Goal: Task Accomplishment & Management: Use online tool/utility

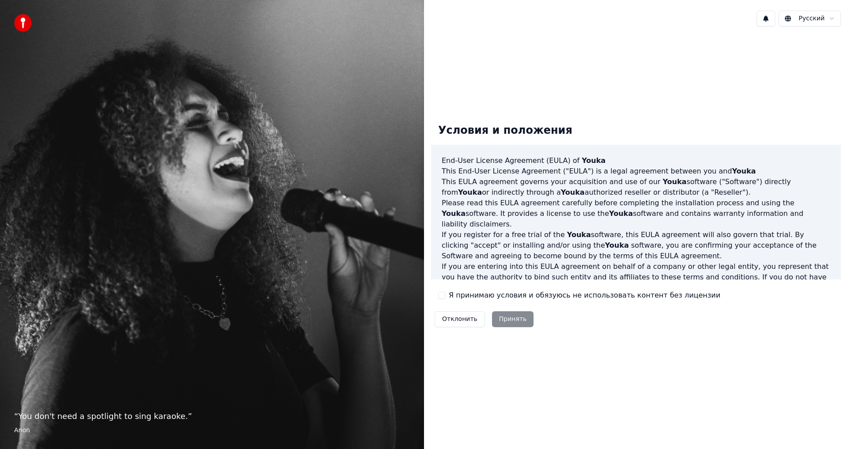
click at [445, 293] on button "Я принимаю условия и обязуюсь не использовать контент без лицензии" at bounding box center [441, 295] width 7 height 7
click at [513, 319] on button "Принять" at bounding box center [513, 319] width 42 height 16
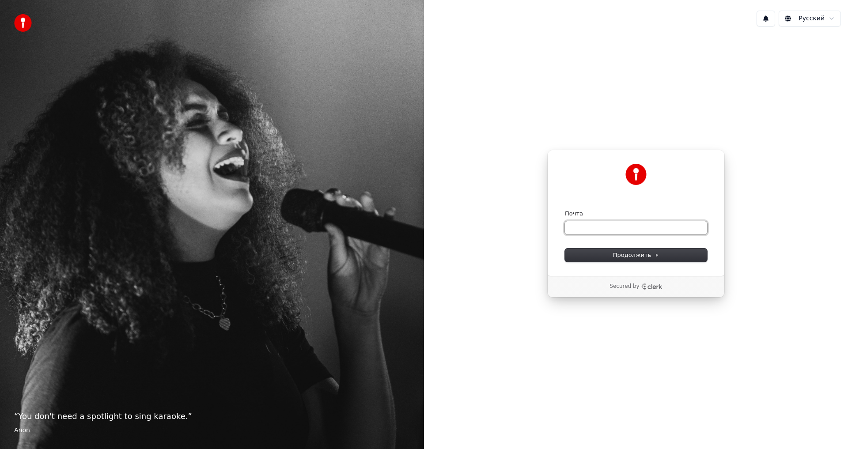
click at [589, 223] on input "Почта" at bounding box center [636, 227] width 142 height 13
click at [642, 251] on span "Продолжить" at bounding box center [636, 255] width 46 height 8
type input "**********"
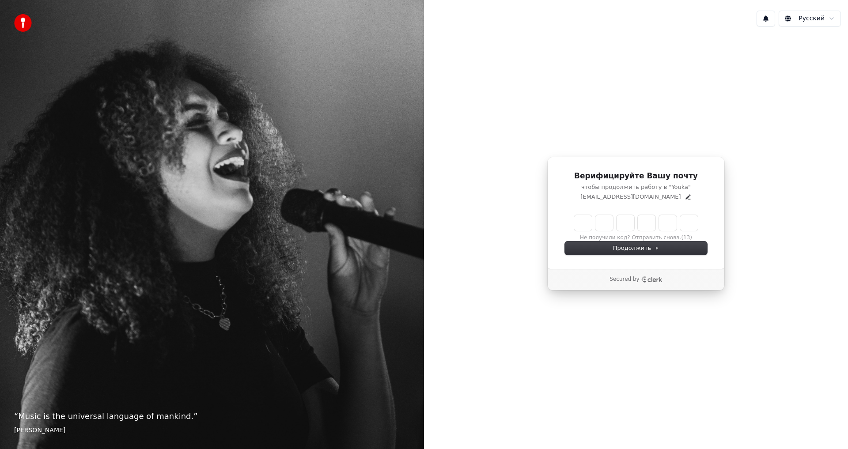
click at [585, 227] on input "Enter verification code" at bounding box center [636, 223] width 124 height 16
type input "******"
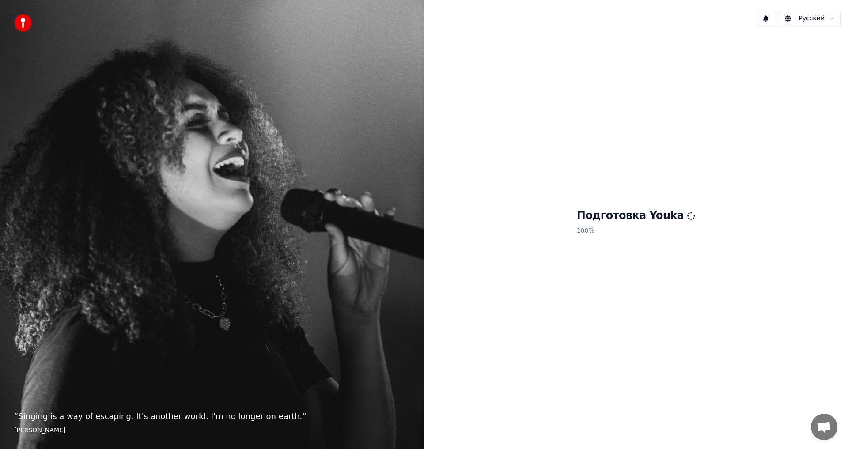
click at [809, 117] on div "Подготовка Youka 100 %" at bounding box center [636, 224] width 424 height 380
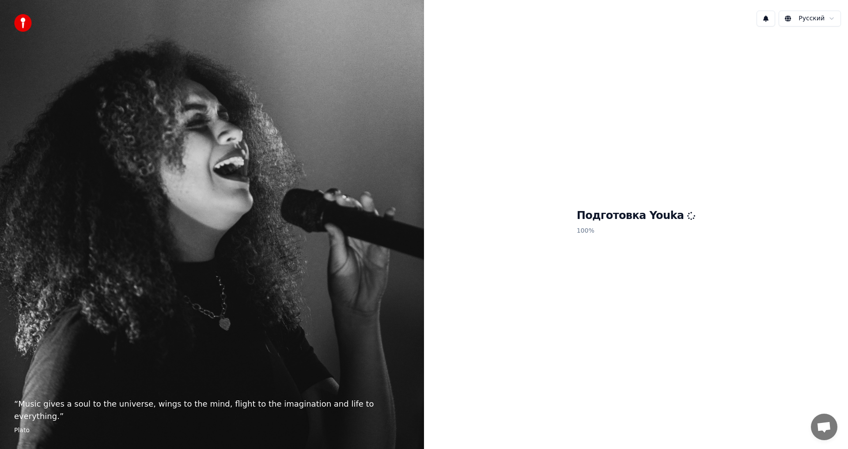
click at [702, 279] on div "Подготовка Youka 100 %" at bounding box center [636, 224] width 424 height 380
drag, startPoint x: 610, startPoint y: 362, endPoint x: 620, endPoint y: 343, distance: 21.3
click at [619, 351] on div "Подготовка Youka 100 %" at bounding box center [636, 224] width 424 height 380
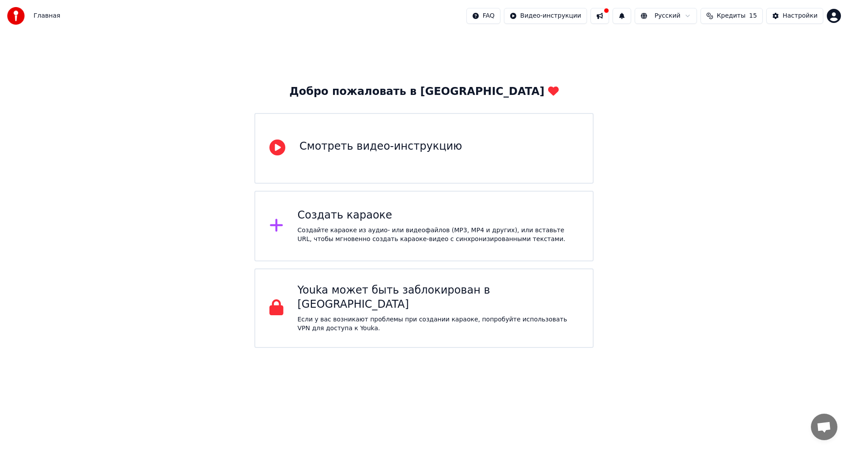
click at [337, 222] on div "Создать караоке" at bounding box center [438, 215] width 281 height 14
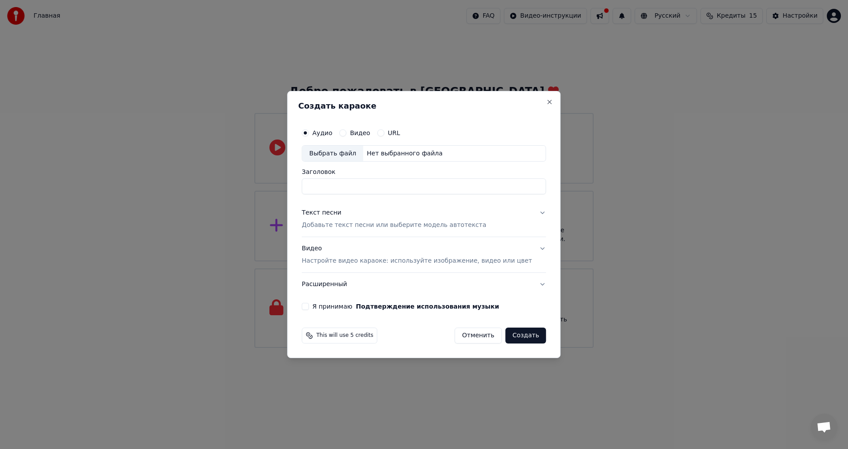
click at [357, 155] on div "Выбрать файл" at bounding box center [332, 154] width 61 height 16
type input "**********"
click at [370, 226] on p "Добавьте текст песни или выберите модель автотекста" at bounding box center [394, 225] width 185 height 9
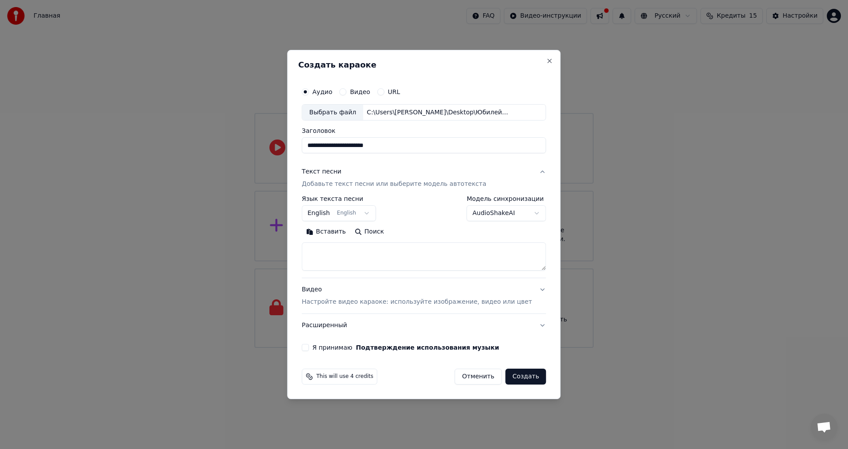
click at [331, 215] on button "English English" at bounding box center [339, 214] width 74 height 16
select select "**"
click at [367, 259] on textarea at bounding box center [424, 257] width 244 height 28
paste textarea "**********"
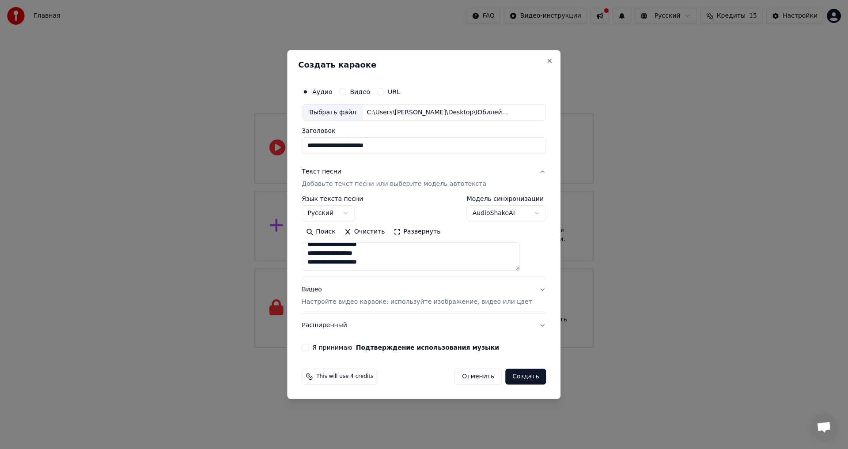
scroll to position [650, 0]
type textarea "**********"
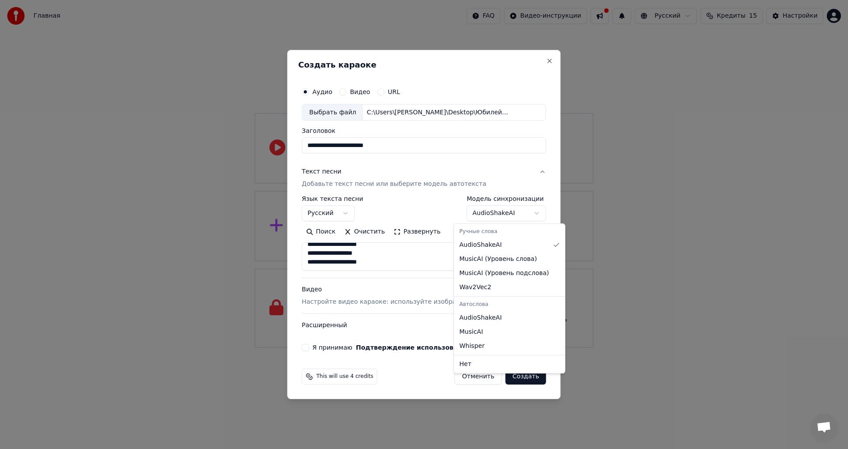
click at [499, 216] on body "**********" at bounding box center [424, 174] width 848 height 348
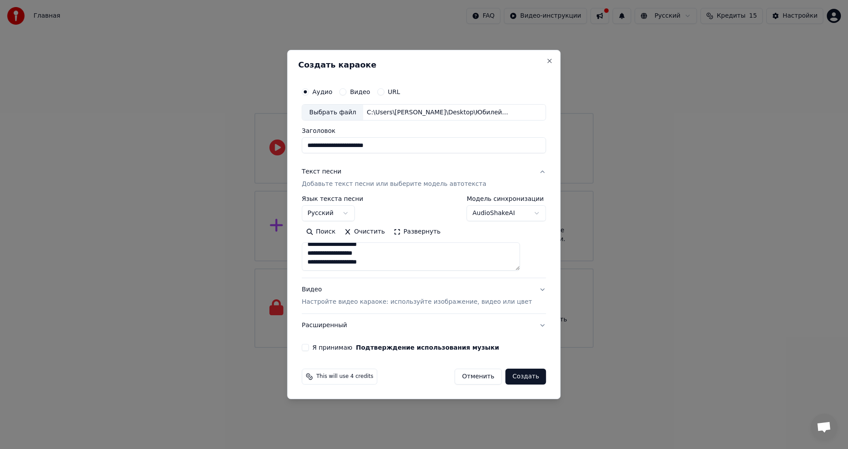
click at [342, 301] on p "Настройте видео караоке: используйте изображение, видео или цвет" at bounding box center [417, 302] width 230 height 9
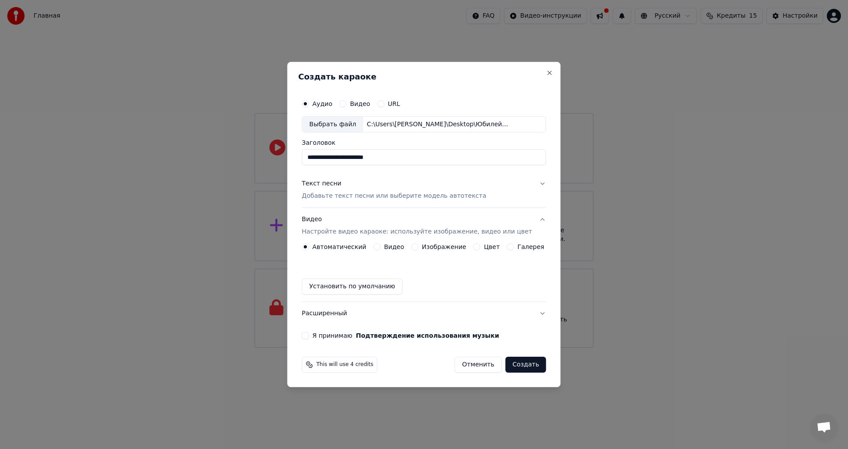
click at [380, 245] on button "Видео" at bounding box center [376, 246] width 7 height 7
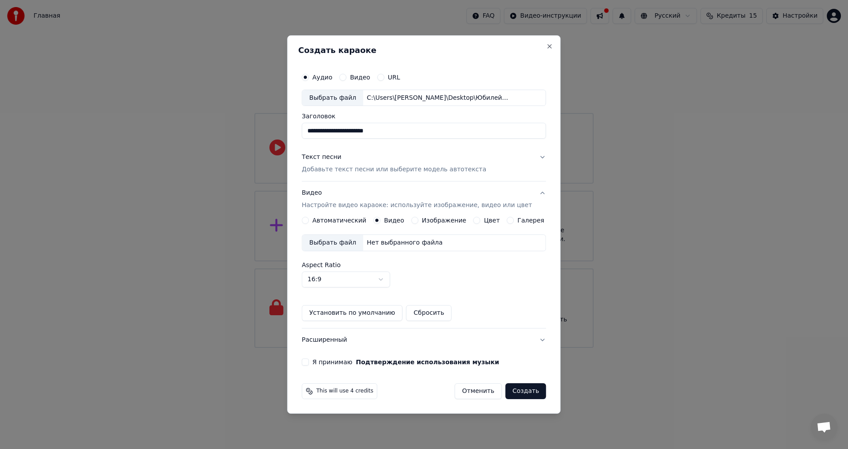
click at [339, 244] on div "Выбрать файл" at bounding box center [332, 243] width 61 height 16
click at [332, 240] on div "Выбрать файл" at bounding box center [332, 243] width 61 height 16
click at [334, 243] on div "Выбрать файл" at bounding box center [332, 243] width 61 height 16
click at [309, 362] on button "Я принимаю Подтверждение использования музыки" at bounding box center [305, 362] width 7 height 7
click at [521, 389] on button "Создать" at bounding box center [525, 391] width 41 height 16
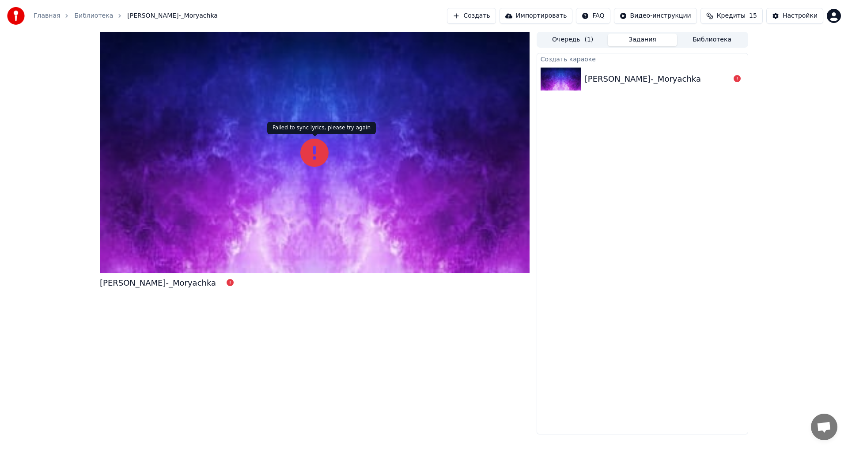
drag, startPoint x: 315, startPoint y: 153, endPoint x: 337, endPoint y: 155, distance: 21.7
click at [315, 153] on icon at bounding box center [314, 153] width 28 height 28
click at [175, 280] on div "Oleg_Gazmanov_-_Moryachka" at bounding box center [158, 283] width 116 height 12
click at [659, 79] on div "Oleg_Gazmanov_-_Moryachka" at bounding box center [643, 79] width 116 height 12
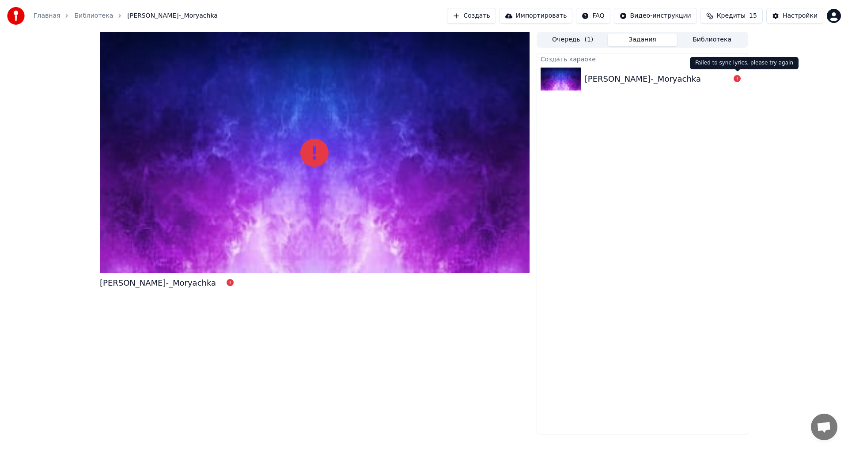
click at [735, 79] on icon at bounding box center [736, 78] width 7 height 7
click at [663, 79] on div "Oleg_Gazmanov_-_Moryachka" at bounding box center [643, 79] width 116 height 12
click at [563, 38] on button "Очередь ( 1 )" at bounding box center [573, 40] width 70 height 13
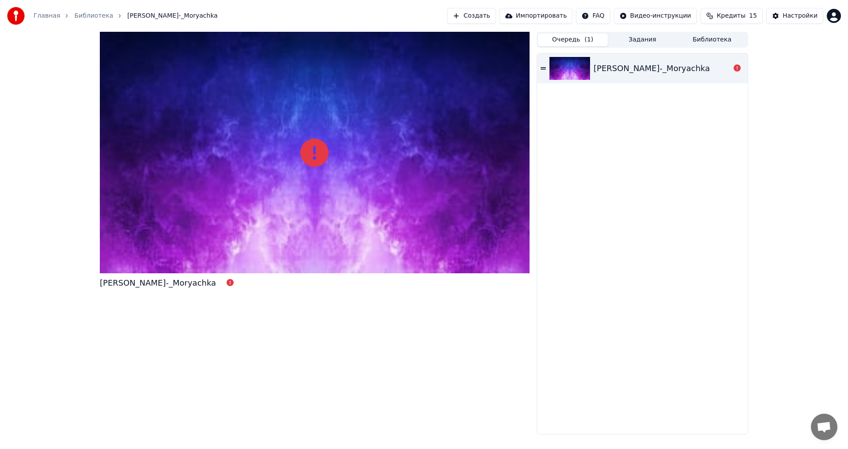
click at [543, 72] on div "Oleg_Gazmanov_-_Moryachka" at bounding box center [642, 68] width 211 height 30
click at [544, 70] on icon at bounding box center [542, 68] width 5 height 6
click at [646, 38] on button "Задания" at bounding box center [643, 40] width 70 height 13
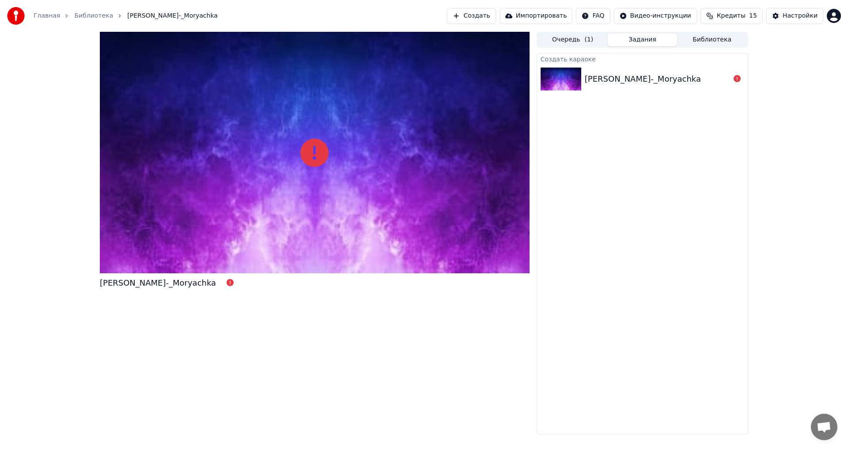
click at [655, 76] on div "Oleg_Gazmanov_-_Moryachka" at bounding box center [643, 79] width 116 height 12
click at [656, 76] on div "Oleg_Gazmanov_-_Moryachka" at bounding box center [643, 79] width 116 height 12
click at [657, 76] on div "Oleg_Gazmanov_-_Moryachka" at bounding box center [643, 79] width 116 height 12
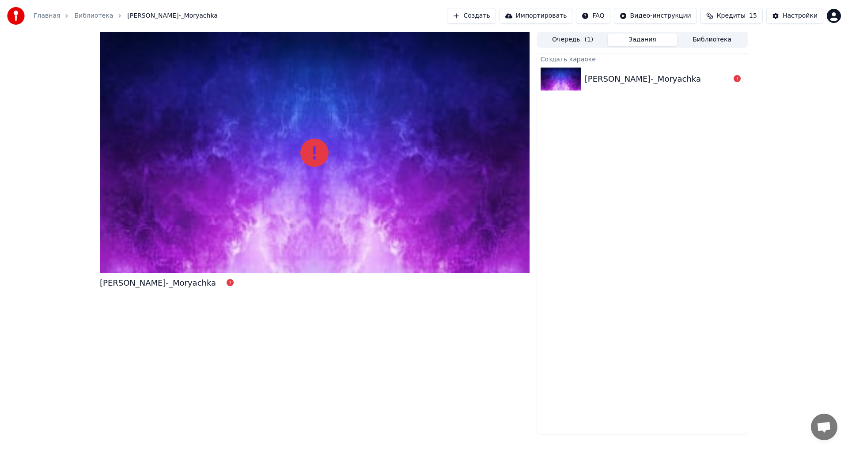
click at [717, 43] on button "Библиотека" at bounding box center [712, 40] width 70 height 13
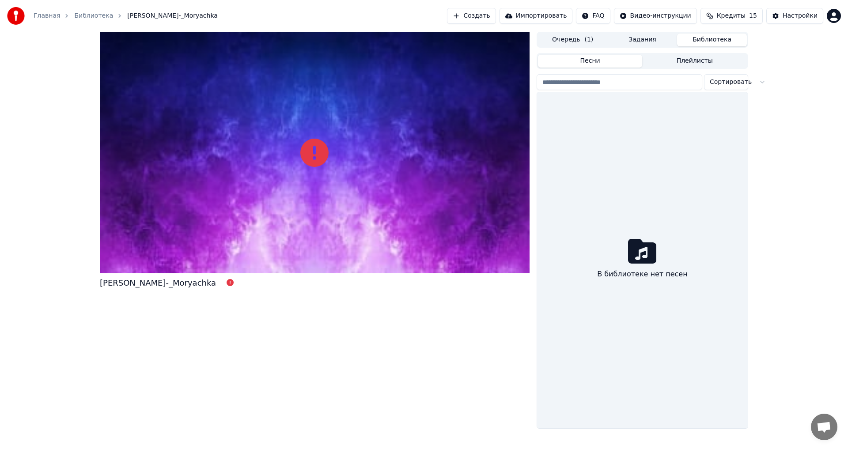
click at [643, 41] on button "Задания" at bounding box center [643, 40] width 70 height 13
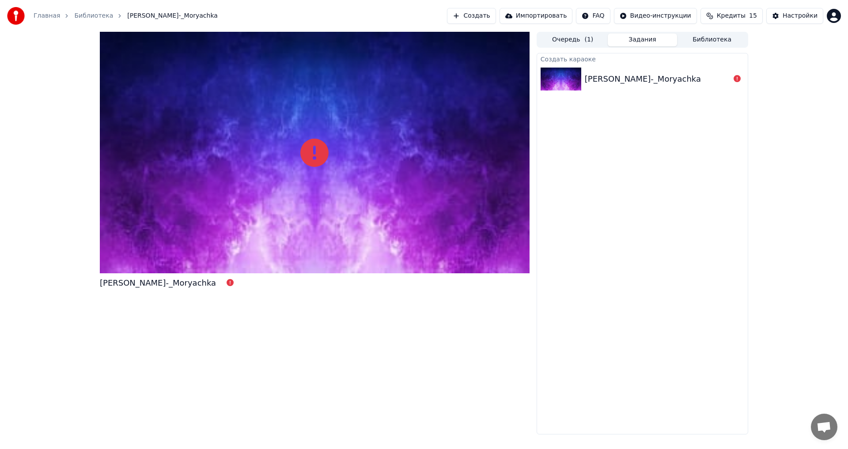
click at [491, 16] on button "Создать" at bounding box center [471, 16] width 49 height 16
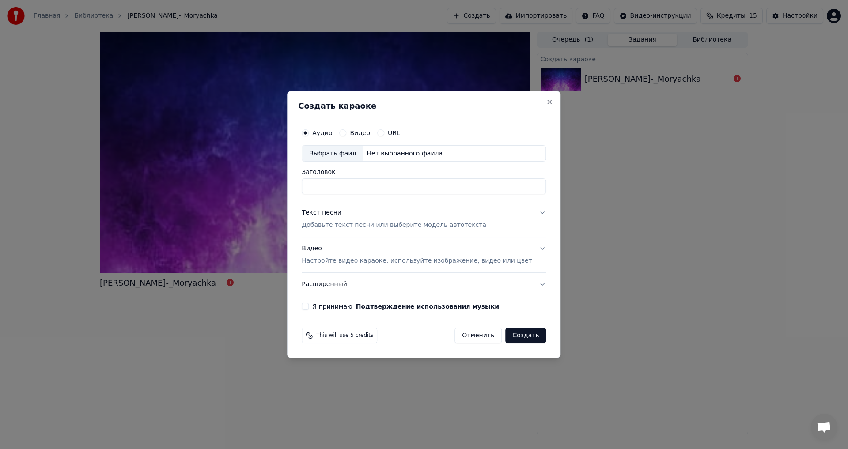
click at [353, 151] on div "Выбрать файл" at bounding box center [332, 154] width 61 height 16
type input "**********"
click at [336, 215] on div "Текст песни" at bounding box center [322, 213] width 40 height 9
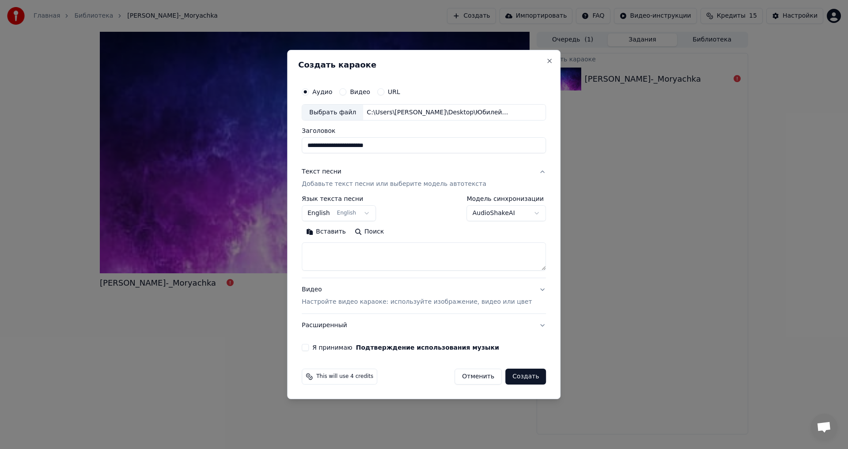
click at [355, 215] on body "**********" at bounding box center [424, 224] width 848 height 449
select select "**"
click at [332, 252] on textarea at bounding box center [424, 257] width 244 height 28
paste textarea "**********"
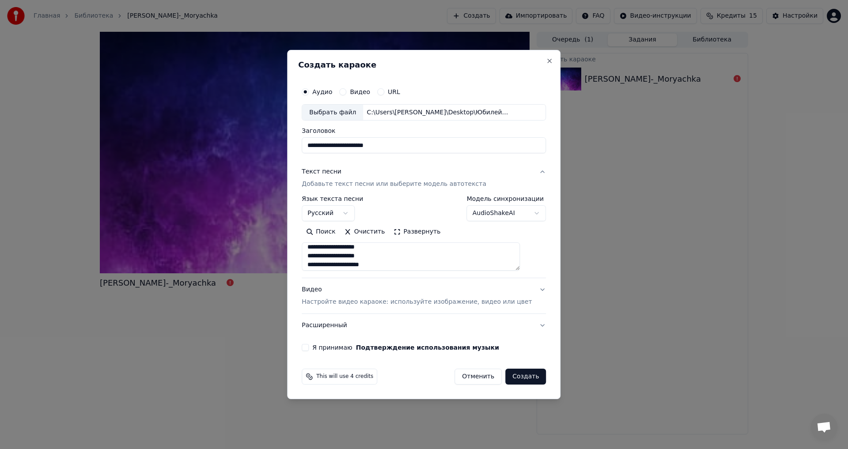
scroll to position [4, 0]
type textarea "**********"
click at [346, 303] on p "Настройте видео караоке: используйте изображение, видео или цвет" at bounding box center [417, 302] width 230 height 9
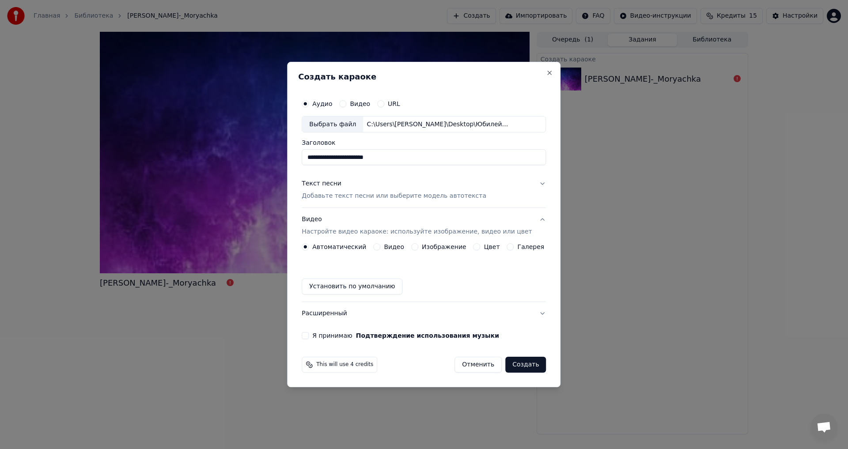
click at [380, 247] on button "Видео" at bounding box center [376, 246] width 7 height 7
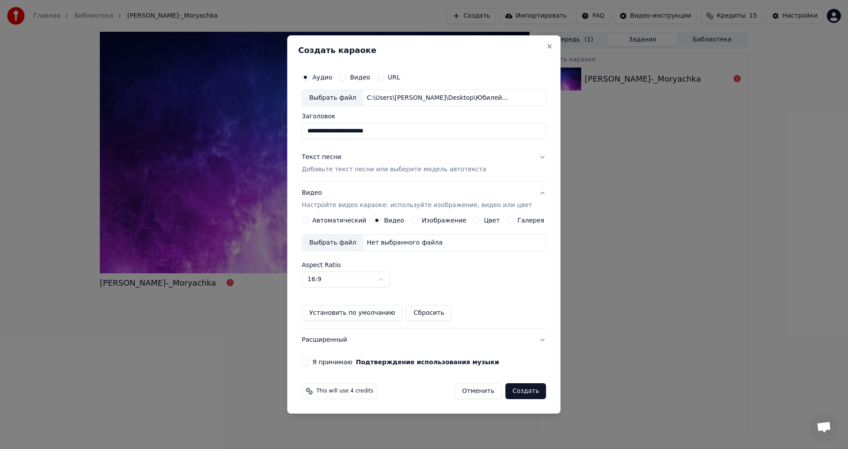
click at [351, 244] on div "Выбрать файл" at bounding box center [332, 243] width 61 height 16
click at [309, 364] on button "Я принимаю Подтверждение использования музыки" at bounding box center [305, 362] width 7 height 7
click at [523, 392] on button "Создать" at bounding box center [525, 391] width 41 height 16
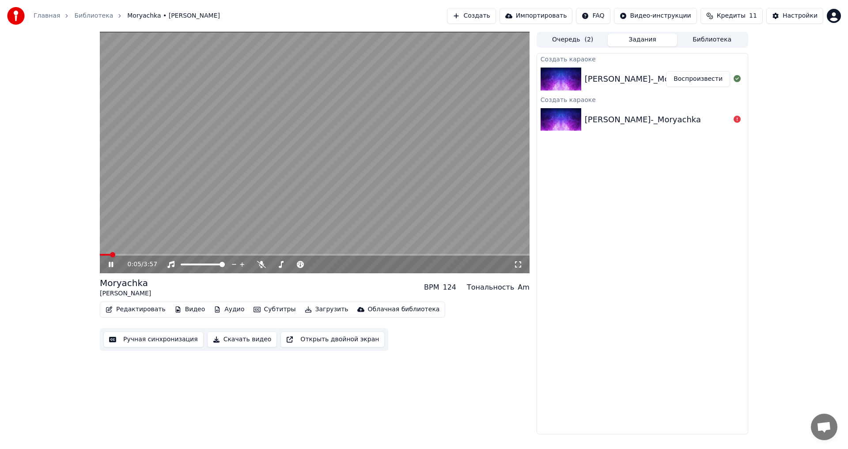
click at [111, 264] on icon at bounding box center [117, 264] width 21 height 7
click at [283, 263] on div at bounding box center [301, 264] width 71 height 9
click at [332, 264] on icon at bounding box center [332, 264] width 4 height 4
click at [112, 264] on icon at bounding box center [110, 264] width 5 height 6
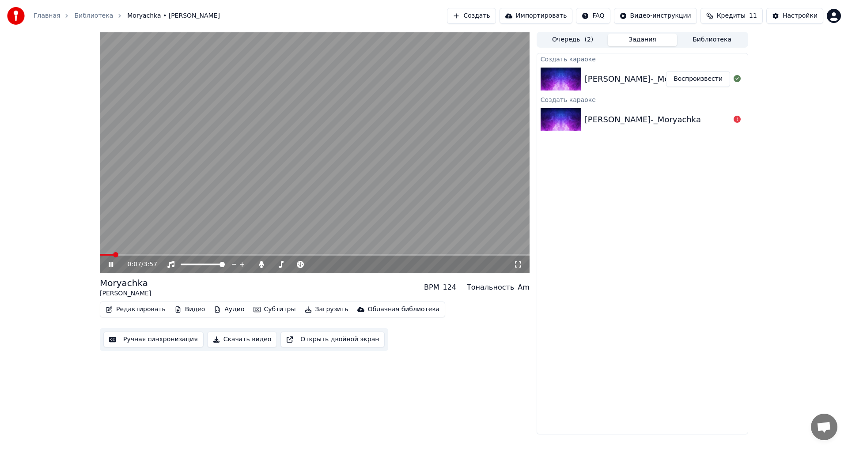
click at [163, 252] on video at bounding box center [315, 153] width 430 height 242
click at [165, 254] on span at bounding box center [315, 255] width 430 height 2
click at [114, 263] on icon at bounding box center [117, 264] width 21 height 7
click at [351, 263] on icon at bounding box center [352, 264] width 8 height 9
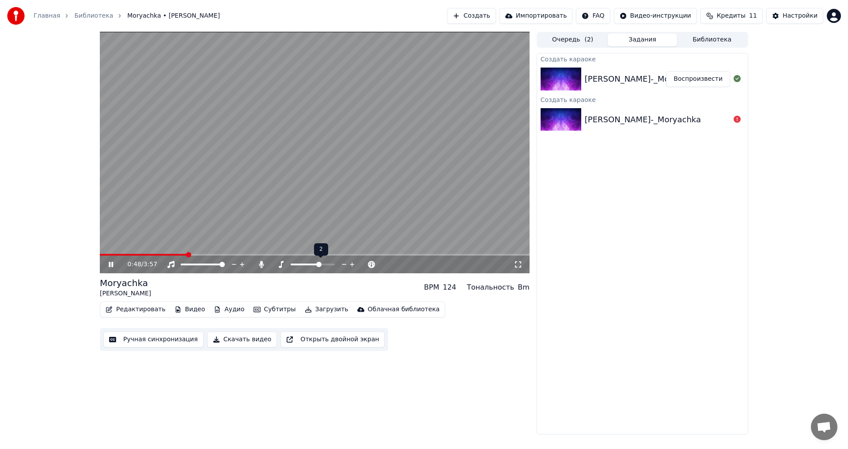
click at [343, 262] on icon at bounding box center [344, 264] width 8 height 9
click at [344, 262] on icon at bounding box center [344, 264] width 8 height 9
click at [370, 263] on icon at bounding box center [371, 264] width 8 height 9
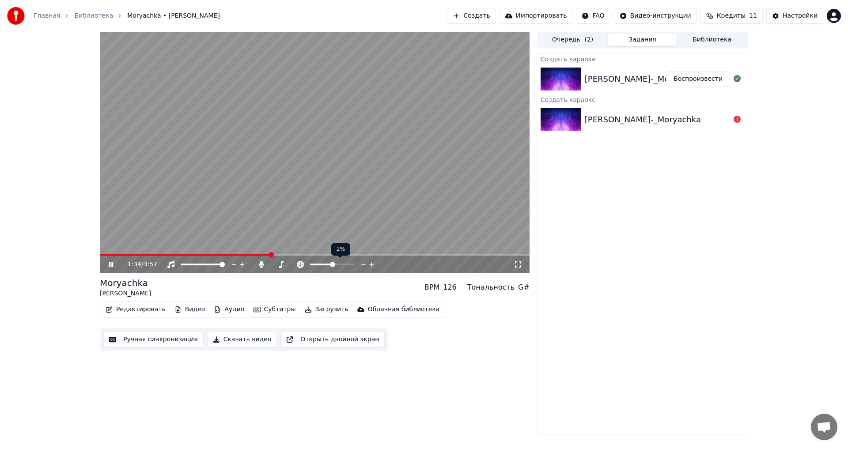
click at [365, 264] on icon at bounding box center [363, 264] width 8 height 9
click at [364, 264] on icon at bounding box center [363, 264] width 8 height 9
click at [432, 254] on span at bounding box center [315, 255] width 430 height 2
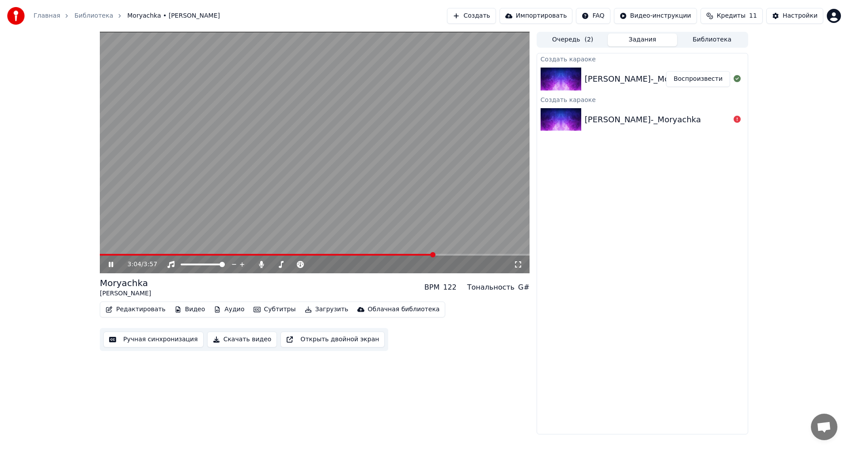
click at [452, 253] on video at bounding box center [315, 153] width 430 height 242
click at [459, 255] on span at bounding box center [315, 255] width 430 height 2
click at [113, 266] on icon at bounding box center [117, 264] width 21 height 7
click at [204, 254] on span at bounding box center [152, 255] width 105 height 2
click at [439, 288] on div "BPM" at bounding box center [431, 287] width 15 height 11
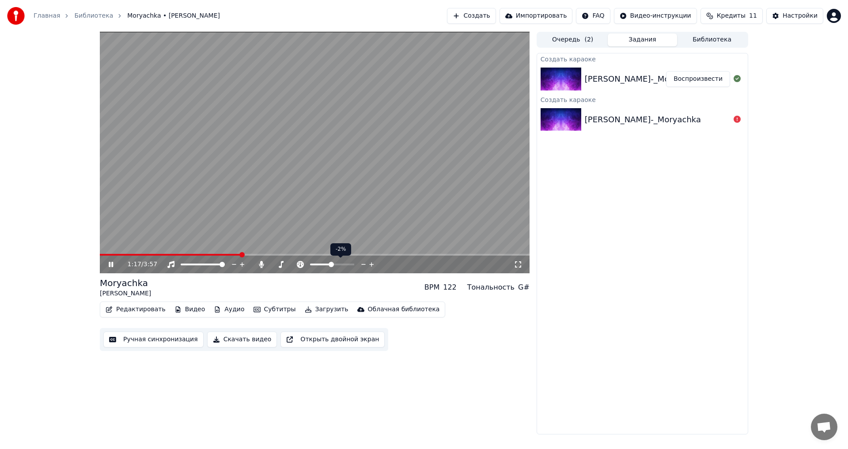
click at [362, 264] on icon at bounding box center [363, 264] width 4 height 1
click at [114, 265] on icon at bounding box center [117, 264] width 21 height 7
click at [140, 309] on button "Редактировать" at bounding box center [135, 309] width 67 height 12
click at [112, 265] on icon at bounding box center [110, 264] width 5 height 6
click at [202, 254] on span at bounding box center [199, 255] width 199 height 2
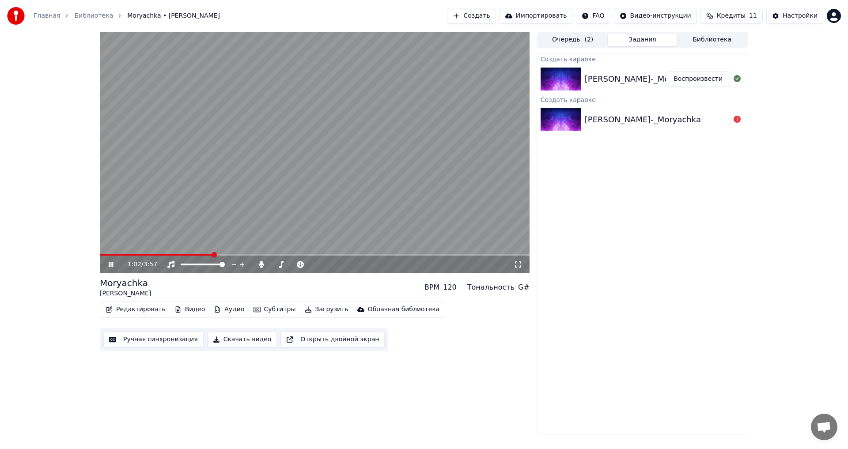
click at [113, 264] on icon at bounding box center [111, 264] width 4 height 5
click at [214, 311] on icon "button" at bounding box center [217, 309] width 7 height 6
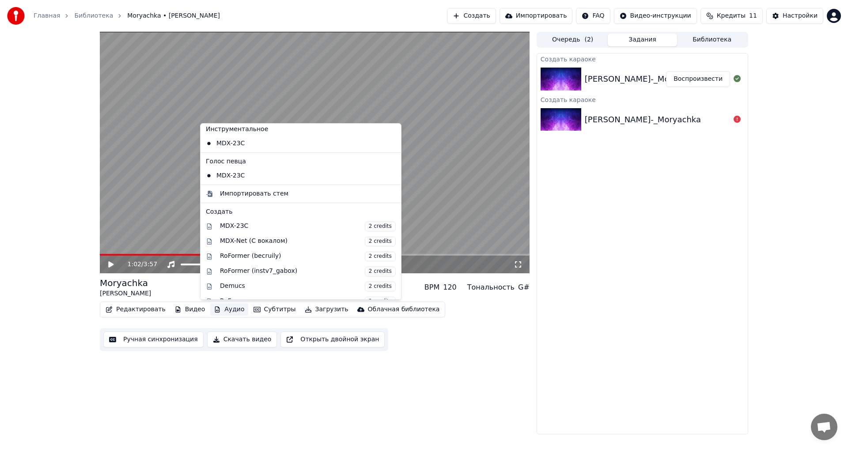
scroll to position [0, 0]
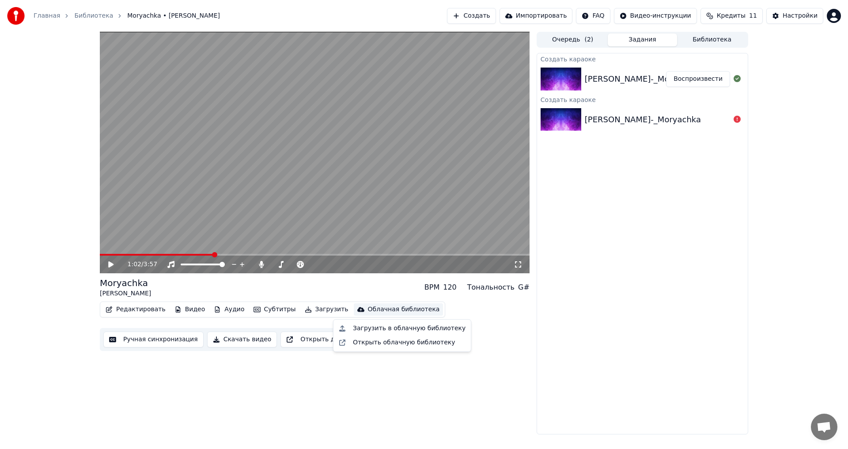
click at [309, 385] on div "1:02 / 3:57 Moryachka Oleg Gazmanov BPM 120 Тональность G# Редактировать Видео …" at bounding box center [315, 233] width 430 height 403
click at [222, 338] on button "Скачать видео" at bounding box center [242, 340] width 70 height 16
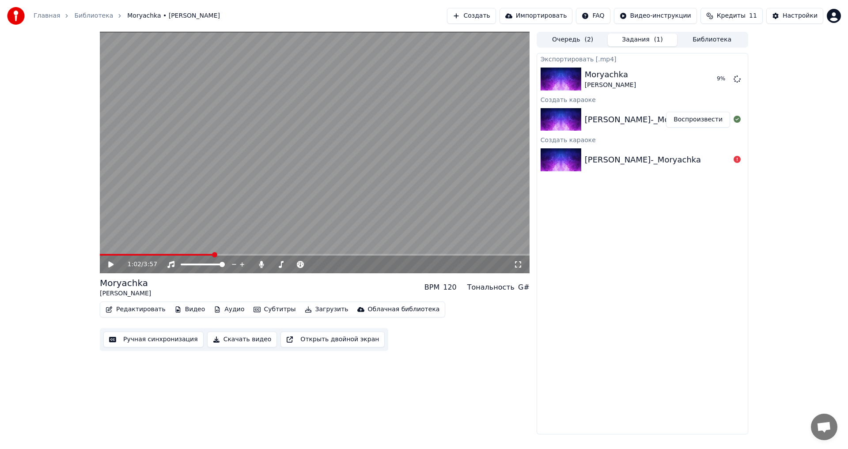
click at [226, 340] on button "Скачать видео" at bounding box center [242, 340] width 70 height 16
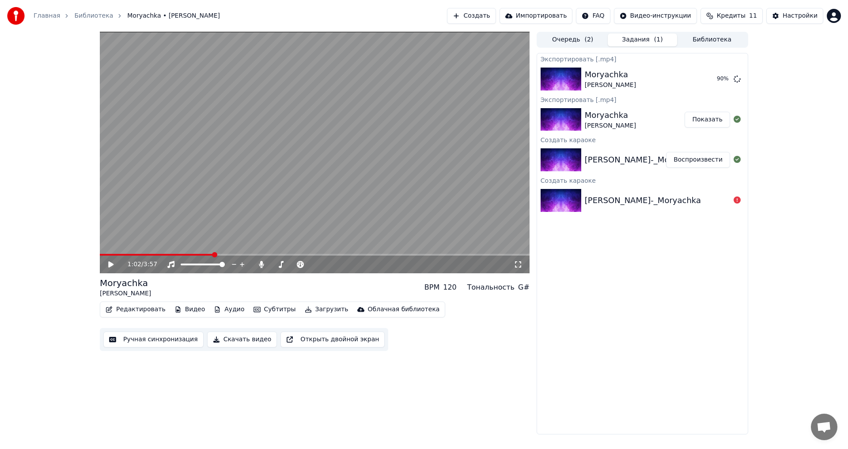
click at [711, 119] on button "Показать" at bounding box center [706, 120] width 45 height 16
click at [263, 388] on div "1:02 / 3:57 Moryachka Oleg Gazmanov BPM 120 Тональность G# Редактировать Видео …" at bounding box center [315, 233] width 430 height 403
click at [225, 311] on button "Аудио" at bounding box center [229, 309] width 38 height 12
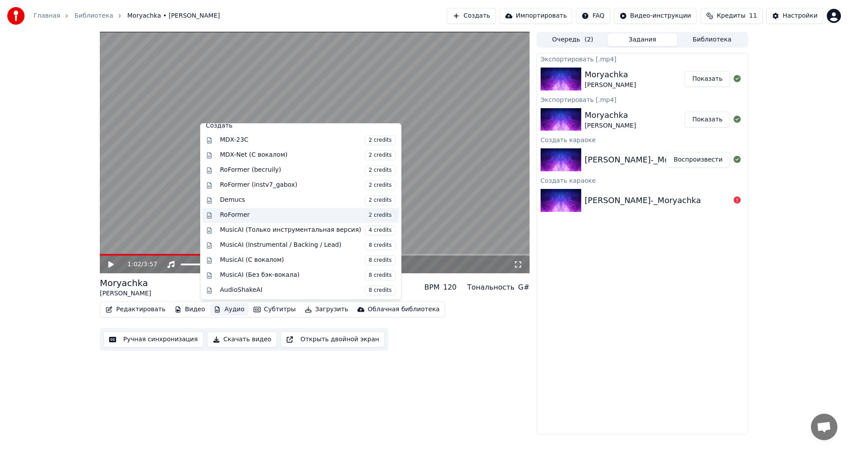
scroll to position [90, 0]
click at [267, 290] on div "AudioShakeAI 8 credits" at bounding box center [308, 290] width 176 height 10
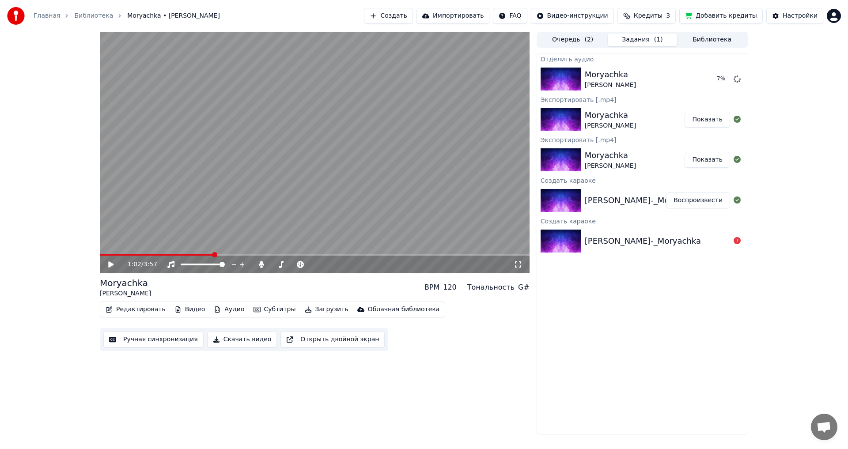
click at [234, 342] on button "Скачать видео" at bounding box center [242, 340] width 70 height 16
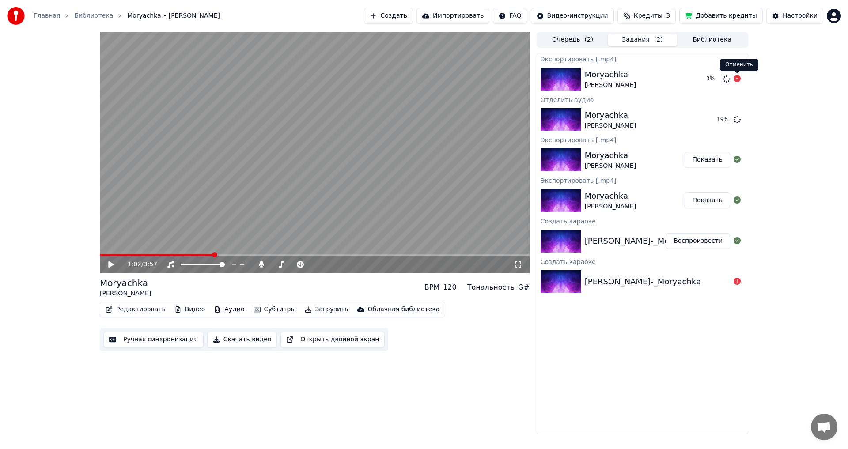
click at [738, 80] on icon at bounding box center [736, 78] width 7 height 7
click at [113, 263] on icon at bounding box center [117, 264] width 21 height 7
click at [698, 118] on button "Воспроизвести" at bounding box center [698, 120] width 64 height 16
click at [149, 254] on span at bounding box center [315, 255] width 430 height 2
drag, startPoint x: 117, startPoint y: 253, endPoint x: 96, endPoint y: 259, distance: 21.7
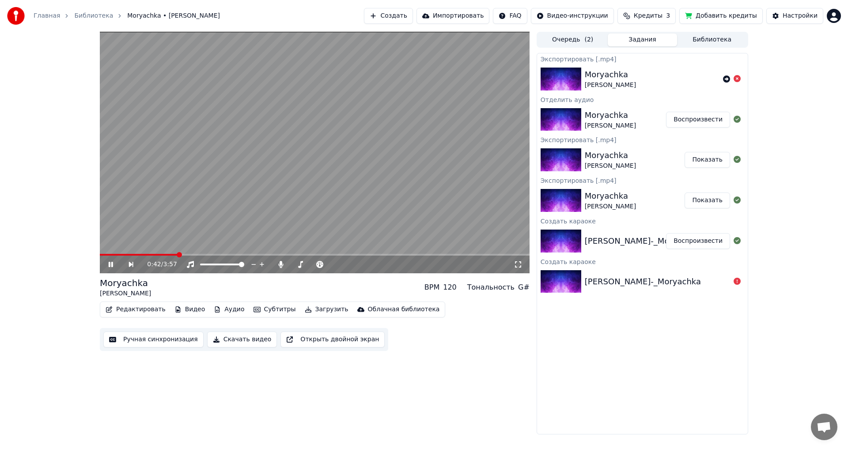
click at [96, 259] on div "0:42 / 3:57 Moryachka Oleg Gazmanov BPM 120 Тональность G# Редактировать Видео …" at bounding box center [424, 233] width 662 height 403
click at [100, 256] on span at bounding box center [100, 255] width 0 height 2
click at [126, 256] on div "0:02 / 3:57" at bounding box center [315, 263] width 430 height 19
click at [128, 255] on span at bounding box center [315, 255] width 430 height 2
click at [121, 253] on video at bounding box center [315, 153] width 430 height 242
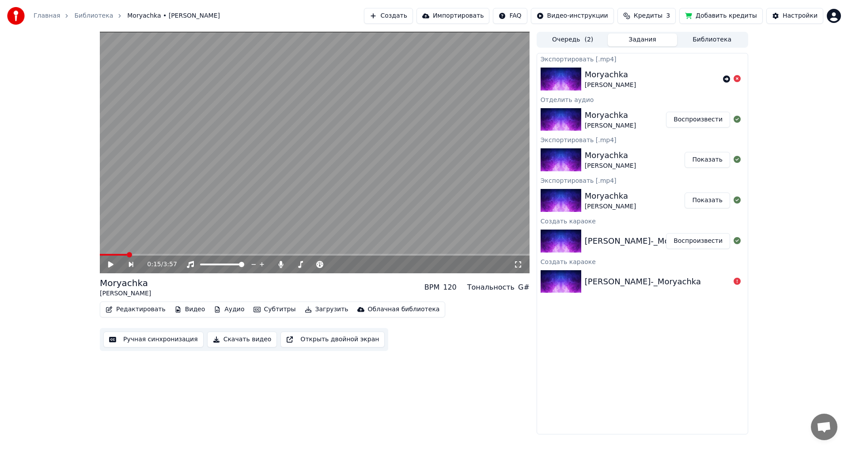
click at [139, 254] on div "0:15 / 3:57" at bounding box center [315, 153] width 430 height 242
click at [142, 255] on span at bounding box center [315, 255] width 430 height 2
click at [160, 254] on span at bounding box center [315, 255] width 430 height 2
click at [142, 254] on span at bounding box center [130, 255] width 61 height 2
click at [109, 263] on icon at bounding box center [111, 264] width 4 height 5
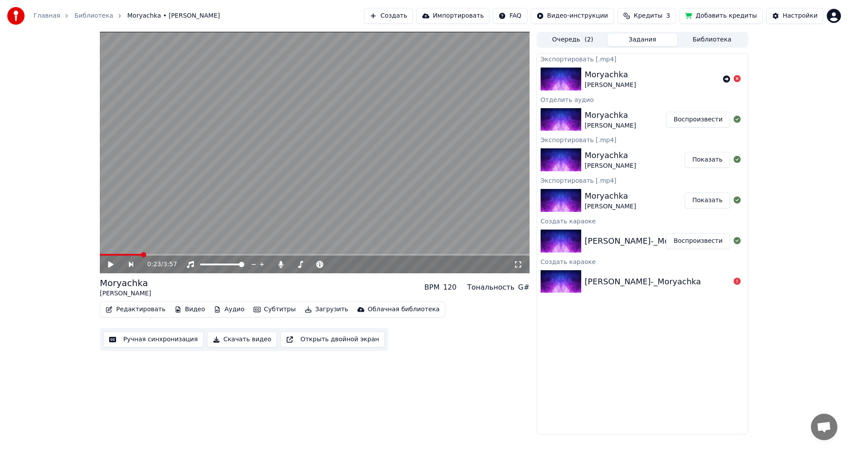
click at [107, 264] on icon at bounding box center [117, 264] width 20 height 7
drag, startPoint x: 109, startPoint y: 264, endPoint x: 125, endPoint y: 269, distance: 17.0
click at [109, 264] on icon at bounding box center [111, 264] width 4 height 5
click at [109, 262] on icon at bounding box center [110, 264] width 5 height 6
click at [167, 255] on span at bounding box center [315, 255] width 430 height 2
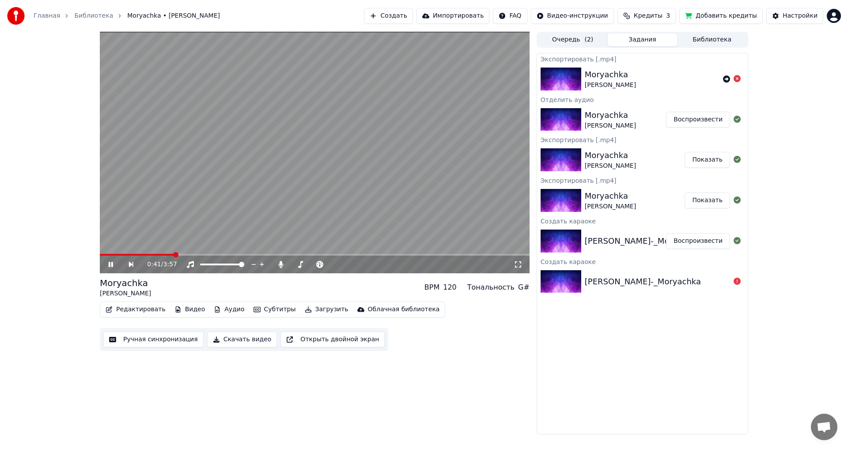
click at [110, 262] on icon at bounding box center [111, 264] width 4 height 5
click at [222, 308] on button "Аудио" at bounding box center [229, 309] width 38 height 12
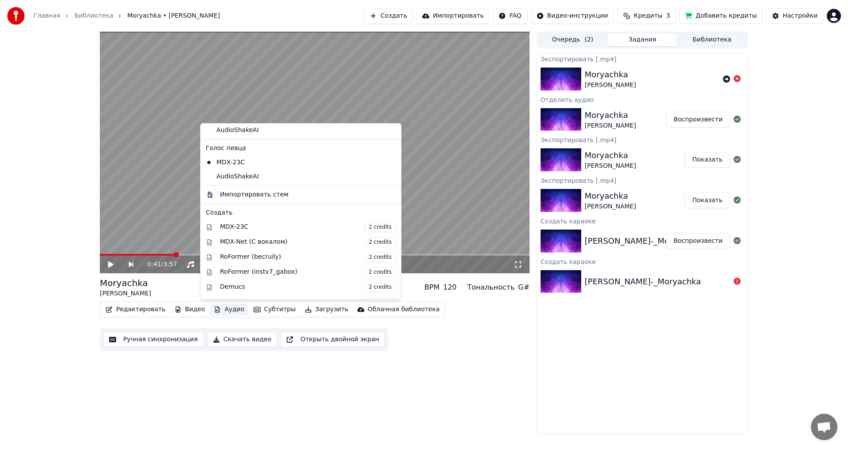
scroll to position [30, 0]
click at [224, 176] on div "AudioShakeAI" at bounding box center [294, 177] width 184 height 14
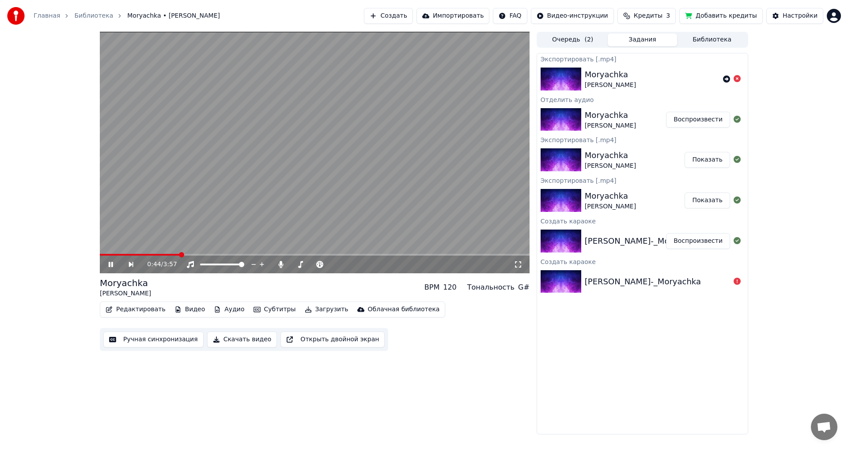
click at [148, 253] on video at bounding box center [315, 153] width 430 height 242
click at [148, 254] on span at bounding box center [140, 255] width 80 height 2
click at [108, 261] on icon at bounding box center [117, 264] width 20 height 7
click at [148, 255] on span at bounding box center [124, 255] width 49 height 2
click at [111, 263] on icon at bounding box center [117, 264] width 20 height 7
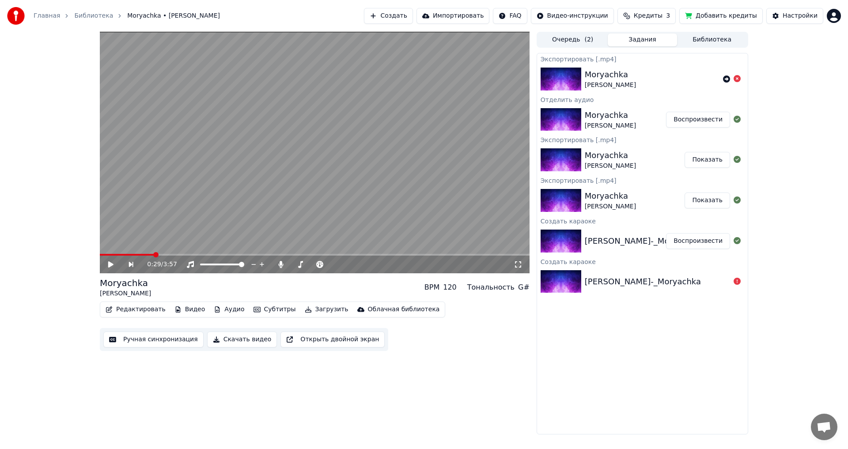
click at [109, 264] on icon at bounding box center [110, 264] width 5 height 6
click at [111, 261] on icon at bounding box center [117, 264] width 20 height 7
click at [369, 390] on div "0:35 / 3:57 Moryachka Oleg Gazmanov BPM 120 Тональность G# Редактировать Видео …" at bounding box center [315, 233] width 430 height 403
click at [660, 13] on span "Кредиты" at bounding box center [648, 15] width 29 height 9
click at [609, 60] on td "15" at bounding box center [602, 59] width 42 height 16
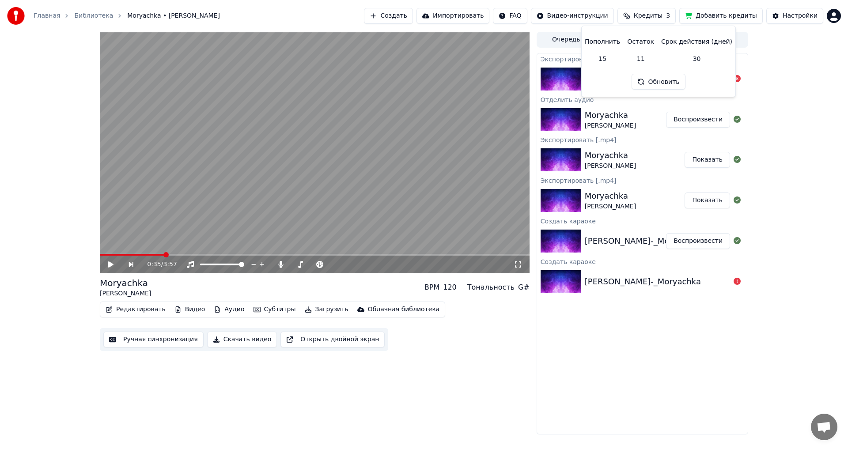
click at [651, 80] on button "Обновить" at bounding box center [657, 82] width 53 height 16
click at [722, 16] on button "Добавить кредиты" at bounding box center [720, 16] width 83 height 16
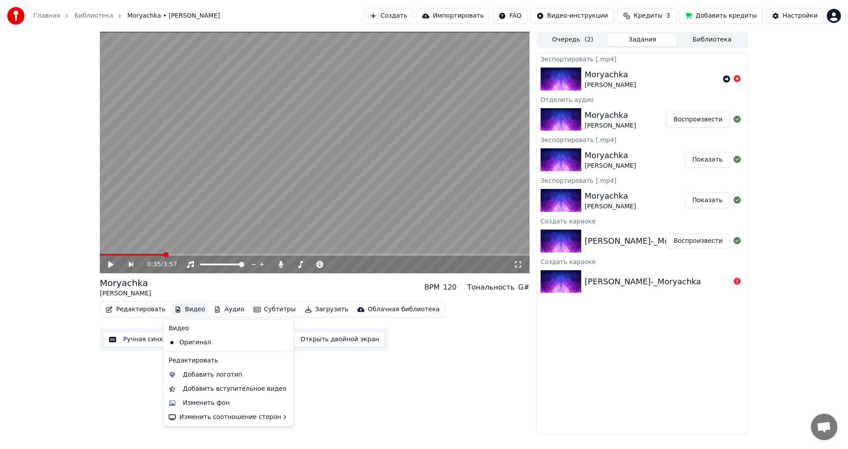
click at [183, 311] on button "Видео" at bounding box center [190, 309] width 38 height 12
click at [202, 377] on div "Добавить логотип" at bounding box center [213, 374] width 60 height 9
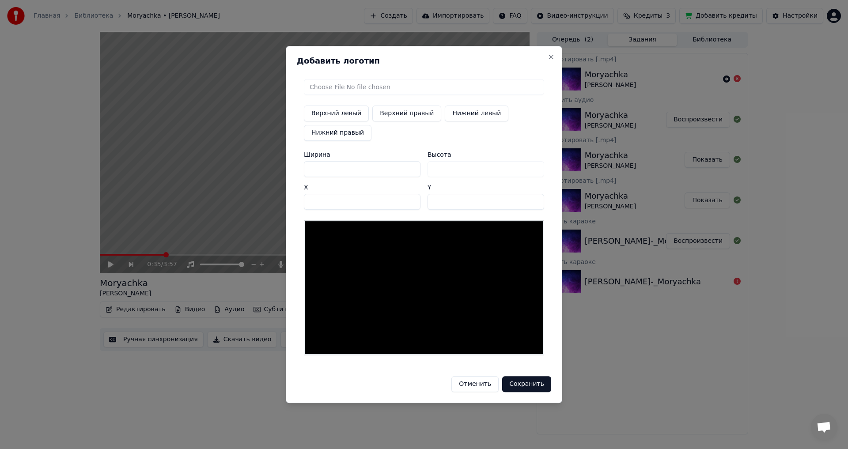
click at [482, 384] on button "Отменить" at bounding box center [474, 384] width 47 height 16
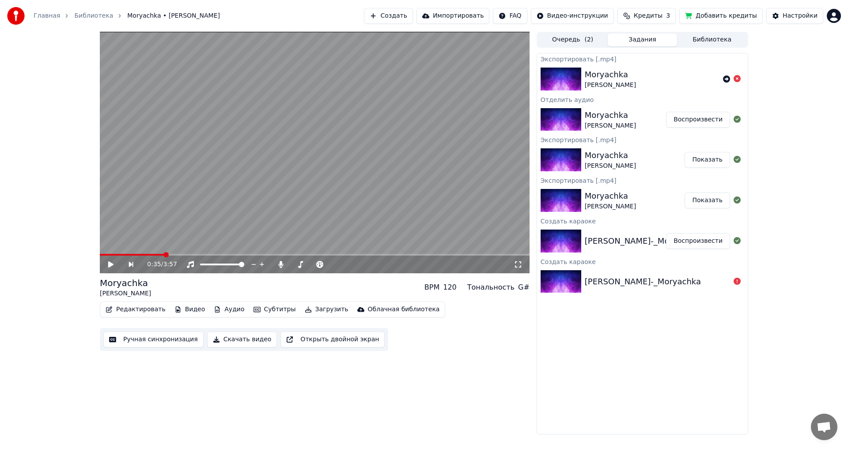
click at [143, 313] on button "Редактировать" at bounding box center [135, 309] width 67 height 12
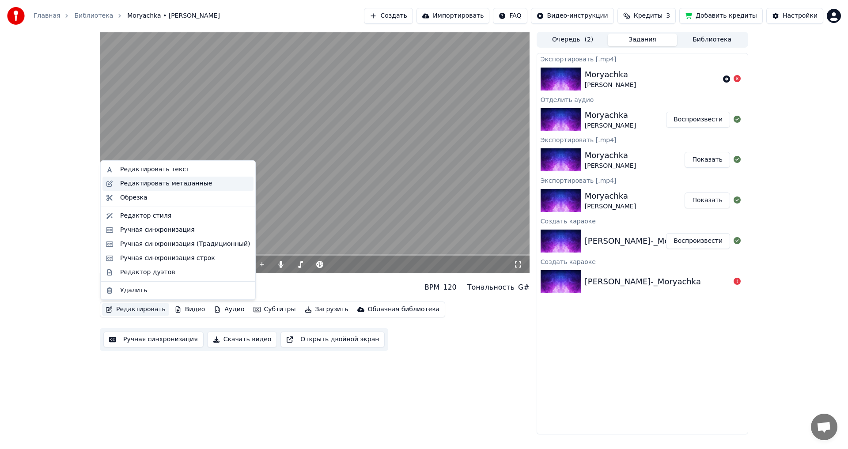
click at [152, 183] on div "Редактировать метаданные" at bounding box center [166, 183] width 92 height 9
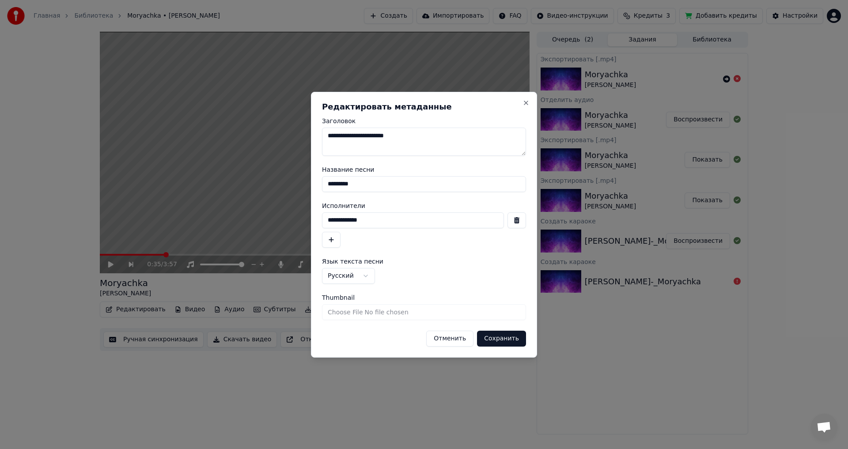
click at [442, 337] on button "Отменить" at bounding box center [449, 339] width 47 height 16
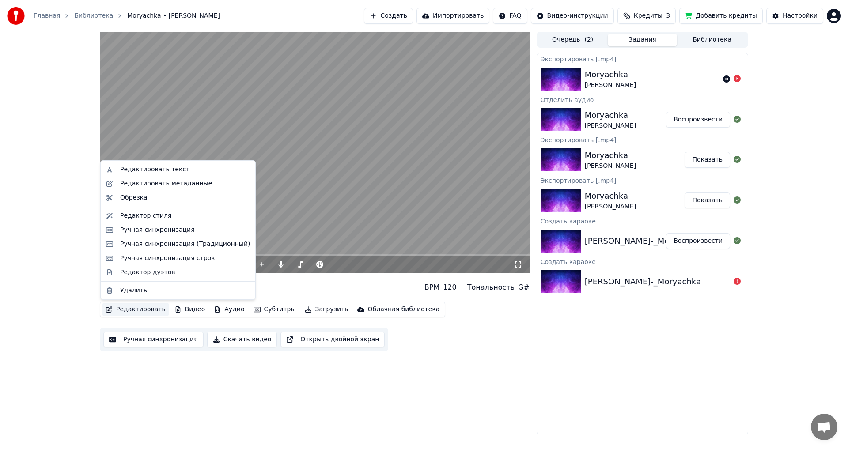
click at [126, 309] on button "Редактировать" at bounding box center [135, 309] width 67 height 12
click at [155, 167] on div "Редактировать текст" at bounding box center [154, 169] width 69 height 9
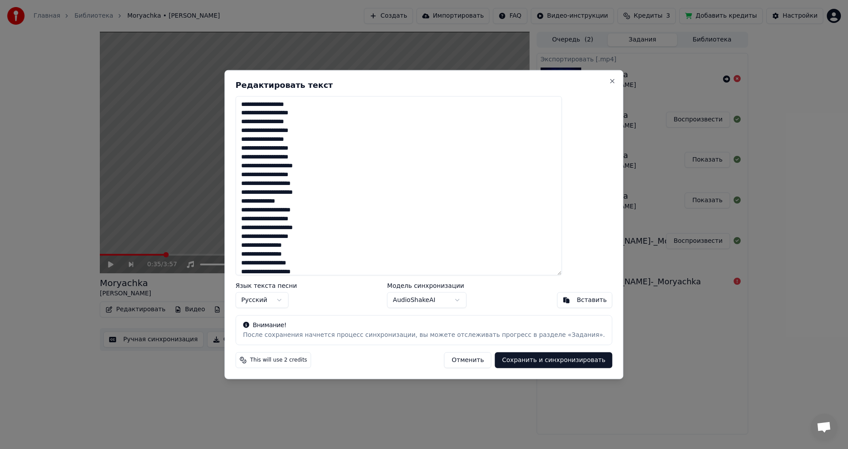
drag, startPoint x: 337, startPoint y: 104, endPoint x: 280, endPoint y: 107, distance: 57.0
click at [280, 107] on textarea at bounding box center [398, 186] width 326 height 180
click at [338, 105] on textarea at bounding box center [398, 186] width 326 height 180
drag, startPoint x: 340, startPoint y: 115, endPoint x: 279, endPoint y: 116, distance: 60.1
click at [279, 116] on textarea at bounding box center [398, 186] width 326 height 180
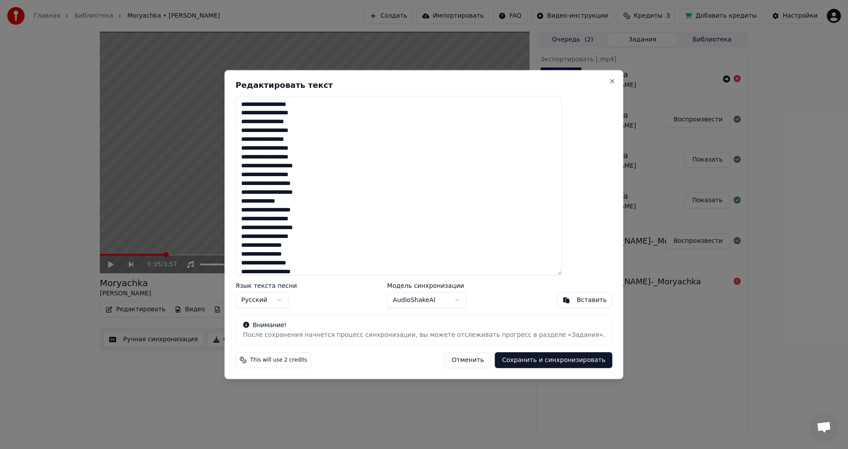
click at [331, 125] on textarea at bounding box center [398, 186] width 326 height 180
drag, startPoint x: 266, startPoint y: 122, endPoint x: 327, endPoint y: 124, distance: 60.5
click at [327, 124] on textarea at bounding box center [398, 186] width 326 height 180
drag, startPoint x: 268, startPoint y: 129, endPoint x: 332, endPoint y: 133, distance: 64.6
click at [332, 133] on textarea at bounding box center [398, 186] width 326 height 180
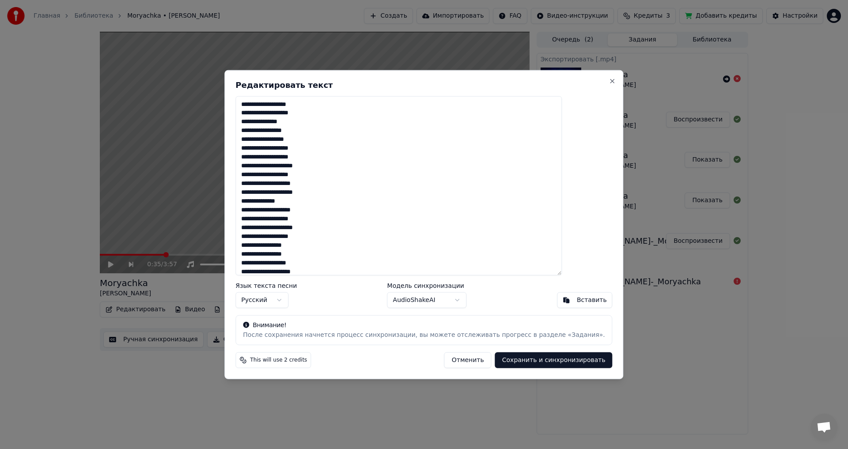
type textarea "**********"
click at [534, 361] on button "Сохранить и синхронизировать" at bounding box center [553, 360] width 117 height 16
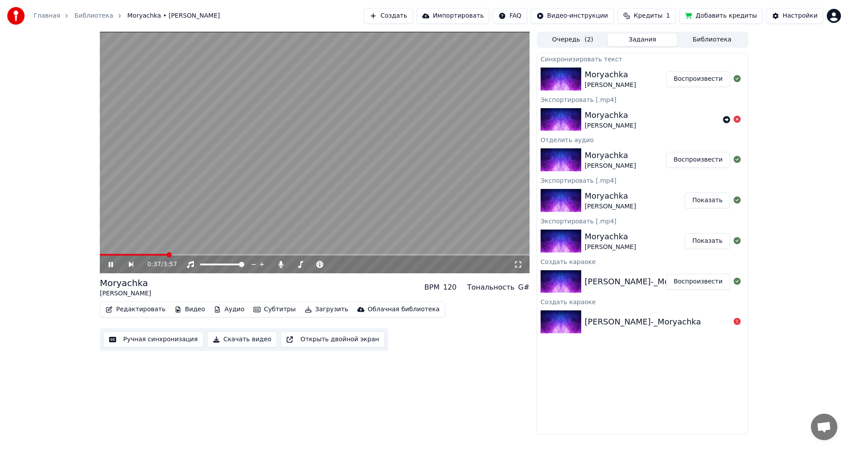
click at [119, 254] on span at bounding box center [134, 255] width 68 height 2
click at [108, 253] on video at bounding box center [315, 153] width 430 height 242
drag, startPoint x: 117, startPoint y: 253, endPoint x: 103, endPoint y: 253, distance: 14.2
click at [103, 253] on video at bounding box center [315, 153] width 430 height 242
click at [100, 254] on span at bounding box center [102, 254] width 5 height 5
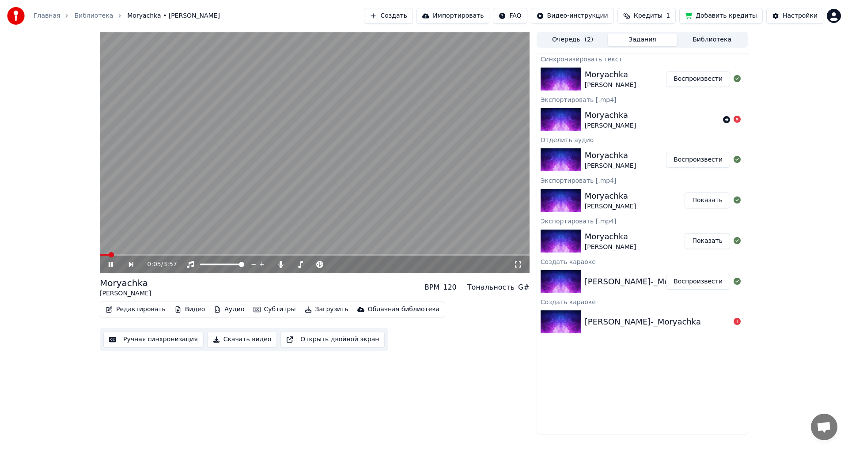
click at [694, 76] on button "Воспроизвести" at bounding box center [698, 79] width 64 height 16
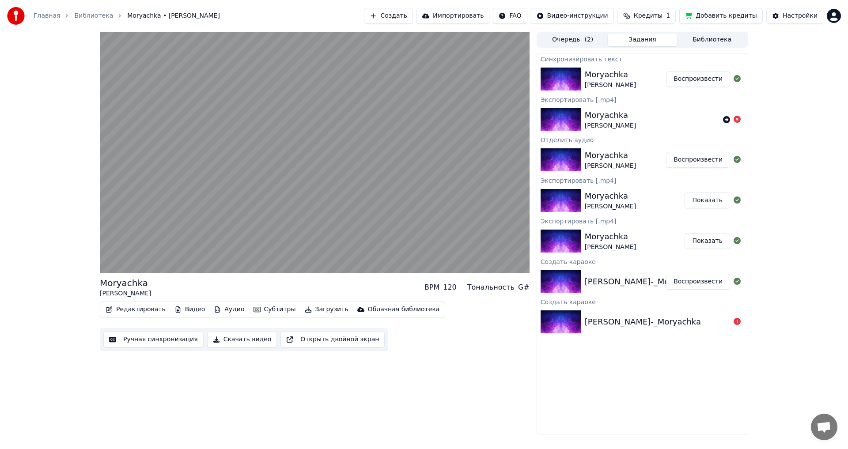
click at [145, 338] on button "Ручная синхронизация" at bounding box center [153, 340] width 100 height 16
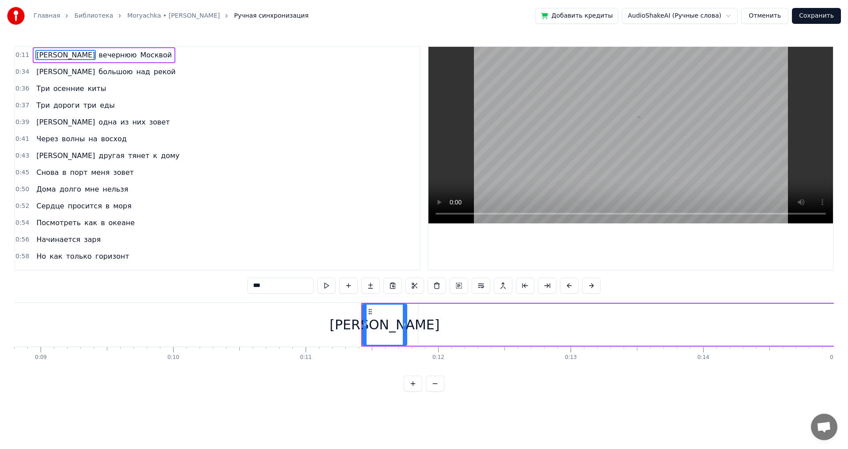
scroll to position [0, 1468]
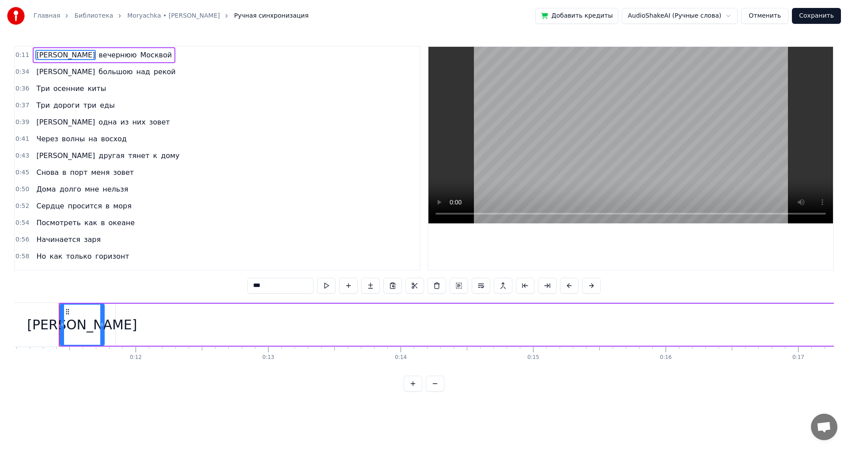
click at [769, 15] on button "Отменить" at bounding box center [764, 16] width 47 height 16
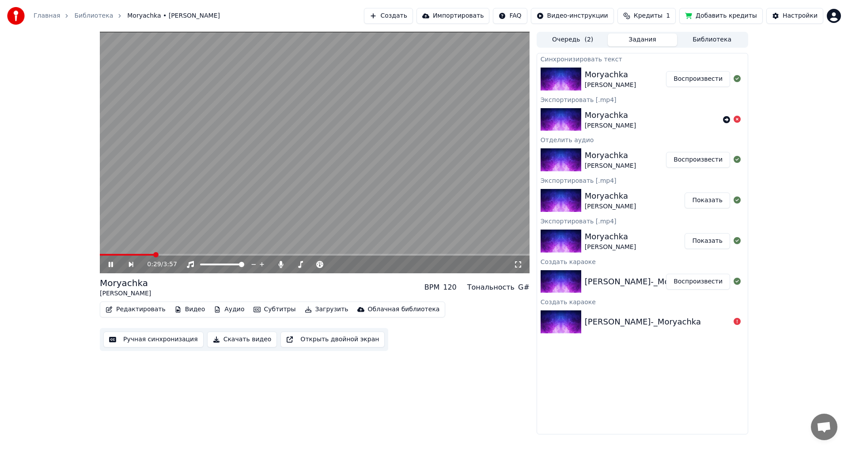
click at [244, 134] on video at bounding box center [315, 153] width 430 height 242
click at [109, 263] on icon at bounding box center [110, 264] width 5 height 6
click at [110, 263] on icon at bounding box center [111, 264] width 4 height 5
click at [138, 310] on button "Редактировать" at bounding box center [135, 309] width 67 height 12
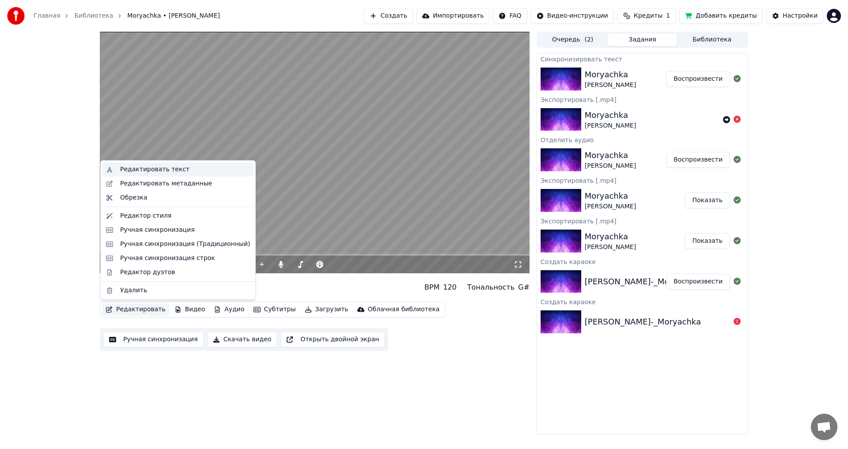
click at [163, 169] on div "Редактировать текст" at bounding box center [154, 169] width 69 height 9
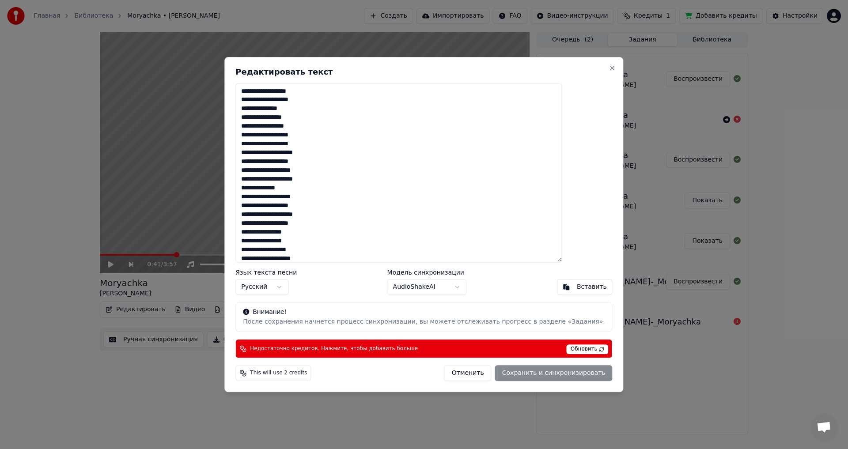
click at [451, 374] on button "Отменить" at bounding box center [467, 373] width 47 height 16
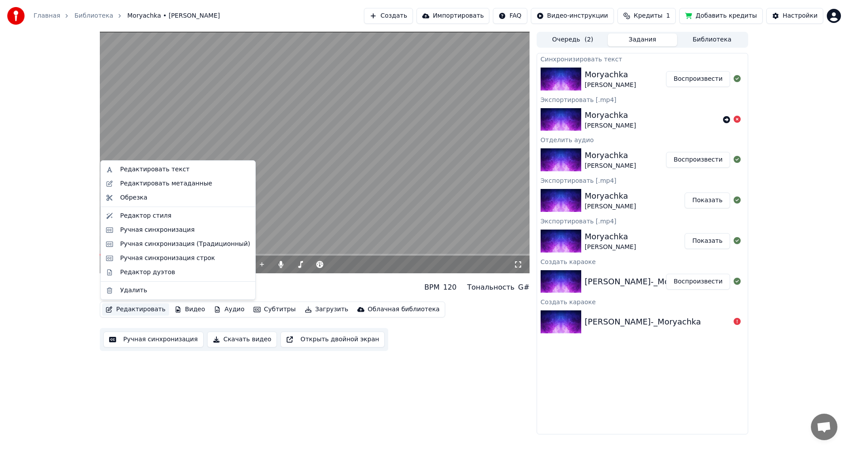
click at [129, 308] on button "Редактировать" at bounding box center [135, 309] width 67 height 12
click at [163, 246] on div "Ручная синхронизация (Традиционный)" at bounding box center [185, 244] width 130 height 9
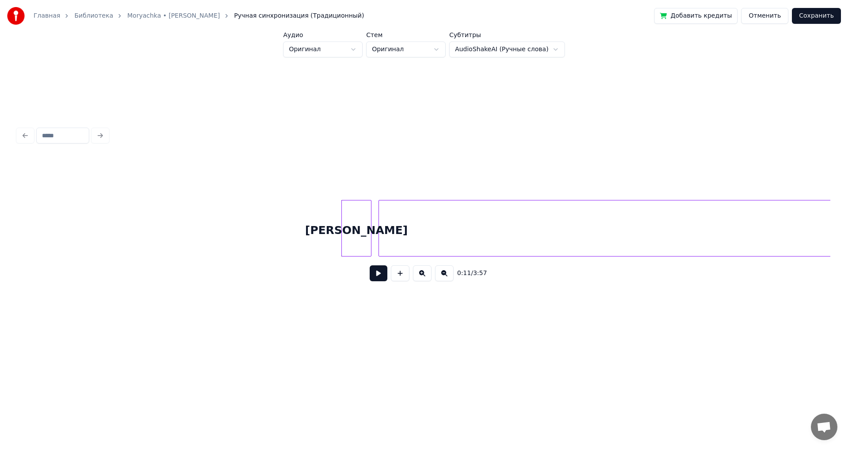
scroll to position [0, 627]
click at [378, 279] on button at bounding box center [379, 273] width 18 height 16
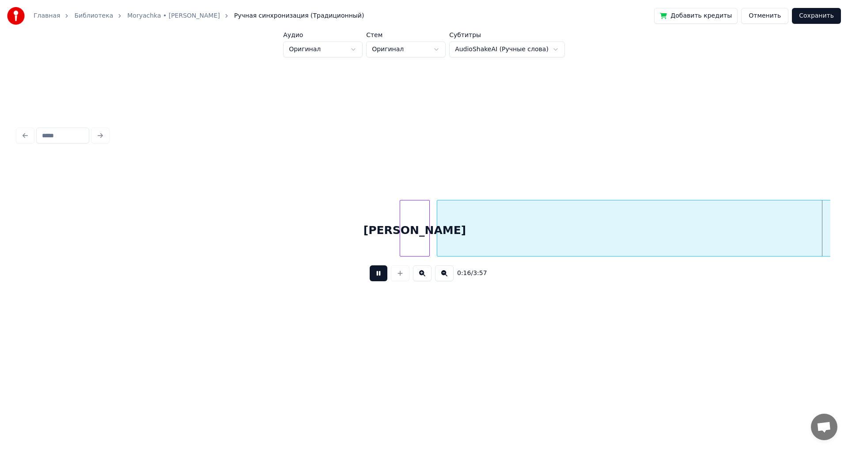
scroll to position [0, 1440]
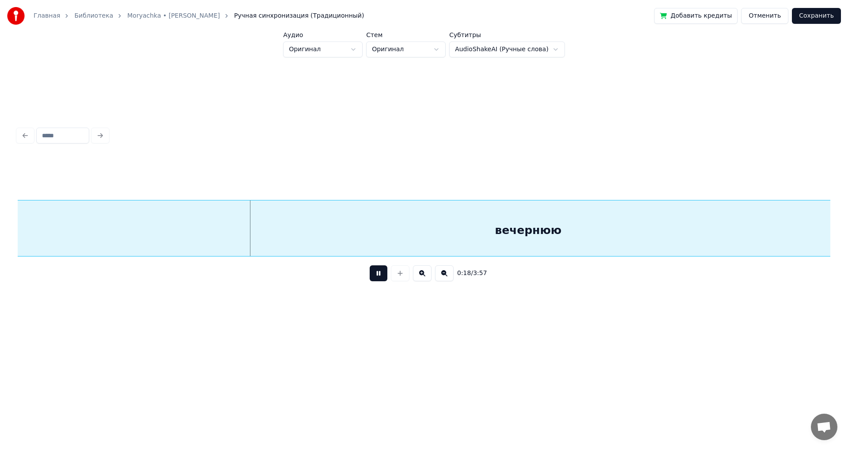
click at [443, 278] on button at bounding box center [444, 273] width 19 height 16
click at [444, 278] on button at bounding box center [444, 273] width 19 height 16
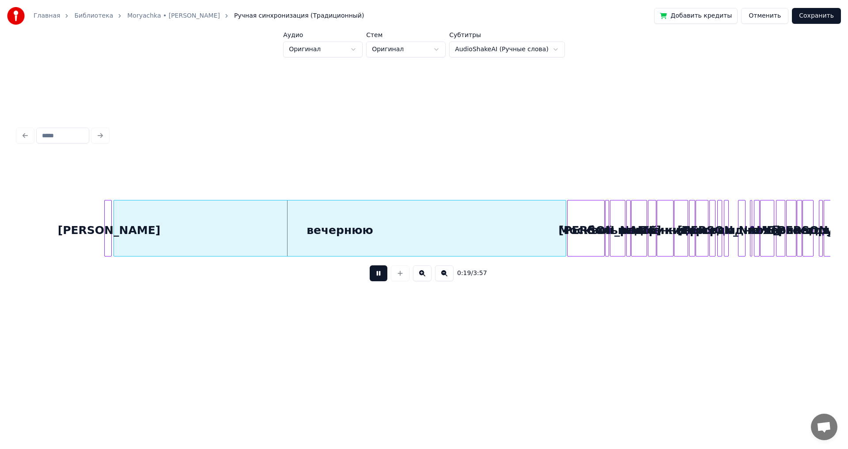
click at [444, 278] on button at bounding box center [444, 273] width 19 height 16
click at [444, 278] on div "0:19 / 3:57" at bounding box center [424, 273] width 798 height 19
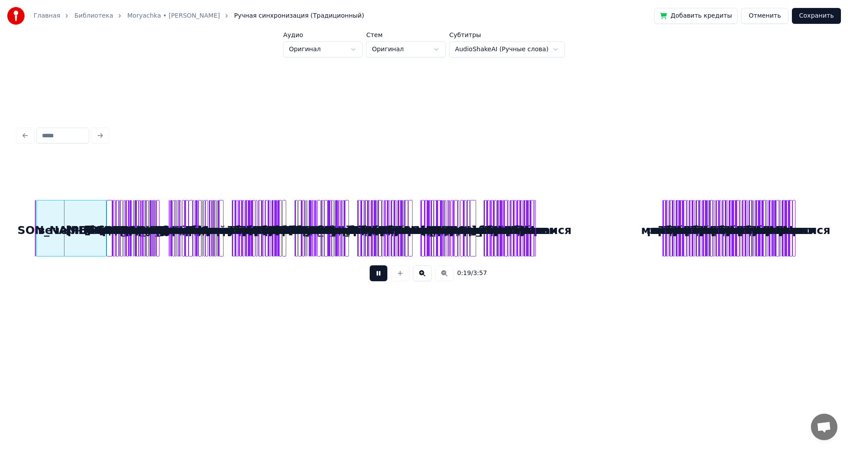
scroll to position [0, 0]
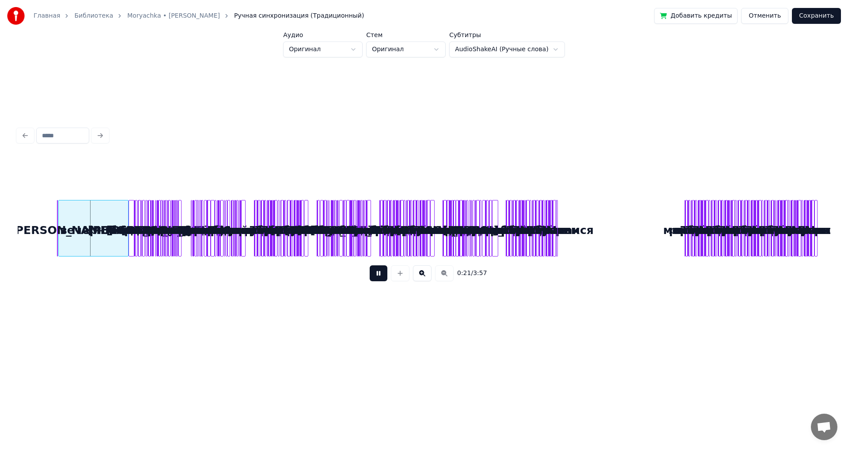
click at [419, 276] on button at bounding box center [422, 273] width 19 height 16
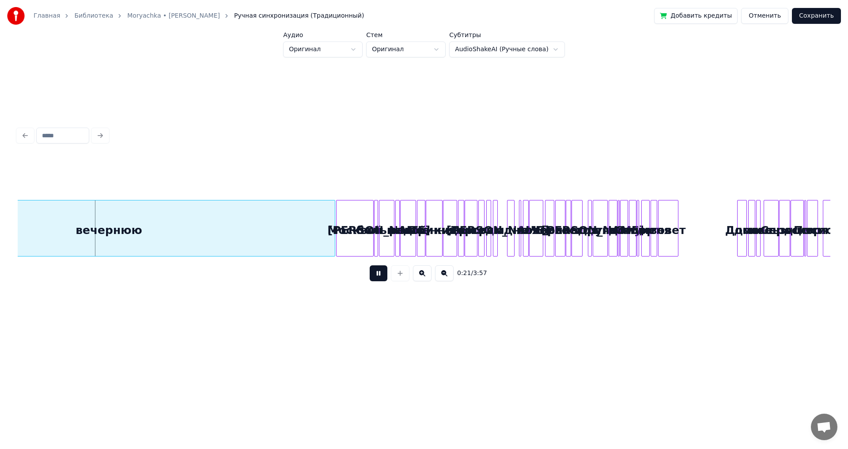
click at [420, 276] on button at bounding box center [422, 273] width 19 height 16
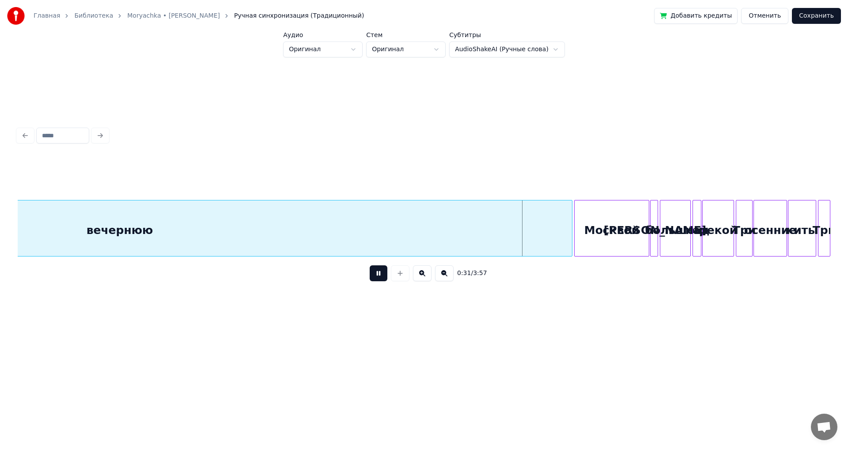
click at [380, 280] on button at bounding box center [379, 273] width 18 height 16
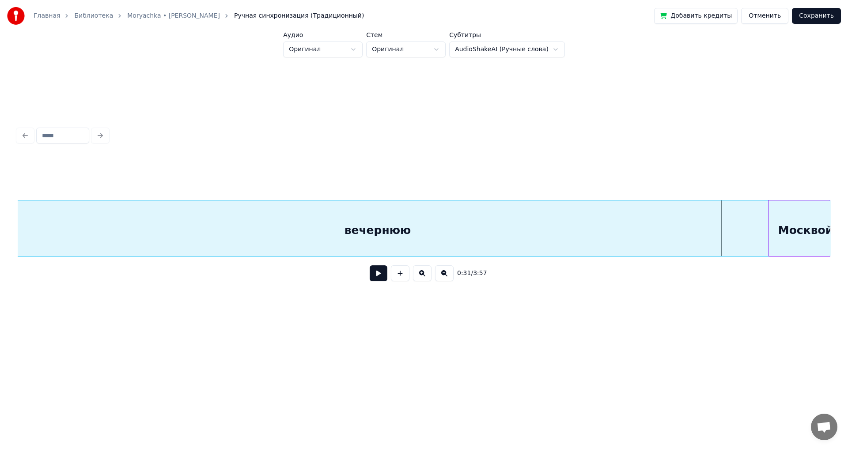
click at [523, 179] on div "0:31 / 3:57" at bounding box center [424, 223] width 812 height 134
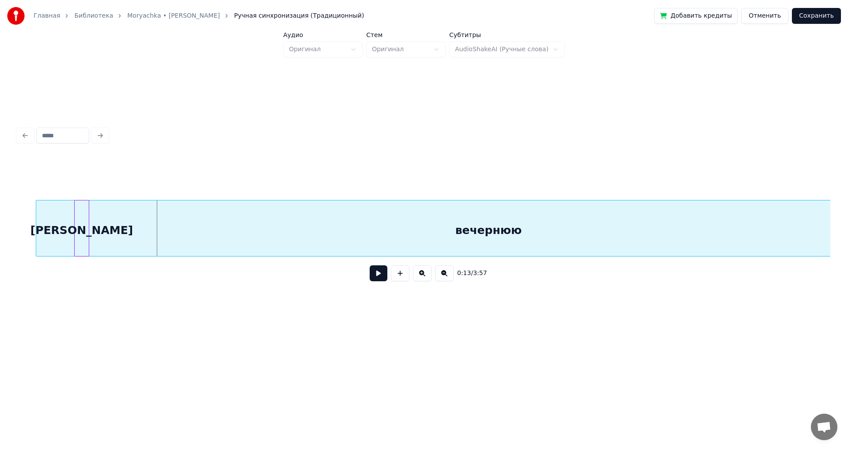
click at [365, 219] on div "вечернюю" at bounding box center [488, 230] width 904 height 60
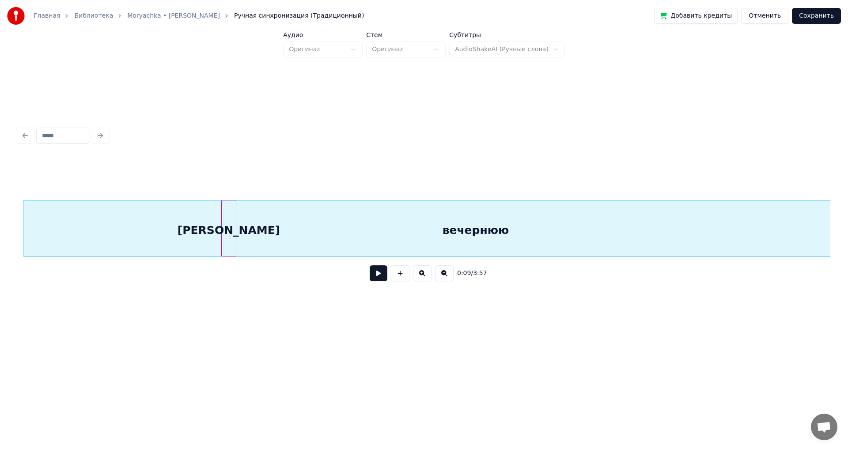
click at [281, 245] on div "вечернюю" at bounding box center [475, 230] width 904 height 60
click at [256, 238] on div "вечернюю" at bounding box center [470, 230] width 904 height 60
click at [52, 219] on div "Над" at bounding box center [59, 230] width 14 height 60
click at [369, 220] on div "вечернюю" at bounding box center [470, 230] width 904 height 60
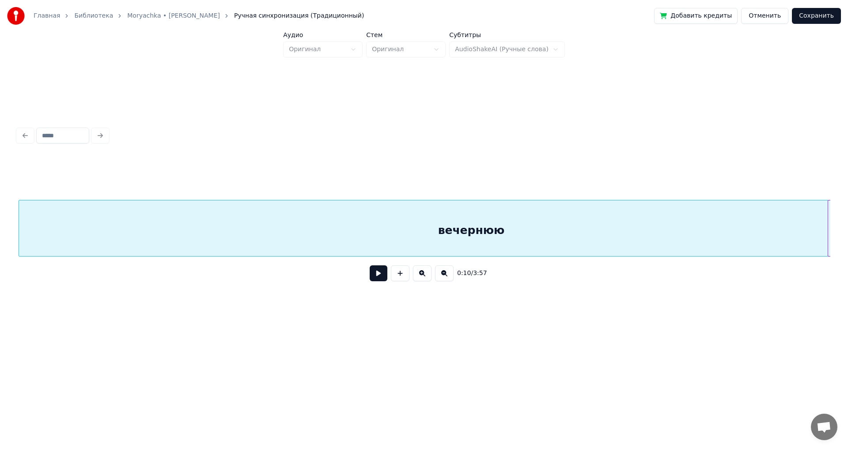
click at [476, 228] on div "вечернюю" at bounding box center [471, 230] width 904 height 60
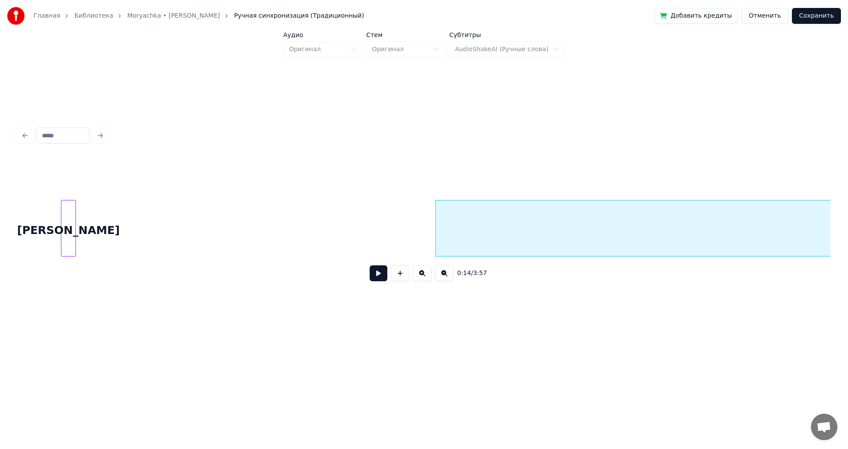
scroll to position [0, 244]
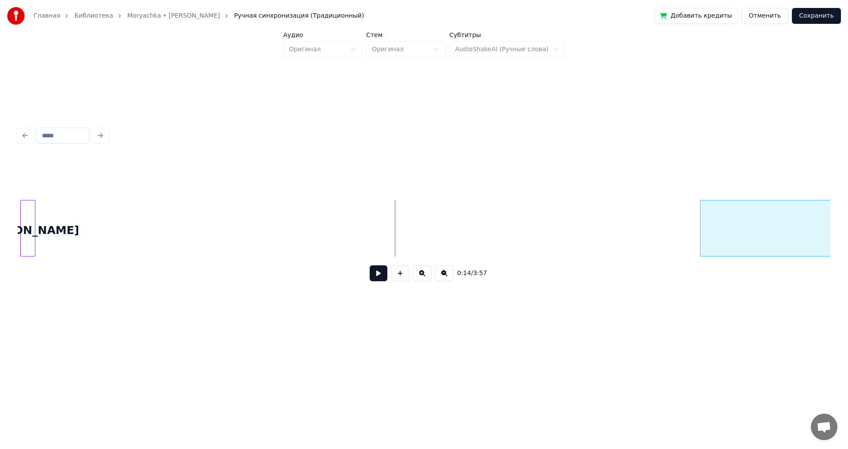
click at [703, 211] on div at bounding box center [701, 228] width 3 height 56
click at [684, 211] on div "Над" at bounding box center [677, 230] width 14 height 60
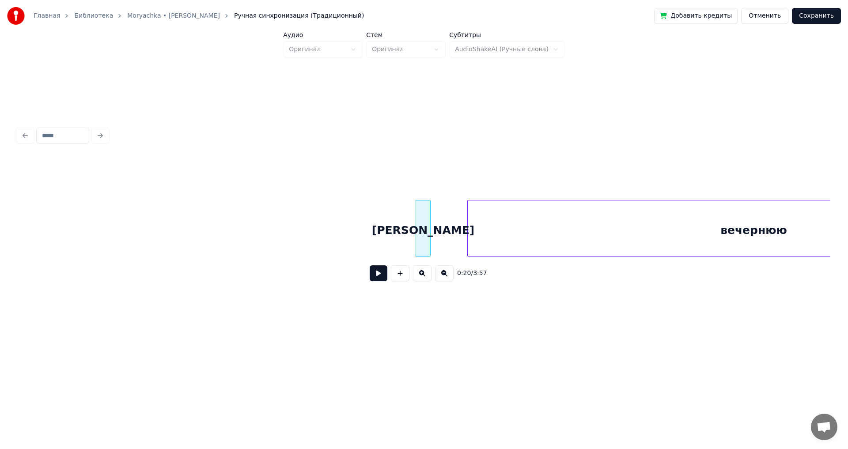
scroll to position [0, 562]
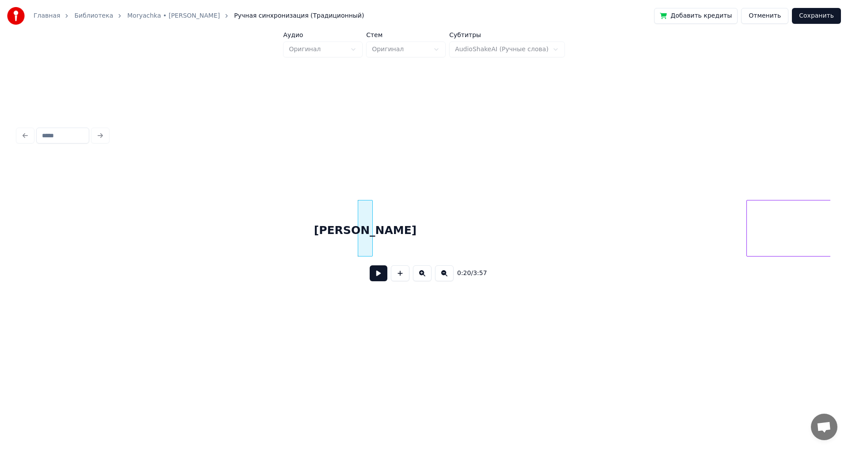
click at [749, 222] on div at bounding box center [748, 228] width 3 height 56
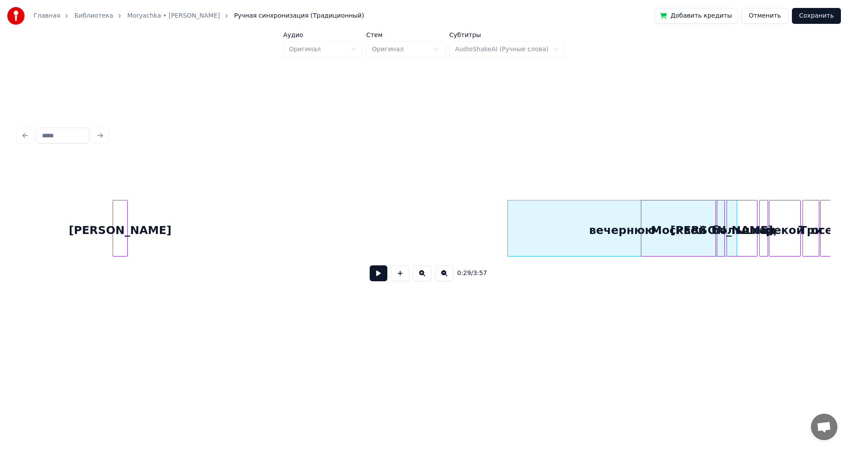
scroll to position [0, 844]
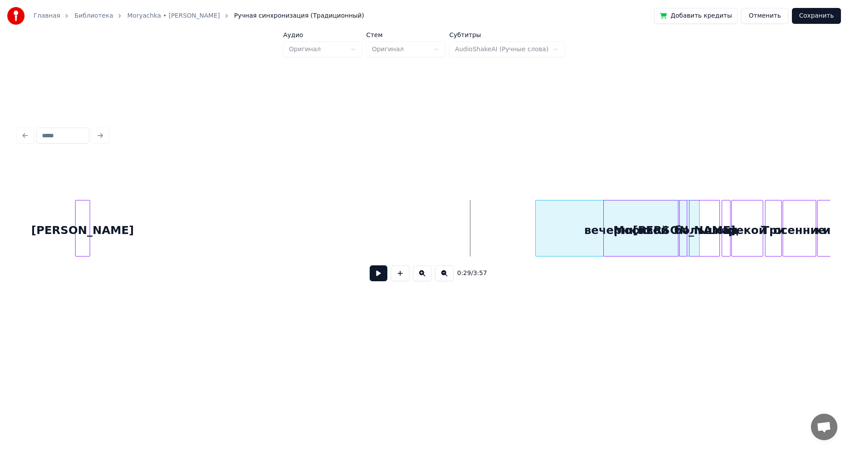
click at [536, 229] on div at bounding box center [537, 228] width 3 height 56
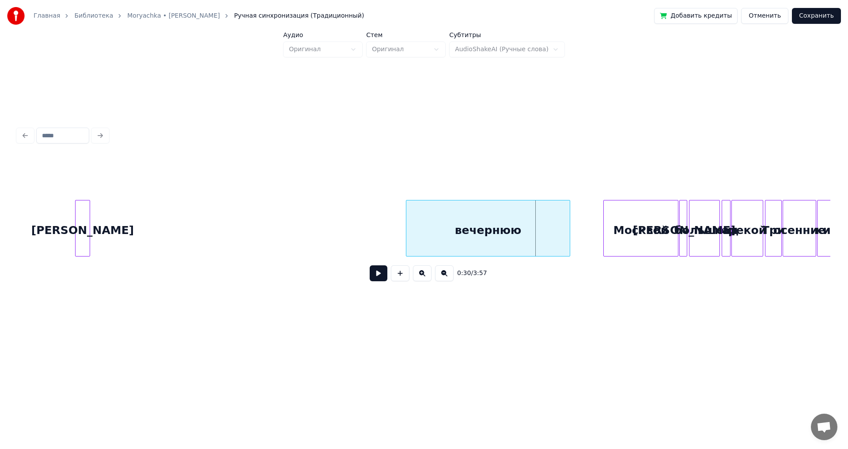
click at [453, 226] on div "вечернюю" at bounding box center [487, 230] width 163 height 60
click at [596, 227] on div "Москвой" at bounding box center [586, 230] width 74 height 60
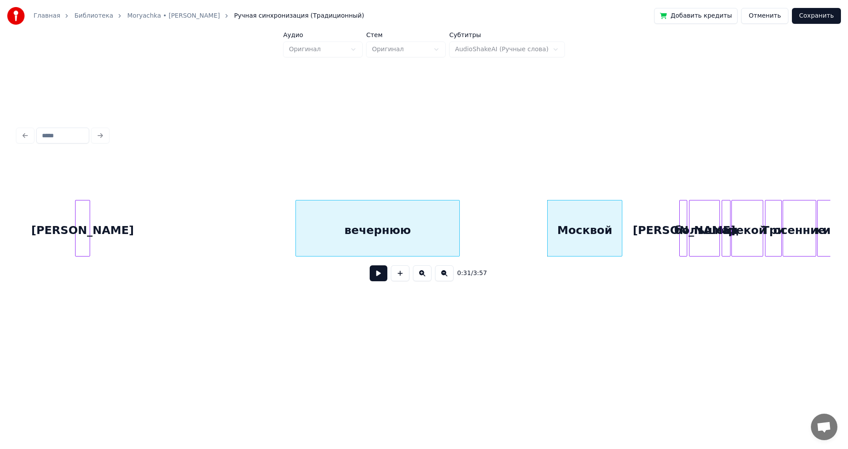
click at [366, 229] on div "вечернюю" at bounding box center [377, 230] width 163 height 60
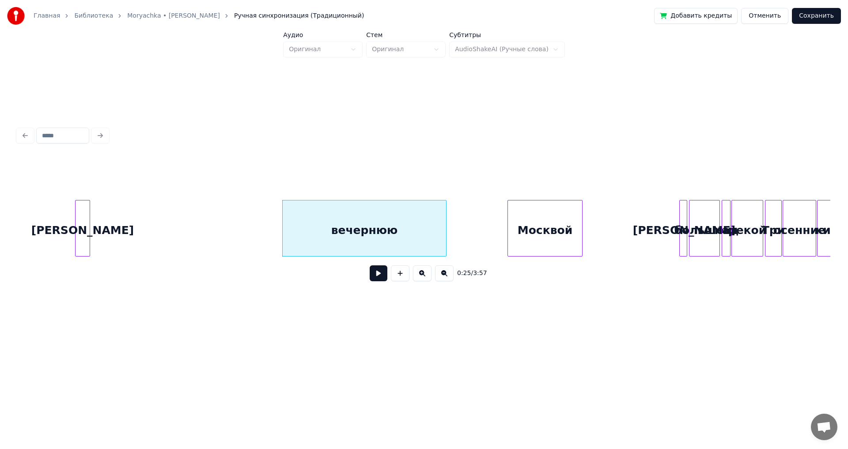
click at [518, 226] on div "Москвой" at bounding box center [545, 230] width 74 height 60
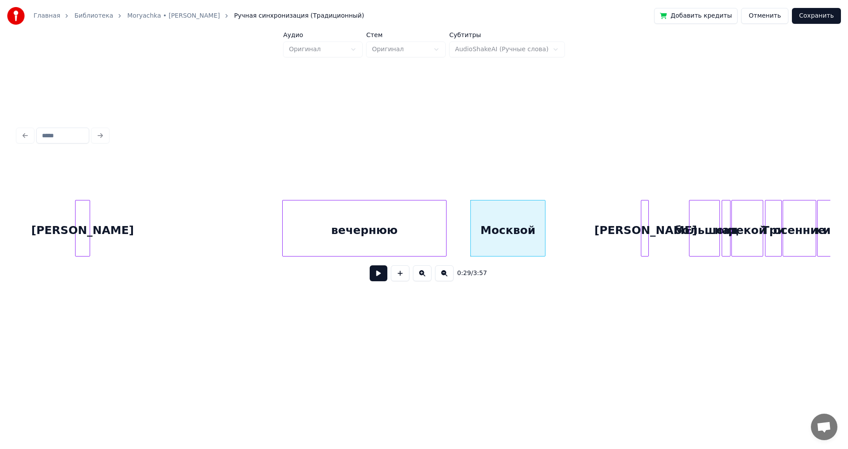
click at [645, 248] on div "Над" at bounding box center [645, 230] width 9 height 60
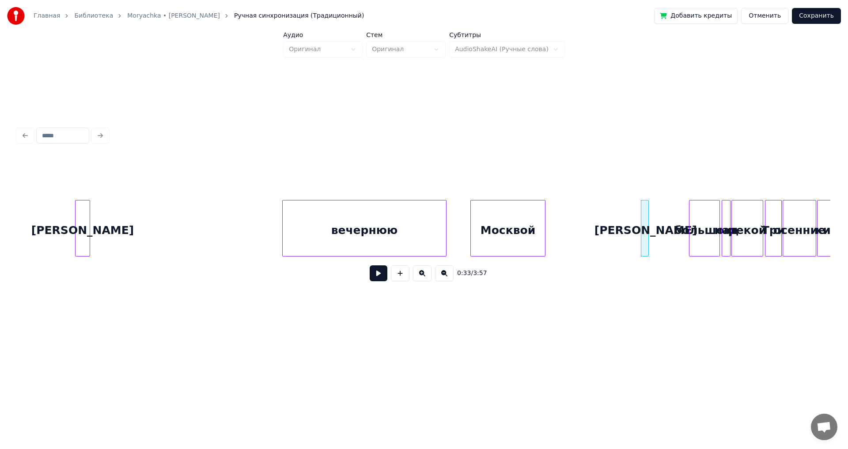
click at [425, 277] on button at bounding box center [422, 273] width 19 height 16
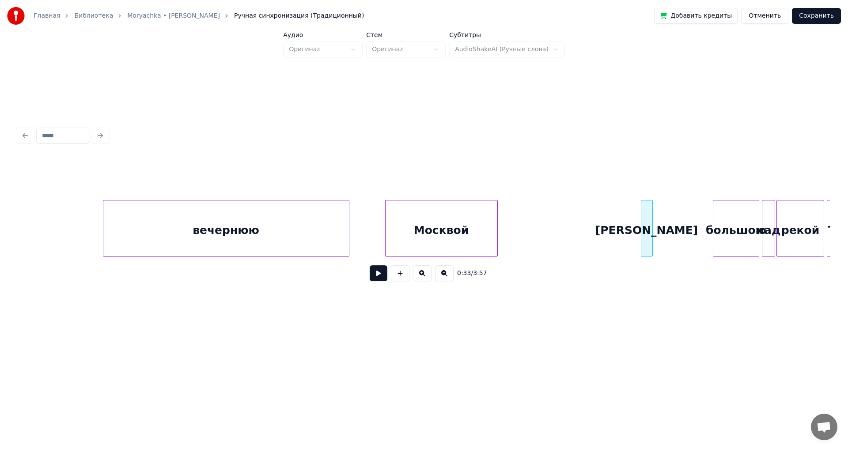
click at [425, 277] on button at bounding box center [422, 273] width 19 height 16
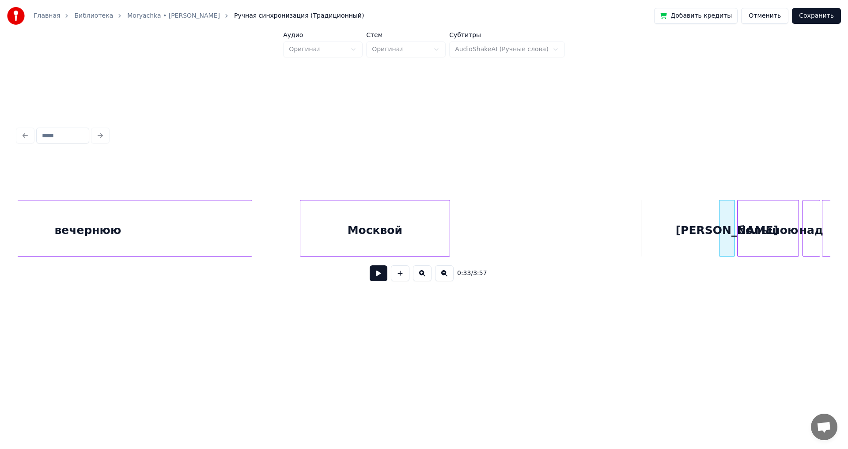
click at [725, 238] on div "Над" at bounding box center [726, 230] width 15 height 60
click at [647, 245] on div "Москвой" at bounding box center [641, 230] width 149 height 60
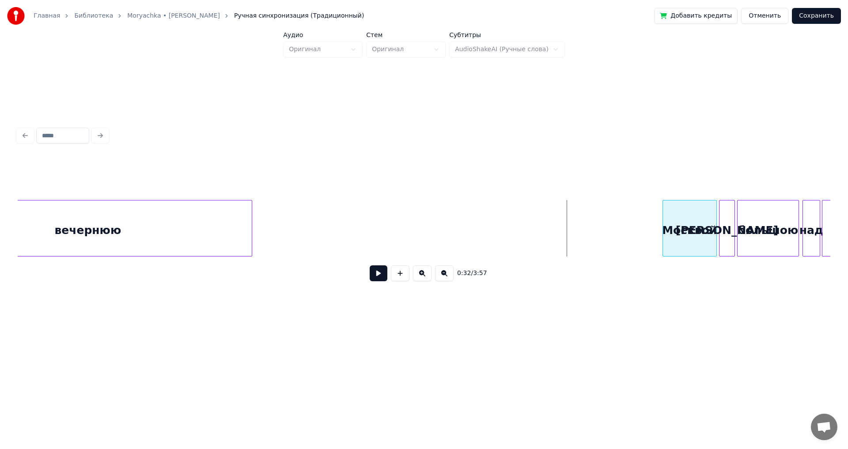
click at [663, 242] on div at bounding box center [664, 228] width 3 height 56
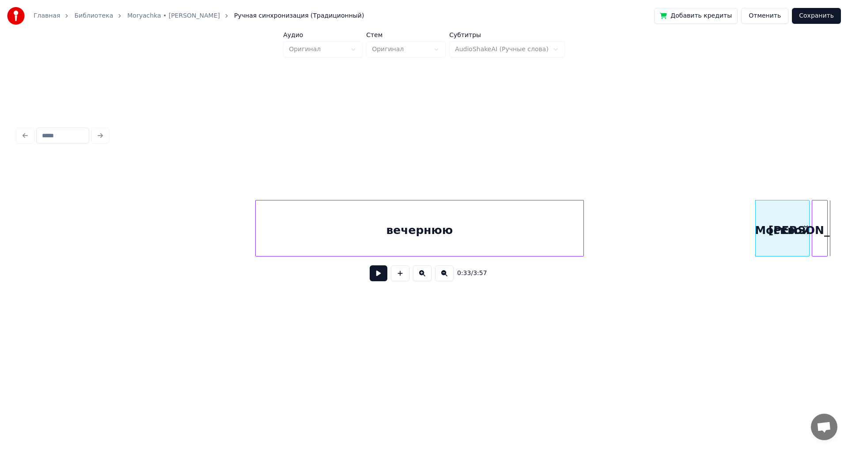
click at [408, 217] on div "вечернюю" at bounding box center [420, 230] width 328 height 60
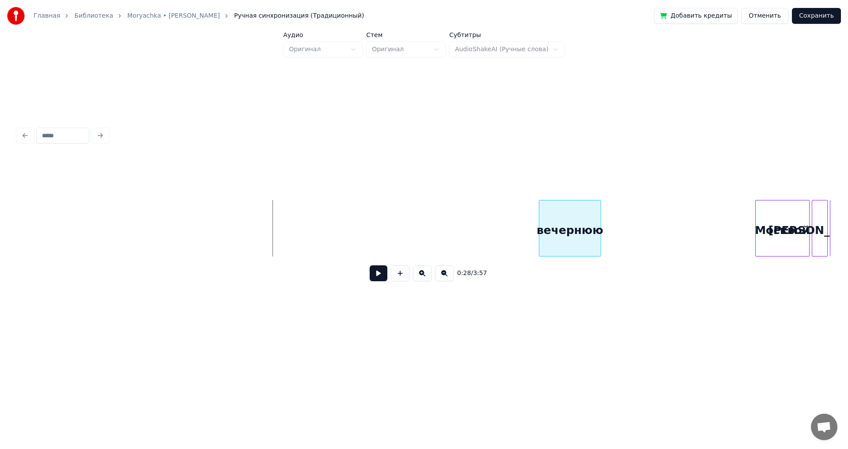
click at [539, 225] on div at bounding box center [540, 228] width 3 height 56
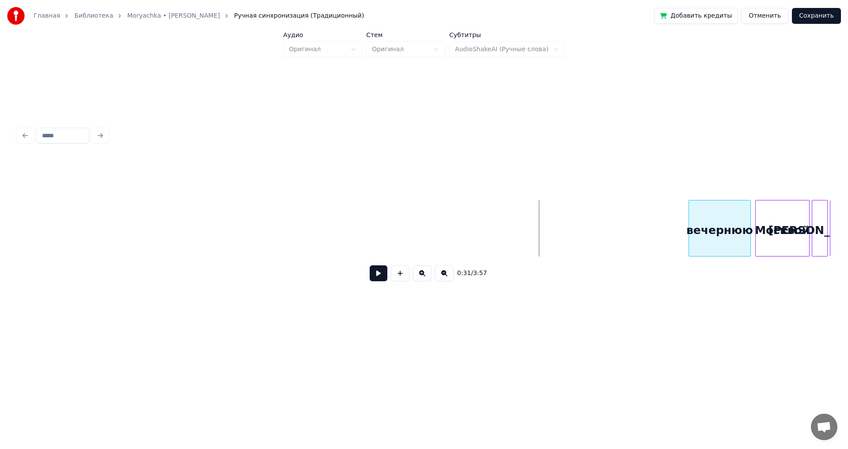
click at [712, 217] on div "вечернюю" at bounding box center [719, 230] width 61 height 60
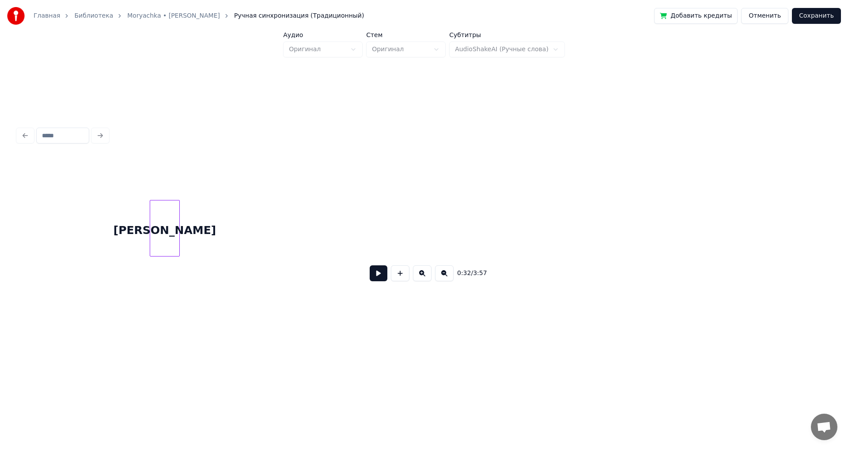
scroll to position [0, 1625]
click at [782, 209] on div "Над" at bounding box center [780, 230] width 29 height 60
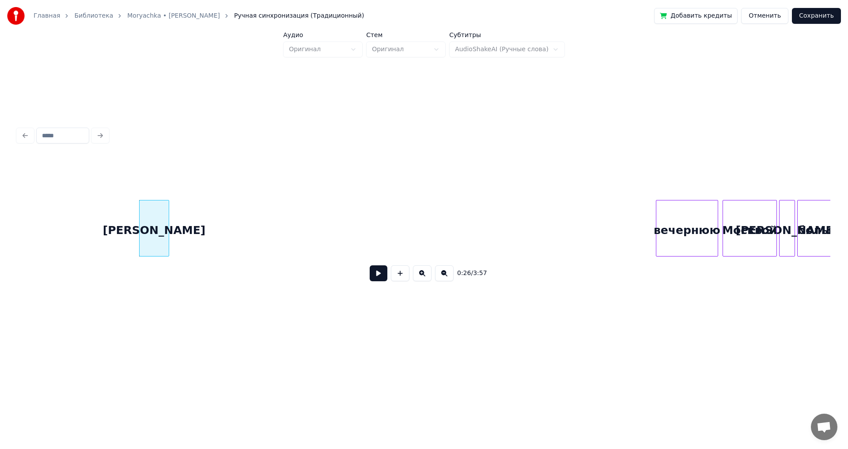
scroll to position [0, 2263]
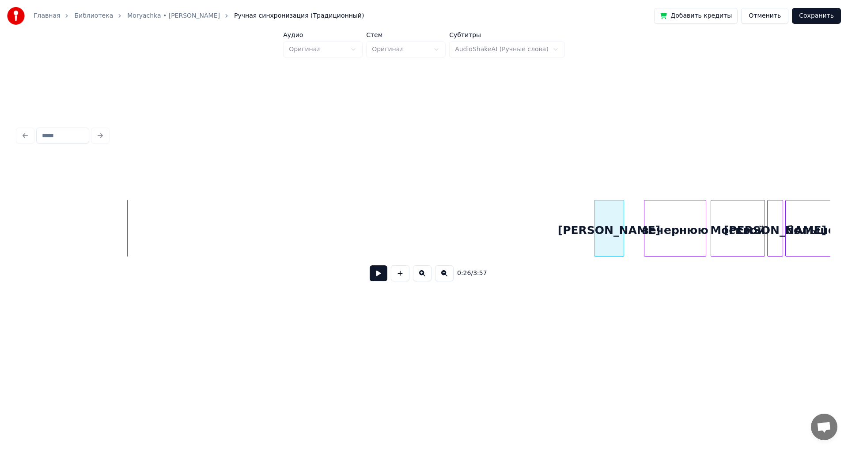
click at [604, 210] on div "Над" at bounding box center [608, 230] width 29 height 60
click at [374, 276] on button at bounding box center [379, 273] width 18 height 16
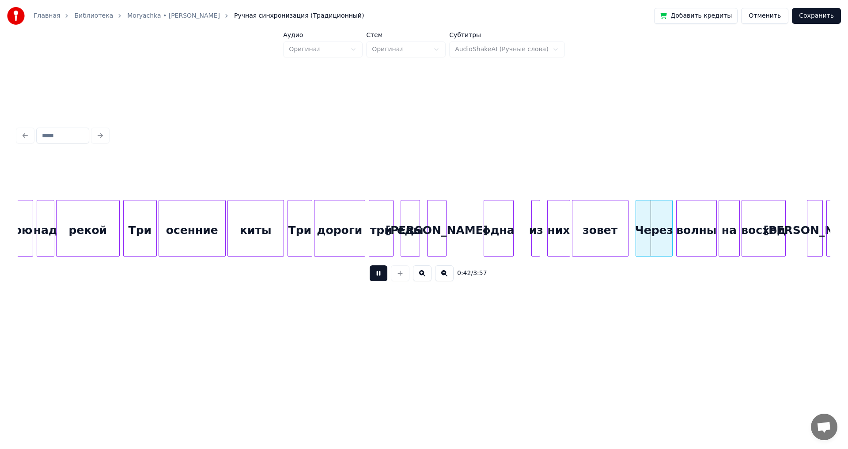
click at [382, 276] on button at bounding box center [379, 273] width 18 height 16
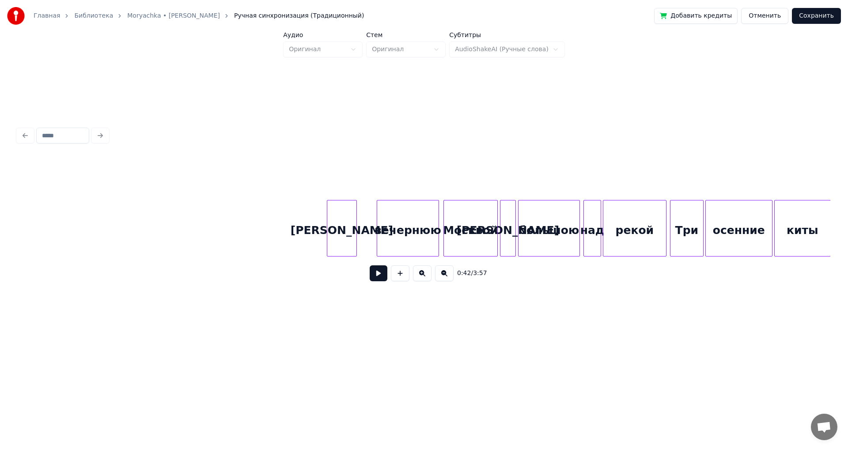
scroll to position [0, 2344]
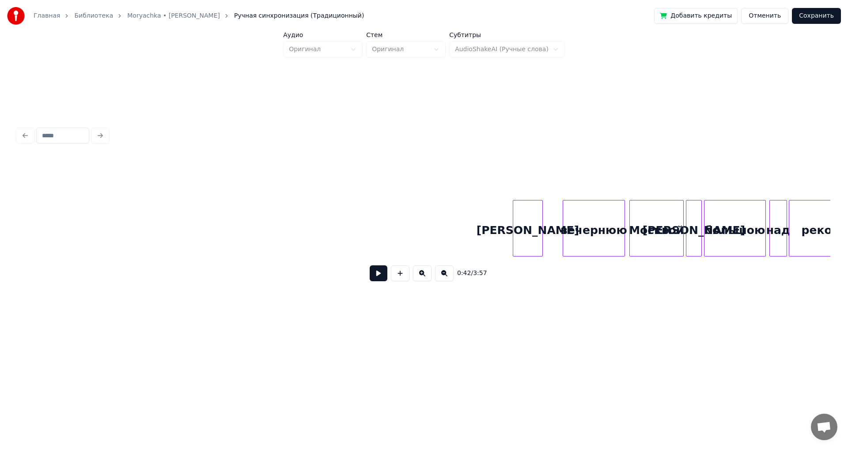
click at [377, 274] on button at bounding box center [379, 273] width 18 height 16
click at [381, 276] on button at bounding box center [379, 273] width 18 height 16
click at [380, 276] on button at bounding box center [379, 273] width 18 height 16
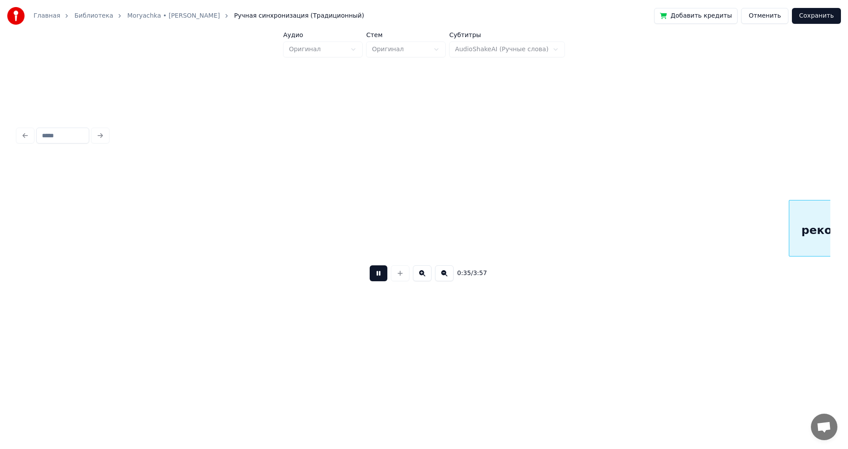
scroll to position [0, 3159]
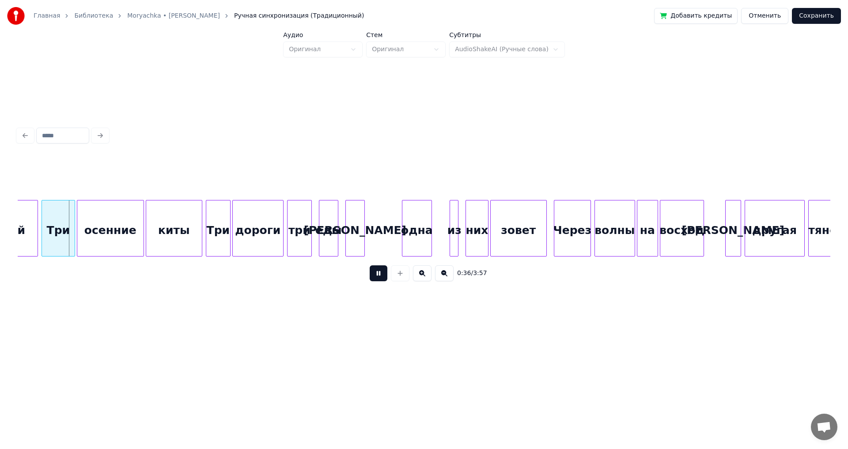
click at [380, 276] on button at bounding box center [379, 273] width 18 height 16
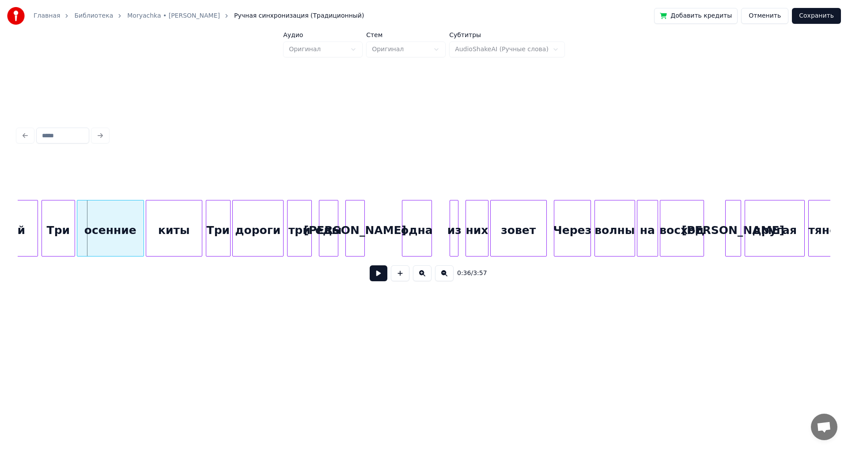
scroll to position [0, 2588]
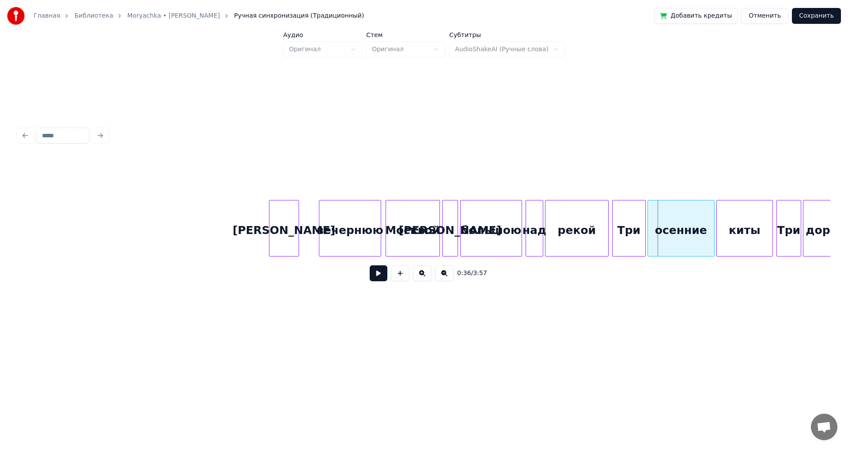
click at [378, 276] on button at bounding box center [379, 273] width 18 height 16
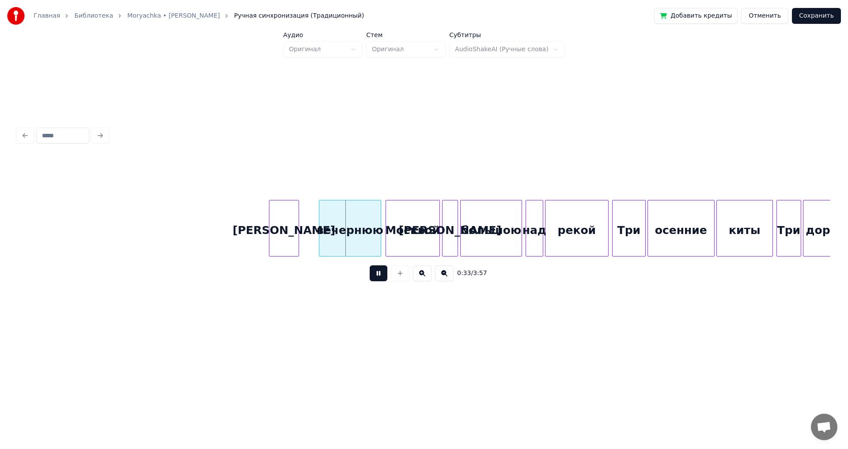
click at [378, 276] on button at bounding box center [379, 273] width 18 height 16
click at [336, 229] on div "вечернюю" at bounding box center [329, 230] width 61 height 60
click at [381, 275] on button at bounding box center [379, 273] width 18 height 16
click at [382, 276] on button at bounding box center [379, 273] width 18 height 16
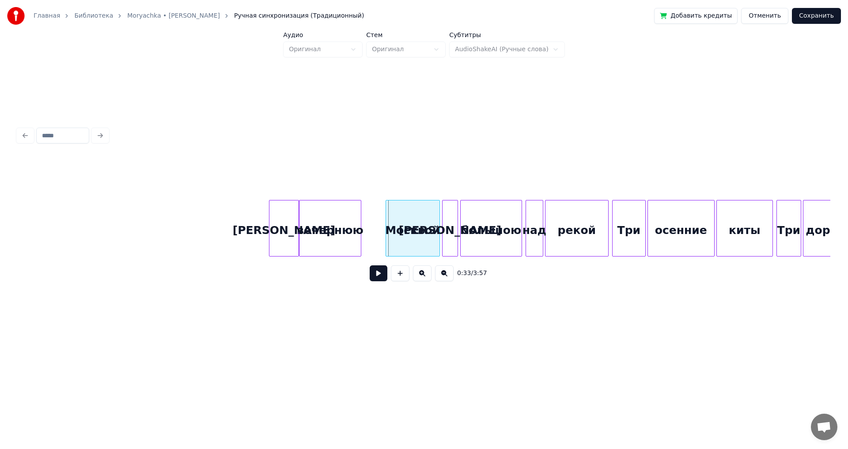
click at [381, 278] on button at bounding box center [379, 273] width 18 height 16
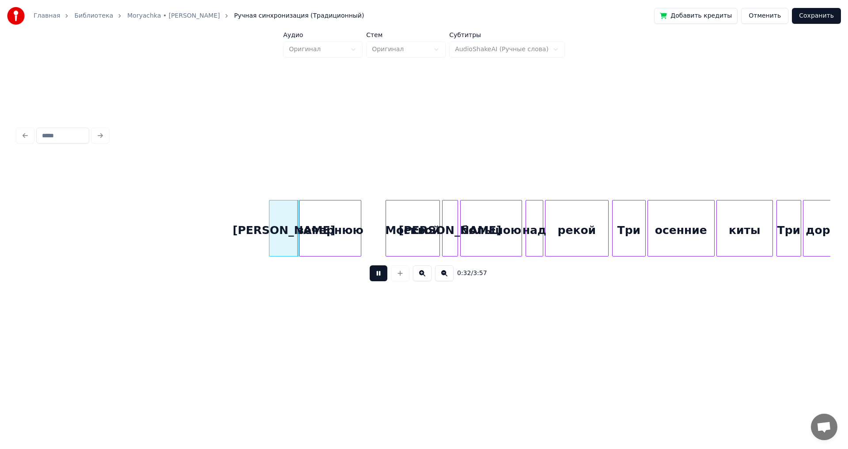
click at [268, 230] on div "Над" at bounding box center [271, 230] width 29 height 60
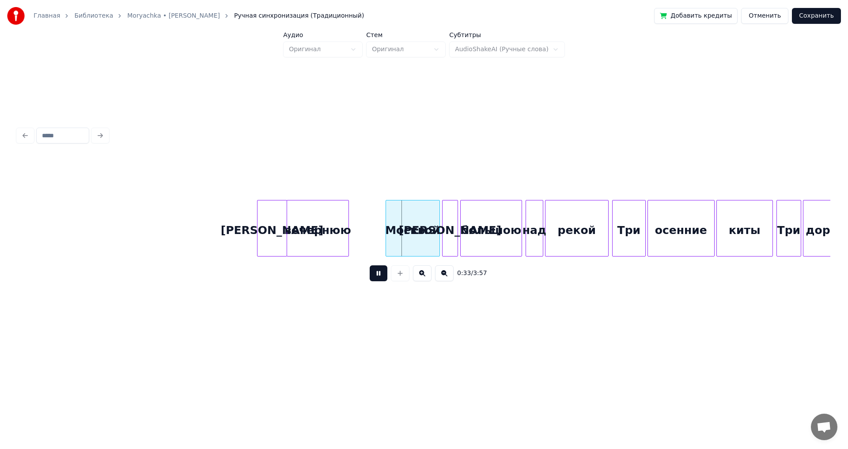
click at [310, 234] on div "вечернюю" at bounding box center [317, 230] width 61 height 60
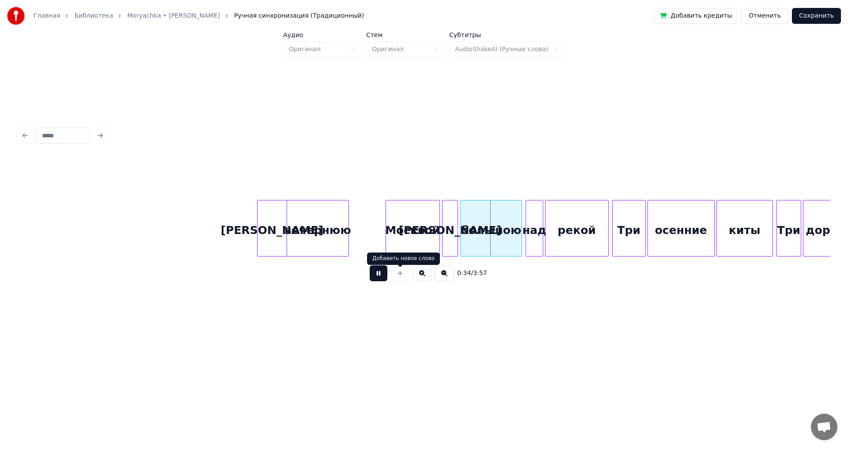
click at [369, 274] on div "0:34 / 3:57" at bounding box center [424, 273] width 798 height 19
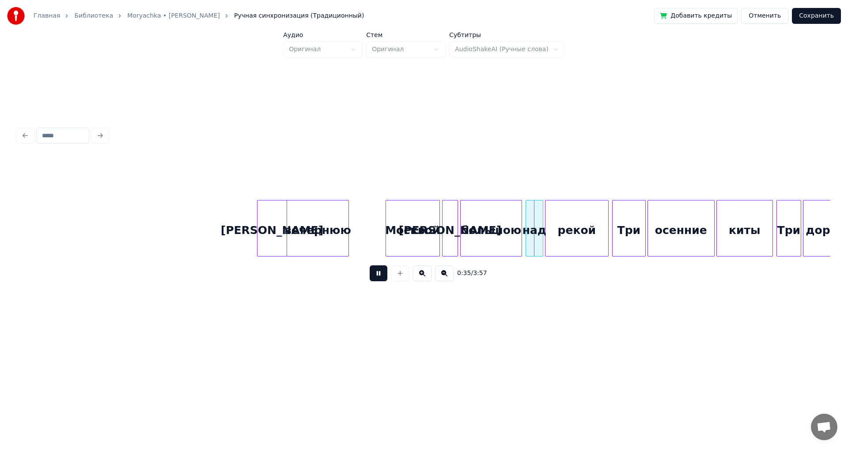
click at [370, 275] on button at bounding box center [379, 273] width 18 height 16
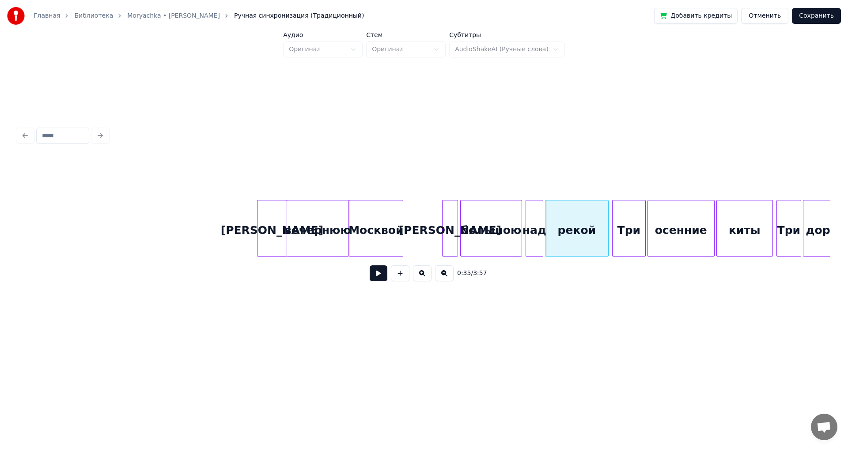
click at [373, 234] on div "Москвой" at bounding box center [375, 230] width 53 height 60
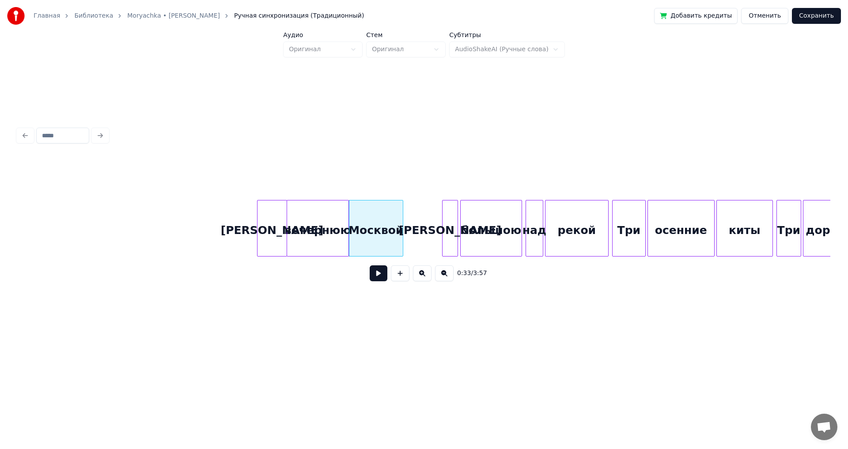
click at [375, 276] on button at bounding box center [379, 273] width 18 height 16
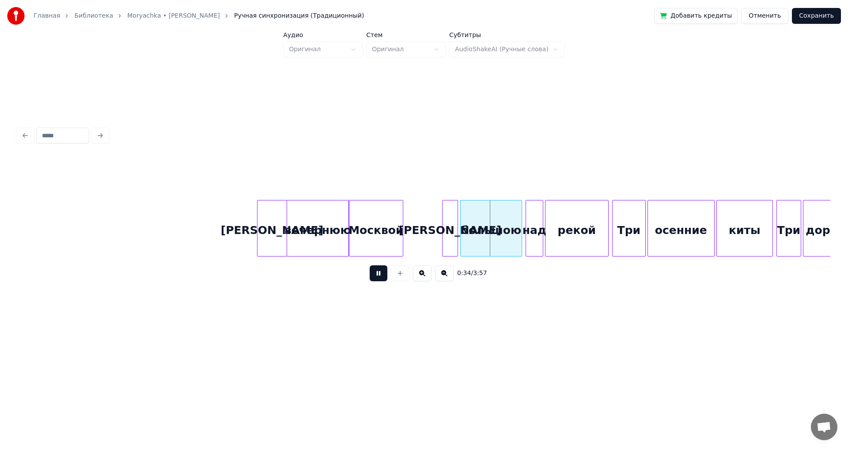
click at [381, 269] on button at bounding box center [379, 273] width 18 height 16
click at [379, 276] on button at bounding box center [379, 273] width 18 height 16
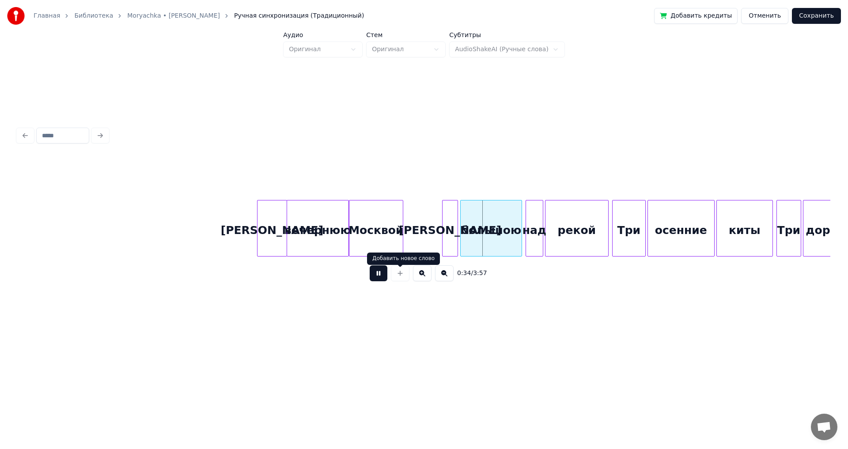
click at [377, 280] on button at bounding box center [379, 273] width 18 height 16
click at [411, 230] on div "Над" at bounding box center [412, 230] width 15 height 60
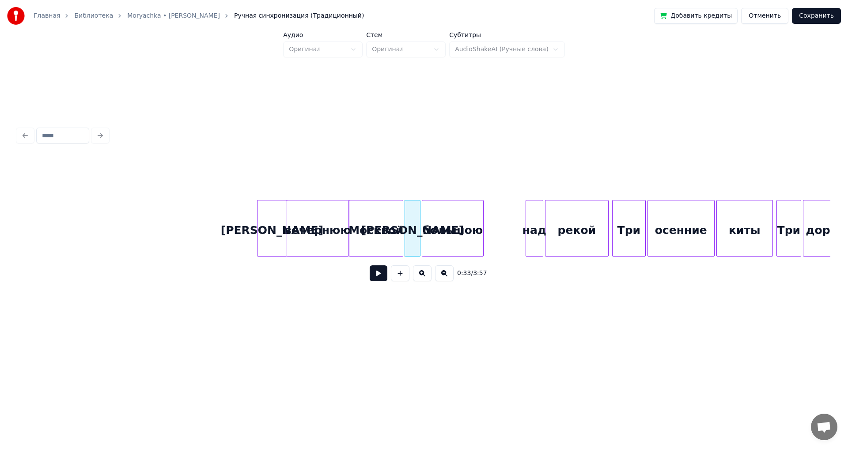
click at [457, 232] on div "большою" at bounding box center [452, 230] width 61 height 60
click at [459, 226] on div "большою" at bounding box center [452, 230] width 61 height 60
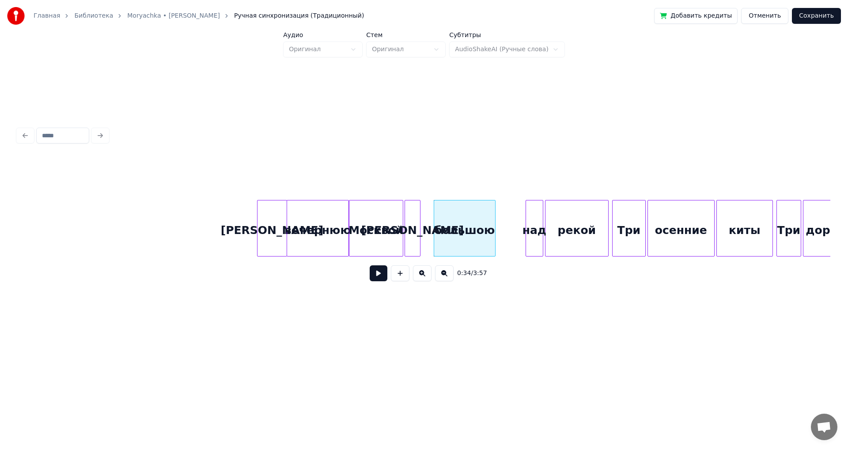
click at [420, 221] on div "Над" at bounding box center [412, 230] width 15 height 60
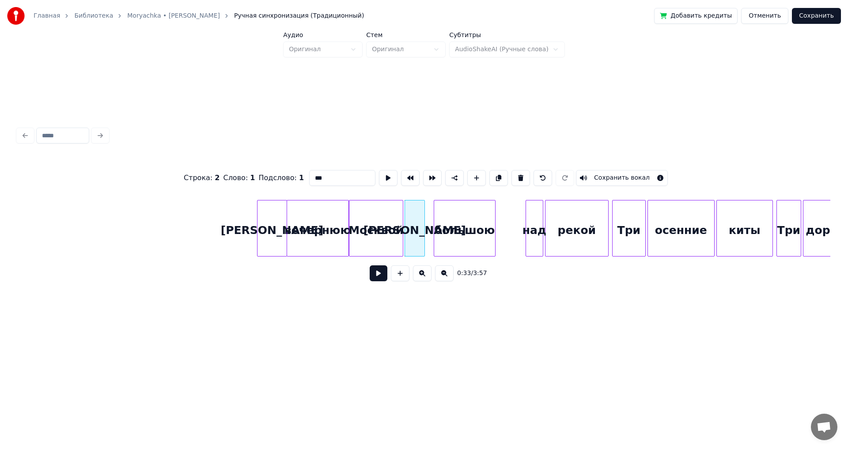
click at [422, 221] on div at bounding box center [423, 228] width 3 height 56
click at [426, 219] on div at bounding box center [426, 228] width 3 height 56
click at [441, 220] on div "большою" at bounding box center [459, 230] width 61 height 60
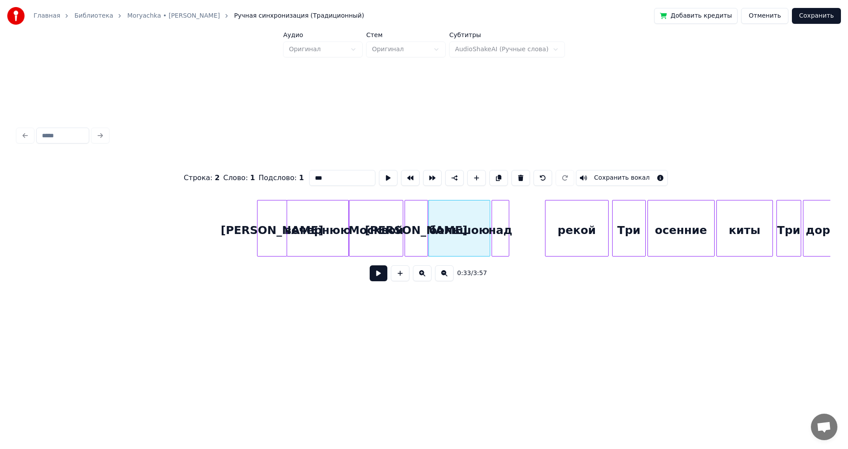
click at [502, 224] on div "над" at bounding box center [500, 230] width 17 height 60
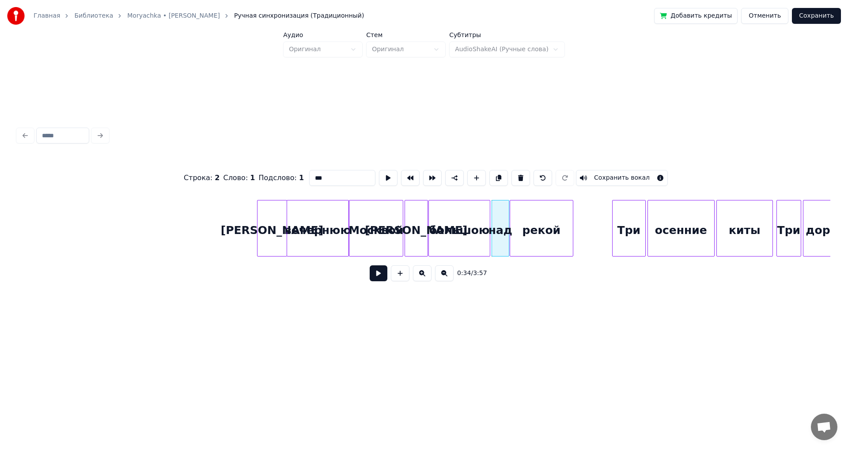
click at [540, 231] on div "рекой" at bounding box center [541, 230] width 63 height 60
click at [443, 277] on button at bounding box center [444, 273] width 19 height 16
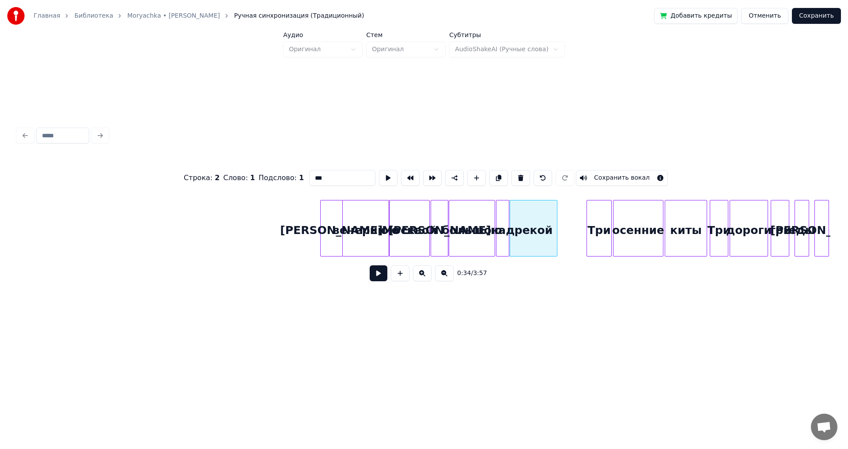
click at [442, 277] on button at bounding box center [444, 273] width 19 height 16
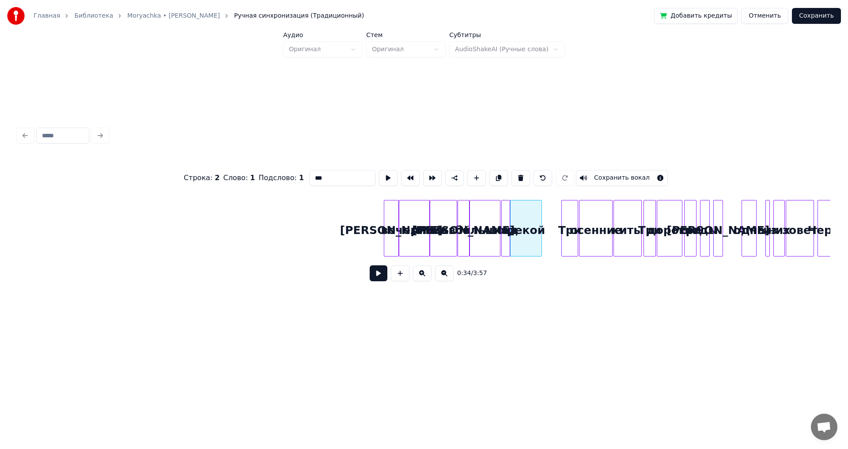
click at [442, 277] on button at bounding box center [444, 273] width 19 height 16
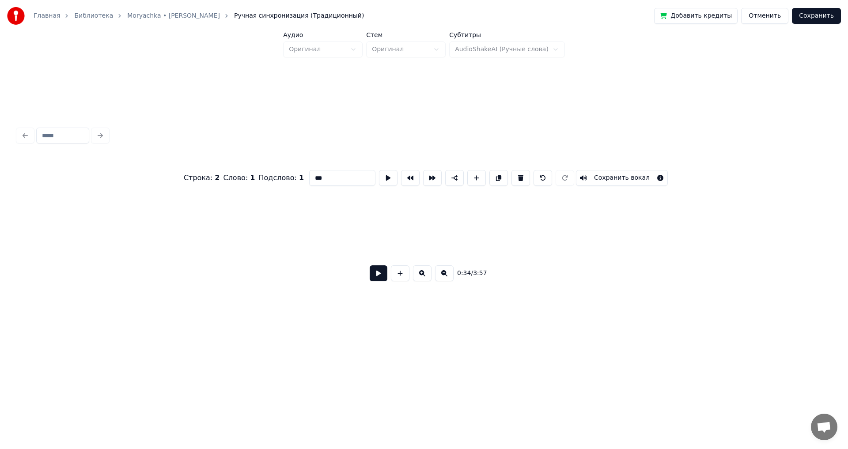
click at [442, 277] on button at bounding box center [444, 273] width 19 height 16
click at [442, 277] on div "0:34 / 3:57" at bounding box center [424, 273] width 798 height 19
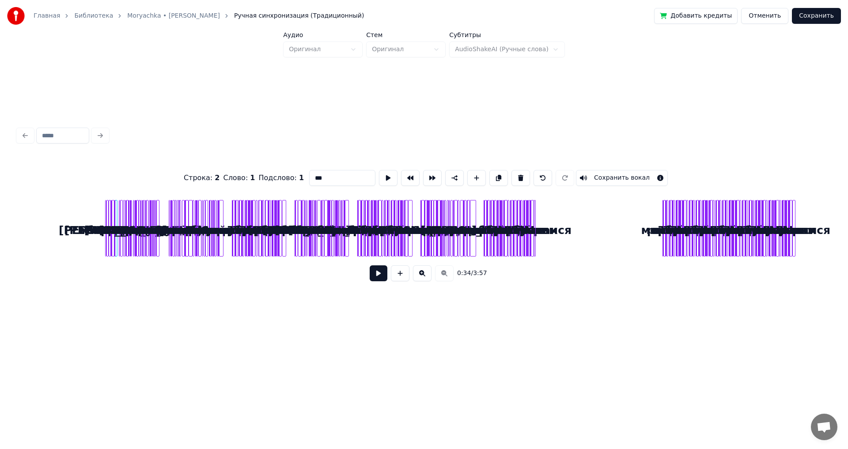
scroll to position [0, 0]
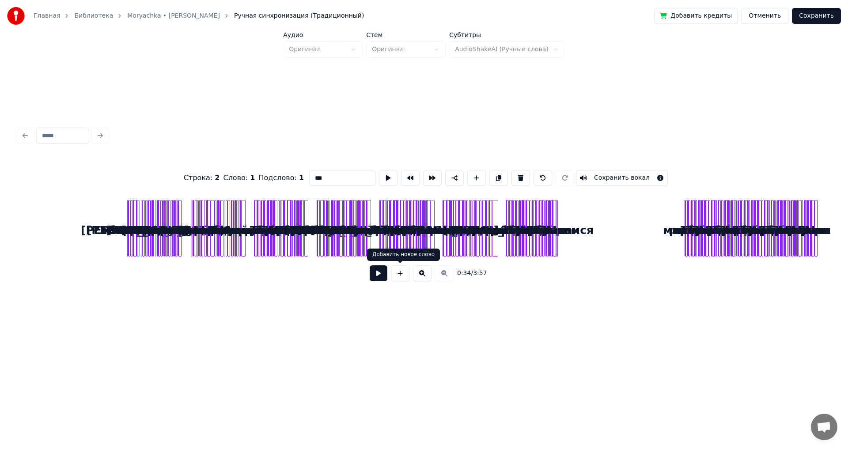
click at [402, 269] on button at bounding box center [400, 273] width 19 height 16
click at [400, 271] on button at bounding box center [400, 273] width 19 height 16
click at [424, 275] on button at bounding box center [422, 273] width 19 height 16
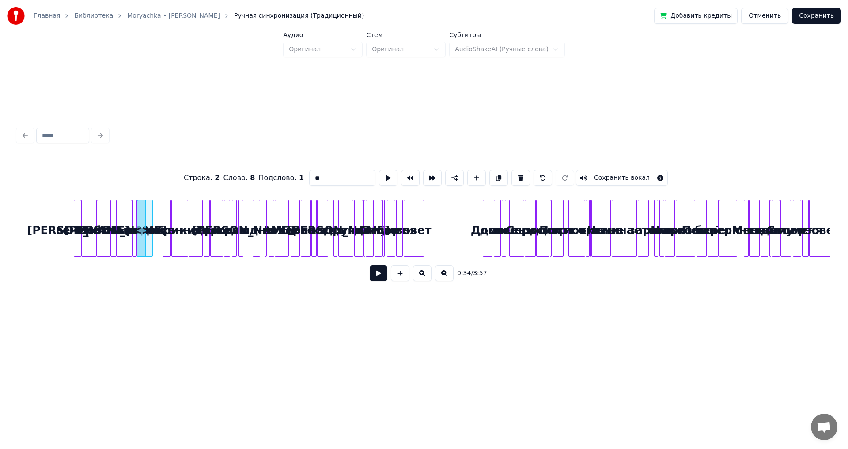
click at [424, 275] on button at bounding box center [422, 273] width 19 height 16
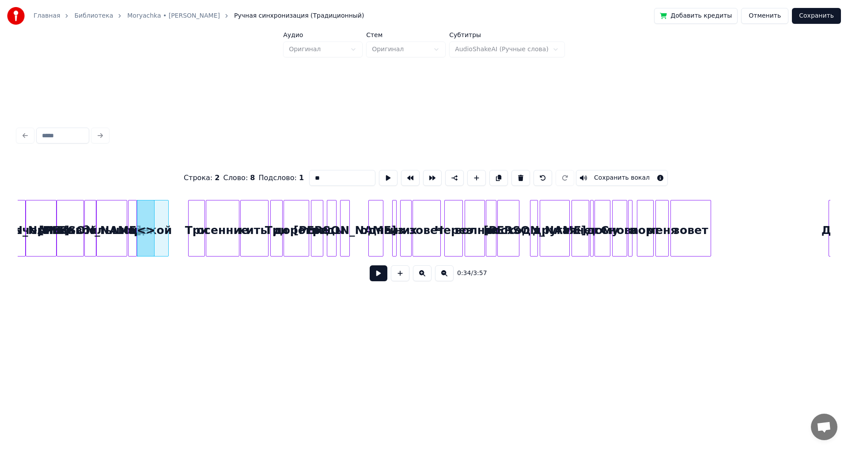
click at [424, 275] on button at bounding box center [422, 273] width 19 height 16
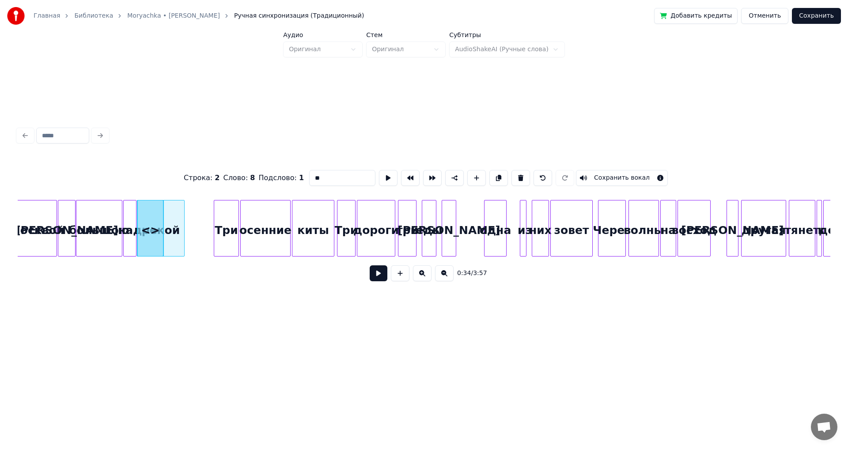
click at [424, 275] on button at bounding box center [422, 273] width 19 height 16
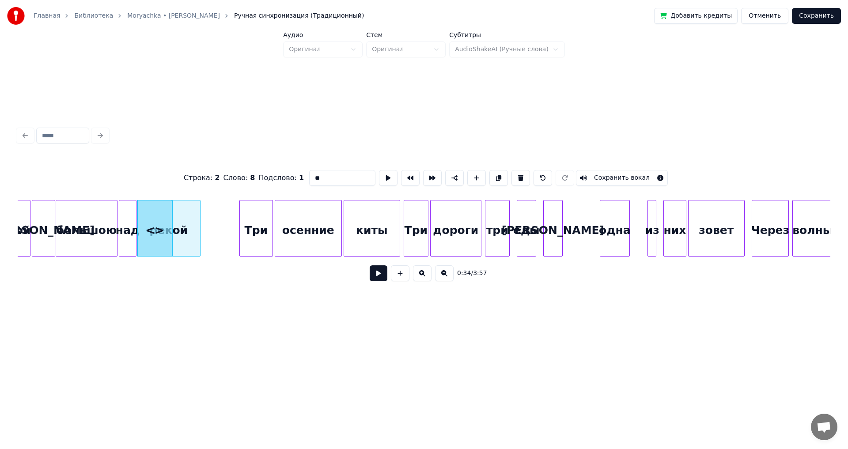
click at [424, 275] on button at bounding box center [422, 273] width 19 height 16
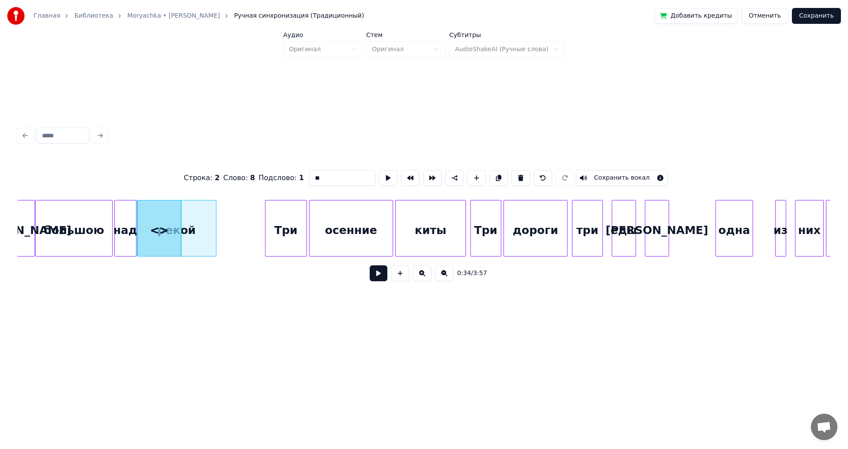
click at [424, 275] on button at bounding box center [422, 273] width 19 height 16
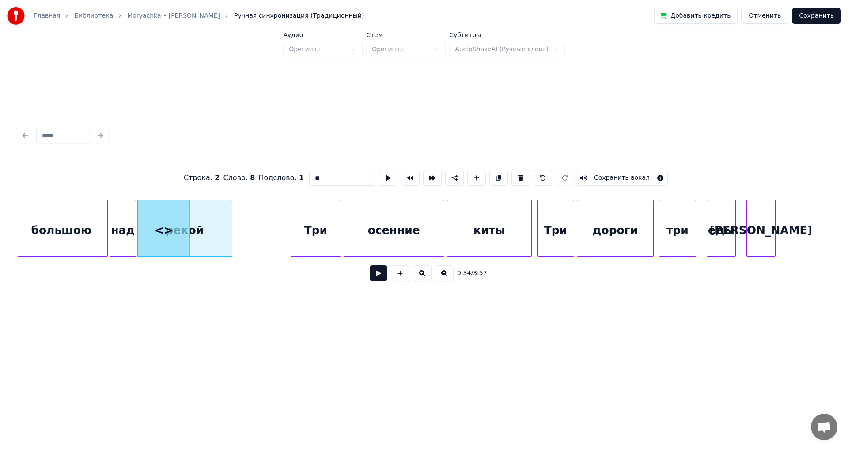
click at [424, 275] on button at bounding box center [422, 273] width 19 height 16
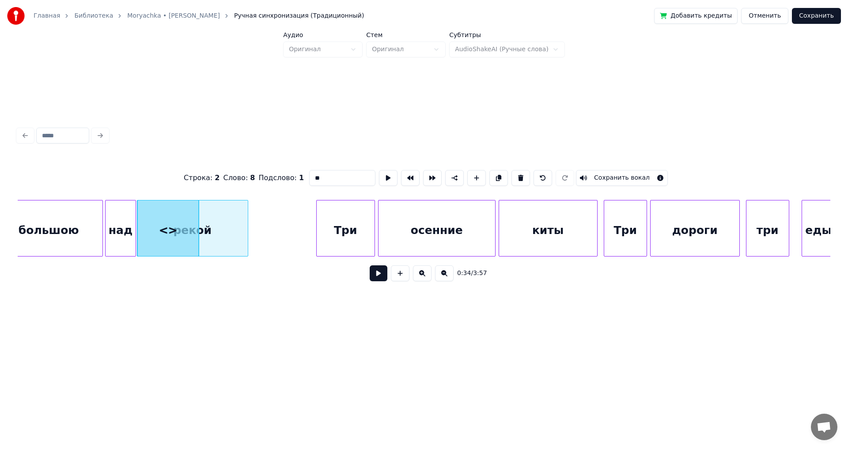
click at [424, 275] on button at bounding box center [422, 273] width 19 height 16
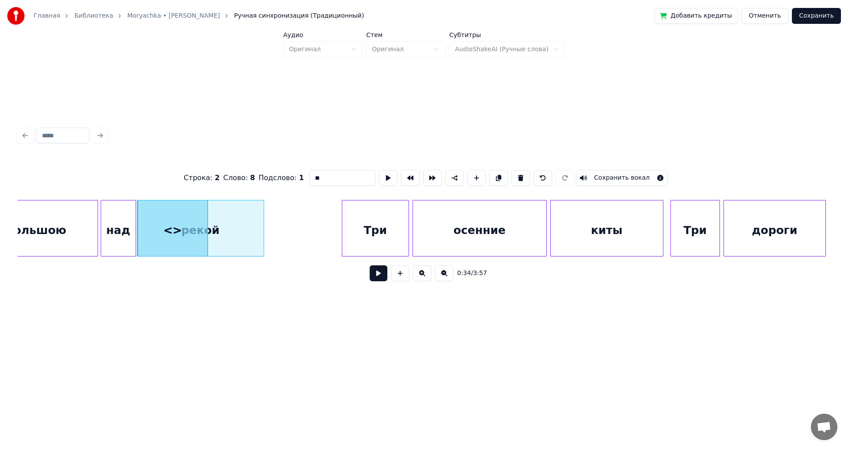
click at [424, 275] on button at bounding box center [422, 273] width 19 height 16
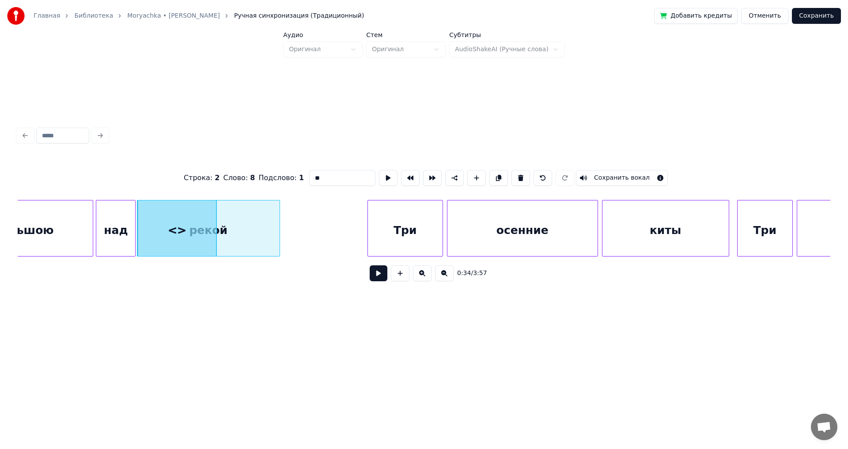
click at [424, 275] on button at bounding box center [422, 273] width 19 height 16
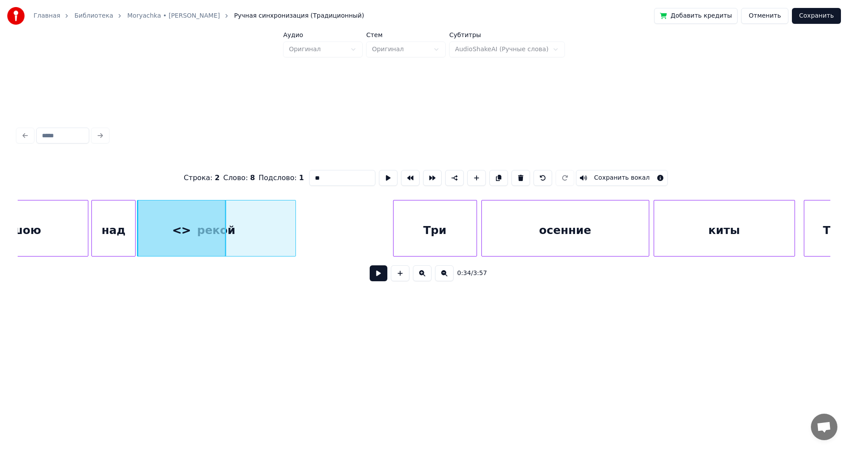
click at [424, 275] on button at bounding box center [422, 273] width 19 height 16
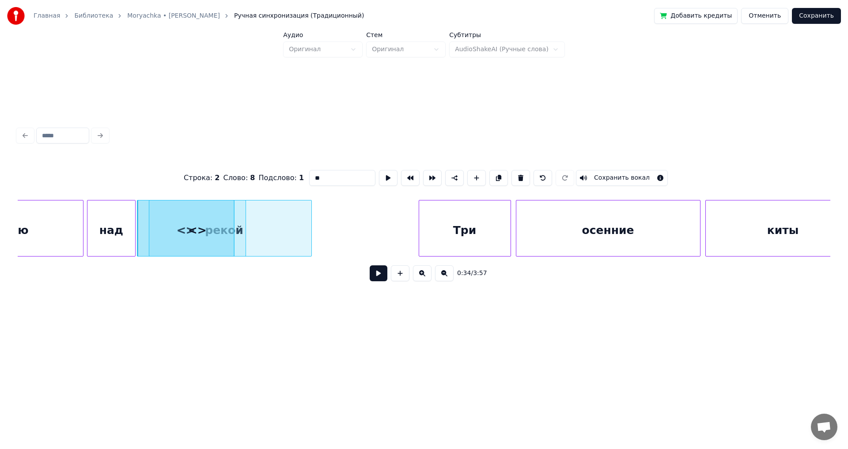
click at [202, 257] on div "рекой Три осенние киты большою над <> <> <> <>" at bounding box center [424, 228] width 812 height 57
click at [515, 174] on button at bounding box center [520, 178] width 19 height 16
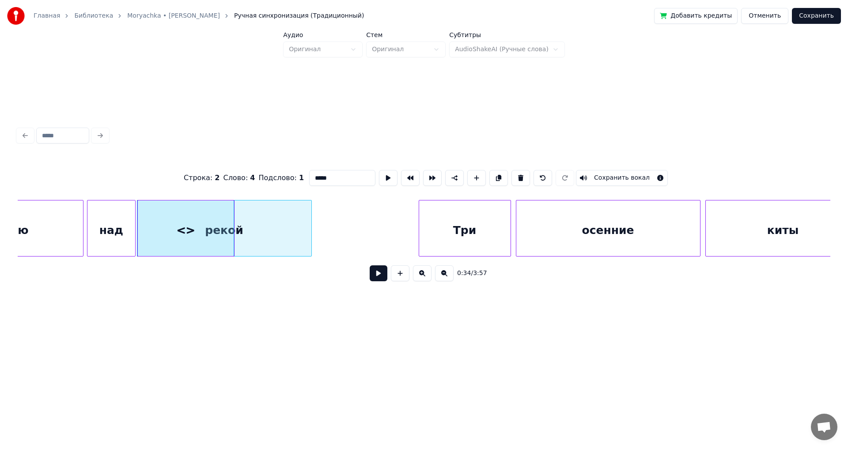
click at [515, 174] on button at bounding box center [520, 178] width 19 height 16
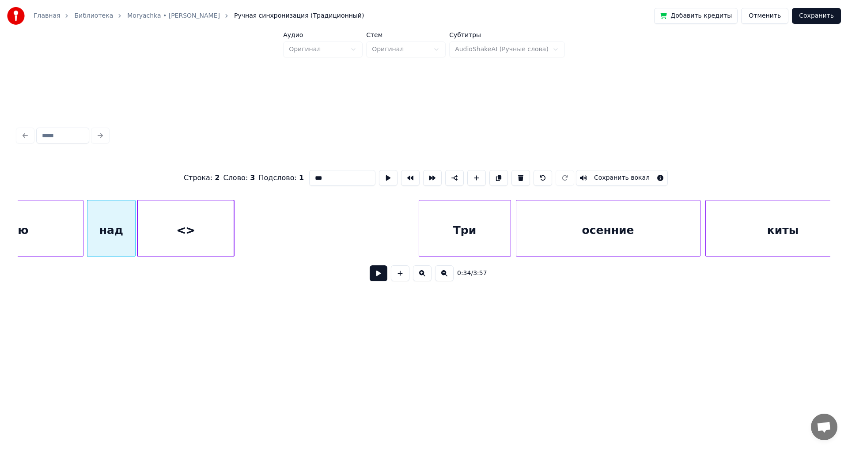
click at [179, 233] on div "<>" at bounding box center [186, 230] width 96 height 60
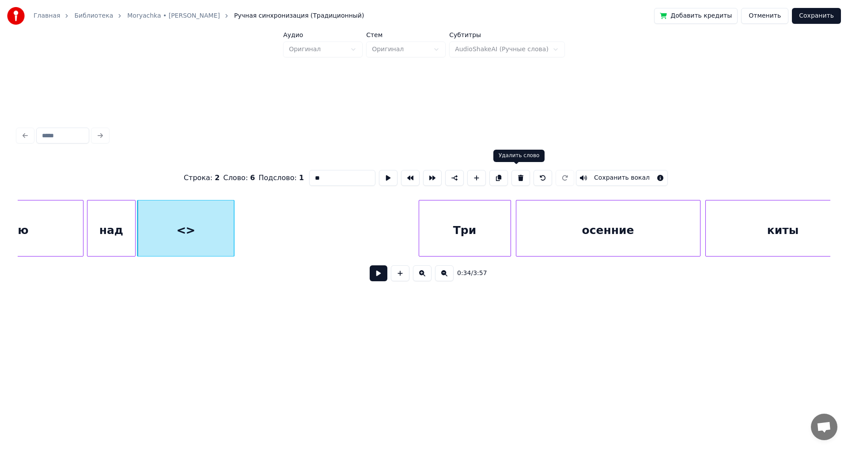
click at [518, 176] on button at bounding box center [520, 178] width 19 height 16
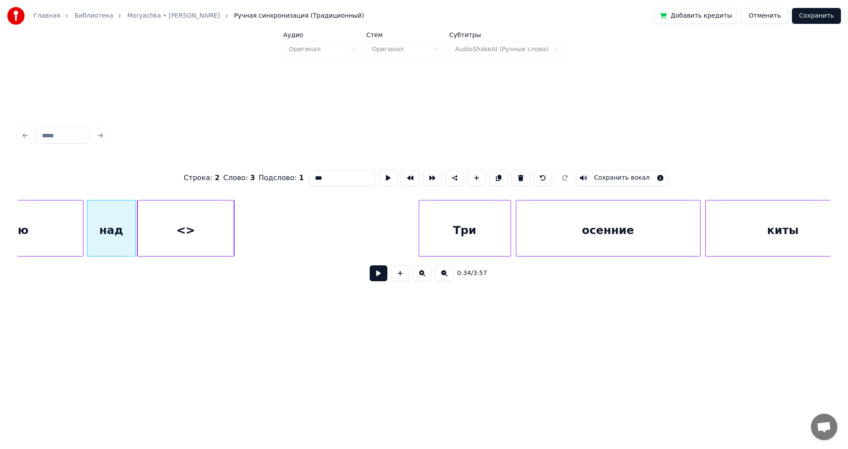
click at [203, 241] on div "<>" at bounding box center [186, 230] width 96 height 60
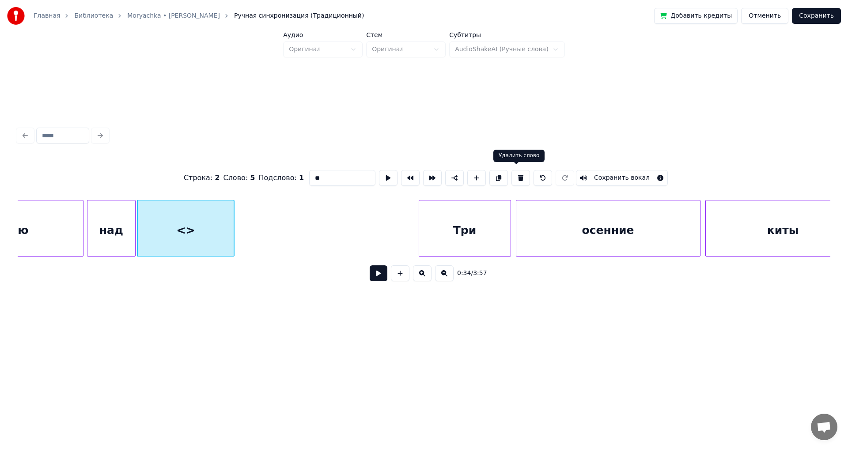
click at [517, 172] on button at bounding box center [520, 178] width 19 height 16
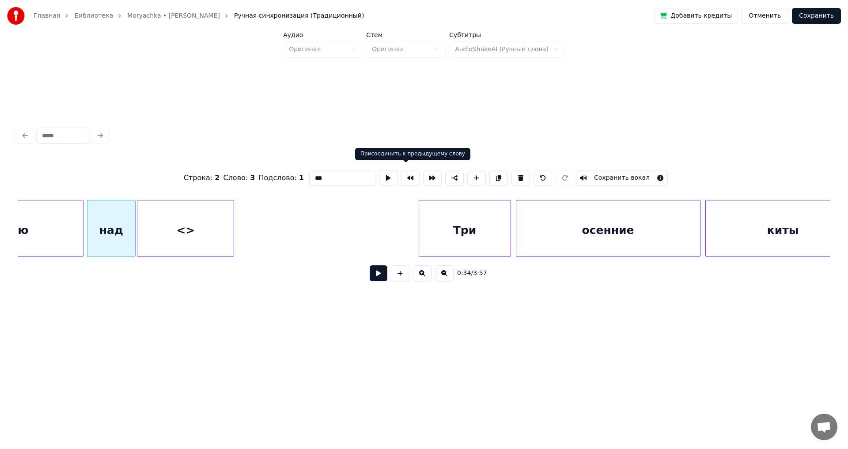
click at [204, 218] on div "<>" at bounding box center [185, 230] width 96 height 60
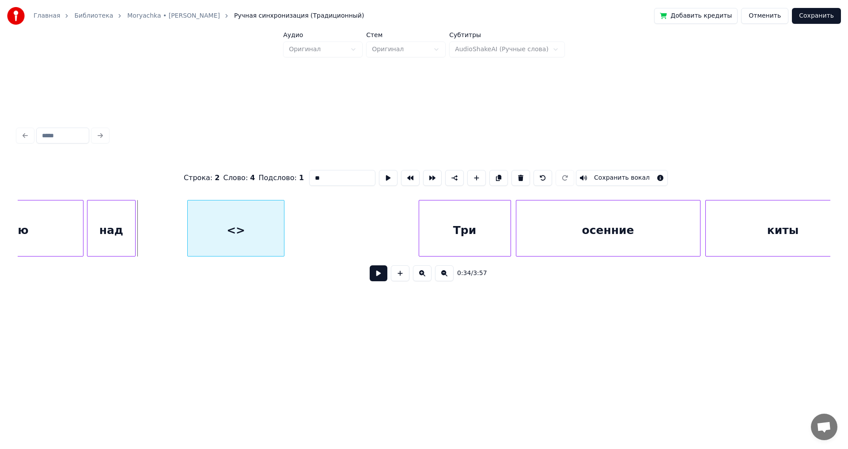
click at [252, 228] on div "<>" at bounding box center [236, 230] width 96 height 60
click at [521, 172] on button at bounding box center [520, 178] width 19 height 16
type input "***"
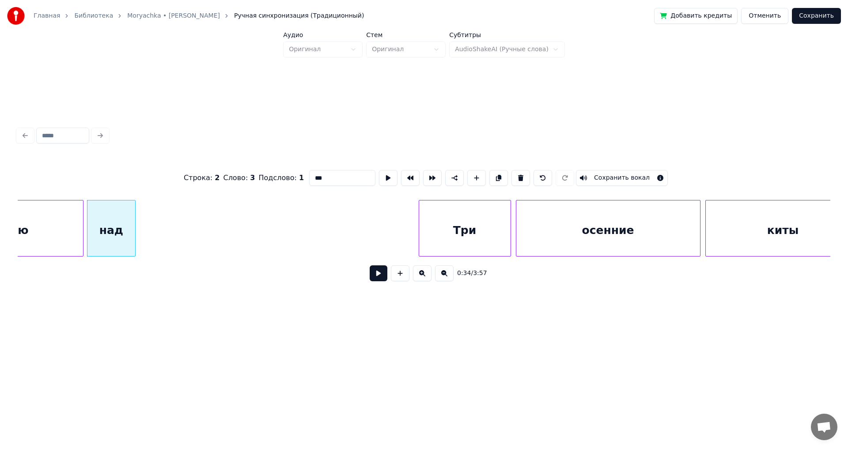
click at [112, 170] on div "Строка : 2 Слово : 3 Подслово : 1 *** Сохранить вокал" at bounding box center [424, 178] width 812 height 44
click at [101, 184] on div "Строка : 2 Слово : 3 Подслово : 1 *** Сохранить вокал" at bounding box center [424, 178] width 812 height 44
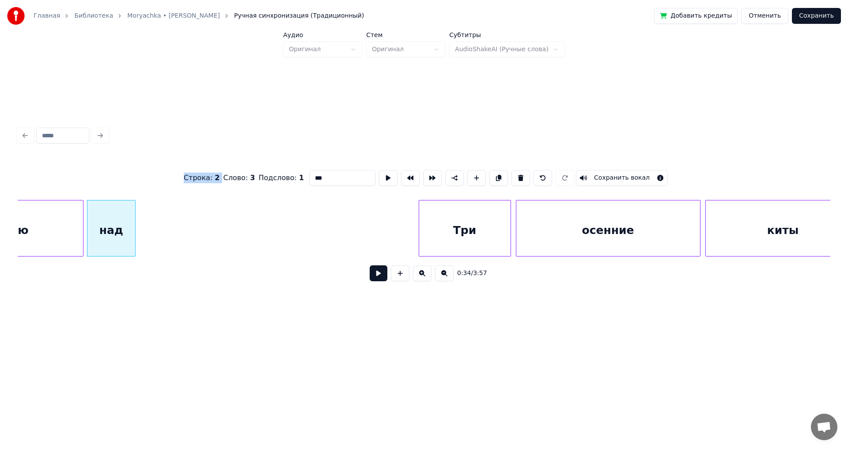
scroll to position [0, 7640]
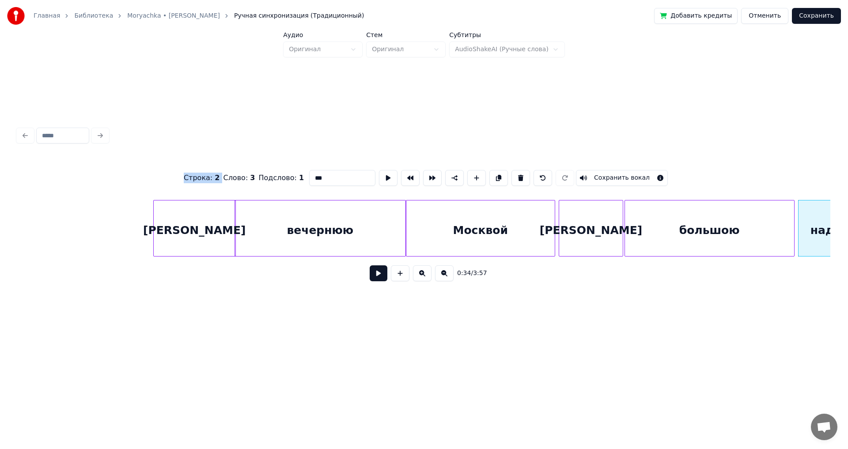
click at [377, 279] on button at bounding box center [379, 273] width 18 height 16
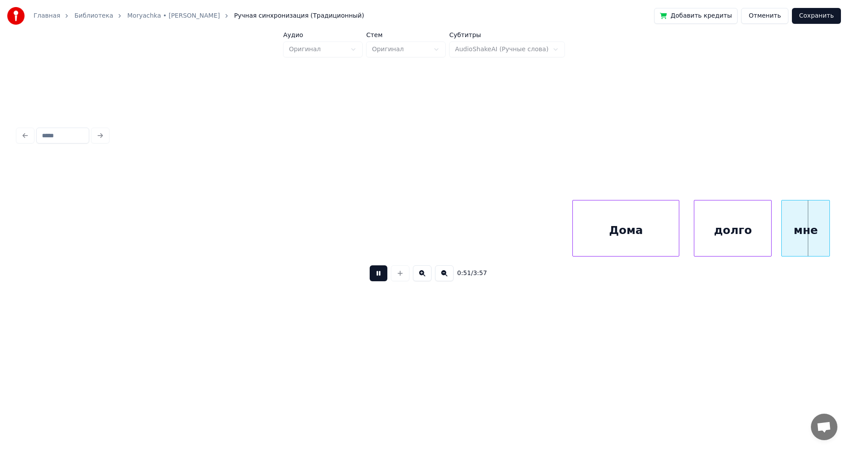
scroll to position [0, 12533]
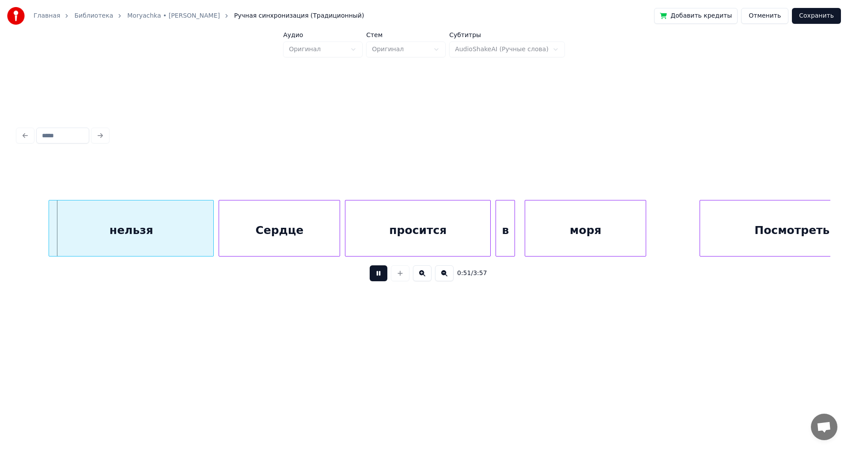
click at [377, 276] on button at bounding box center [379, 273] width 18 height 16
click at [123, 230] on div "нельзя" at bounding box center [131, 230] width 164 height 60
click at [128, 233] on div "нельзя" at bounding box center [131, 230] width 164 height 60
click at [128, 231] on div "нельзя" at bounding box center [131, 230] width 164 height 60
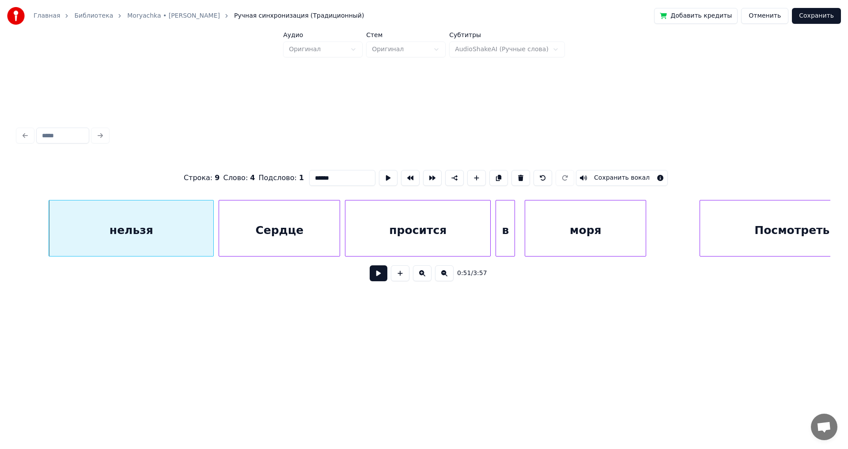
click at [128, 231] on div "нельзя" at bounding box center [131, 230] width 164 height 60
click at [616, 173] on button "Сохранить вокал" at bounding box center [622, 178] width 92 height 16
click at [647, 175] on button "Сохранить вокал" at bounding box center [622, 178] width 92 height 16
click at [648, 174] on button "Сохранить вокал" at bounding box center [622, 178] width 92 height 16
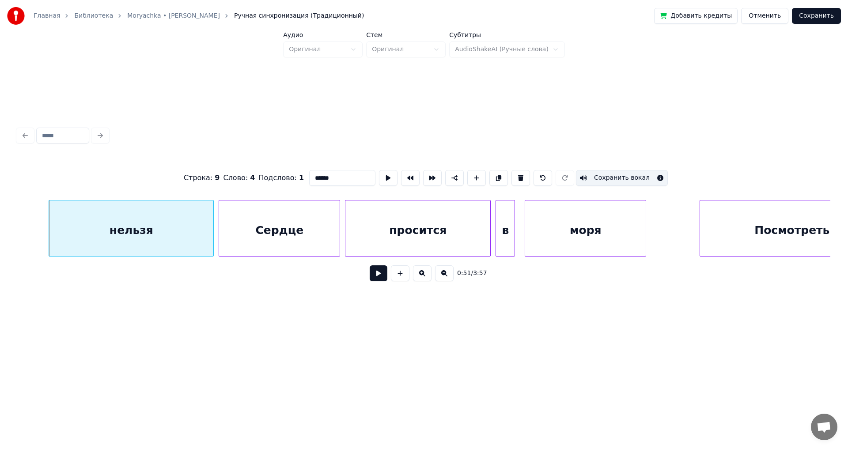
click at [331, 174] on input "******" at bounding box center [342, 178] width 66 height 16
type input "*"
click at [291, 231] on div "Сердце" at bounding box center [279, 230] width 121 height 60
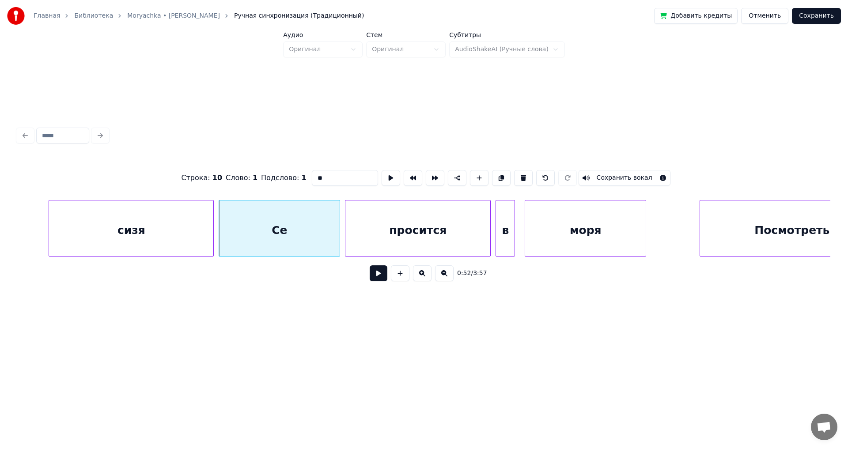
type input "*"
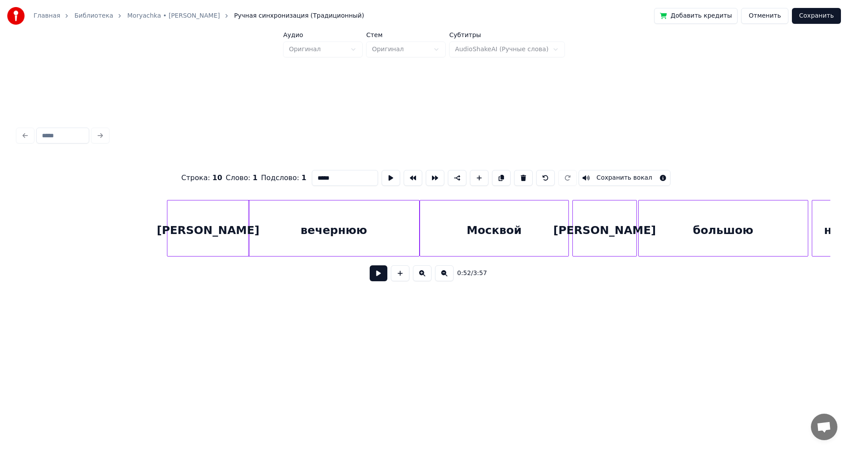
scroll to position [0, 7244]
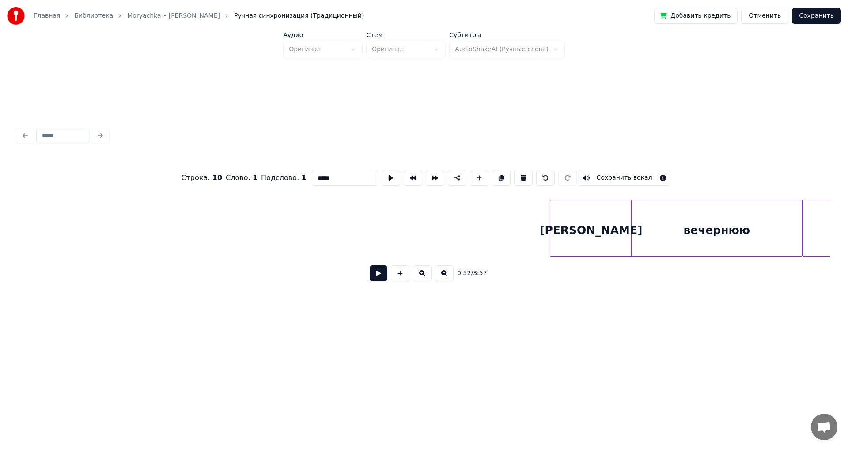
type input "*****"
click at [380, 279] on button at bounding box center [379, 273] width 18 height 16
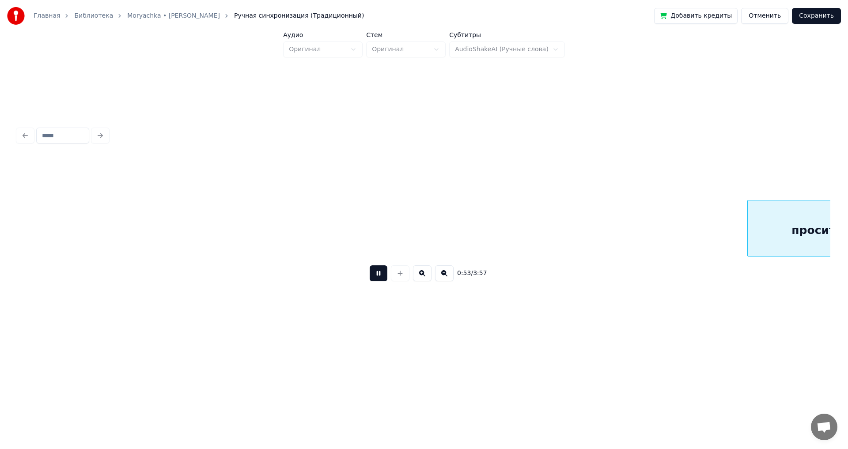
scroll to position [0, 12948]
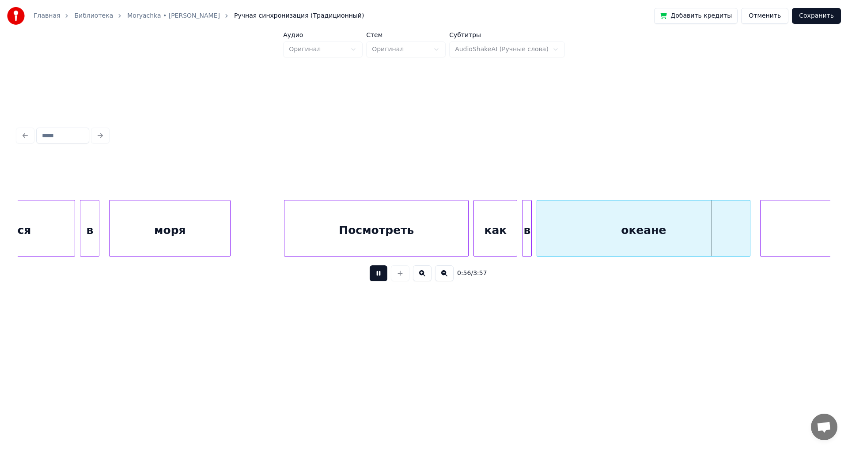
click at [379, 273] on button at bounding box center [379, 273] width 18 height 16
click at [819, 15] on button "Сохранить" at bounding box center [816, 16] width 49 height 16
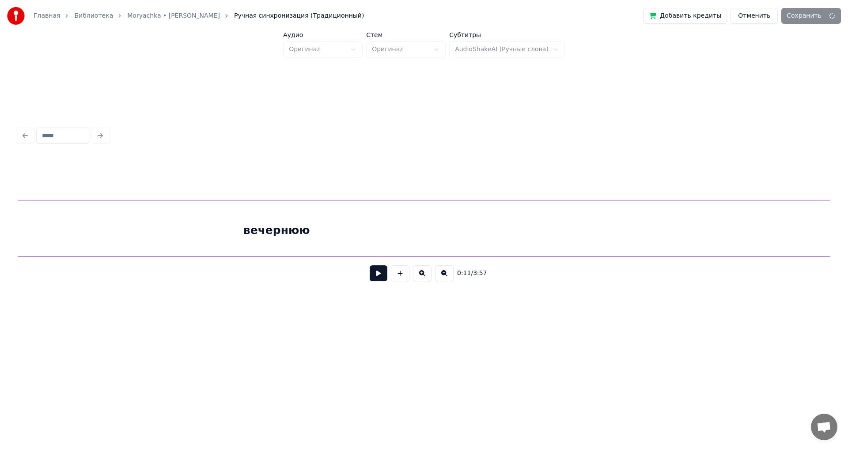
scroll to position [0, 4180]
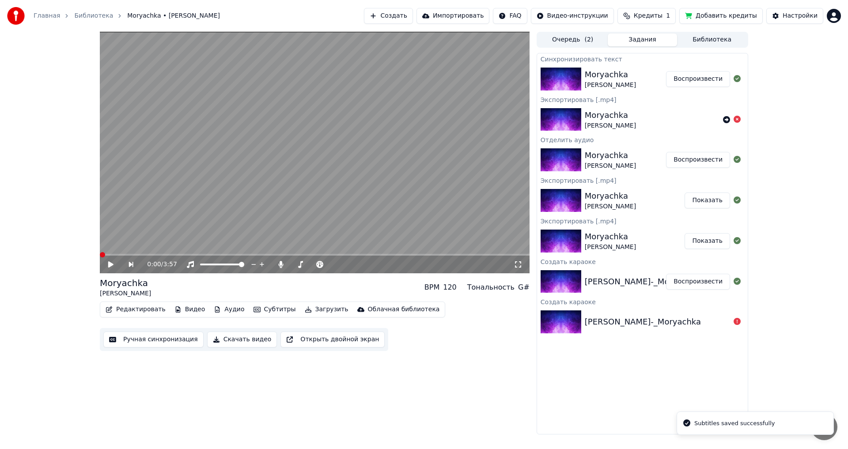
click at [109, 263] on icon at bounding box center [110, 264] width 5 height 6
click at [126, 254] on span at bounding box center [315, 255] width 430 height 2
click at [140, 254] on span at bounding box center [315, 255] width 430 height 2
click at [149, 254] on span at bounding box center [315, 255] width 430 height 2
click at [112, 263] on icon at bounding box center [111, 264] width 4 height 5
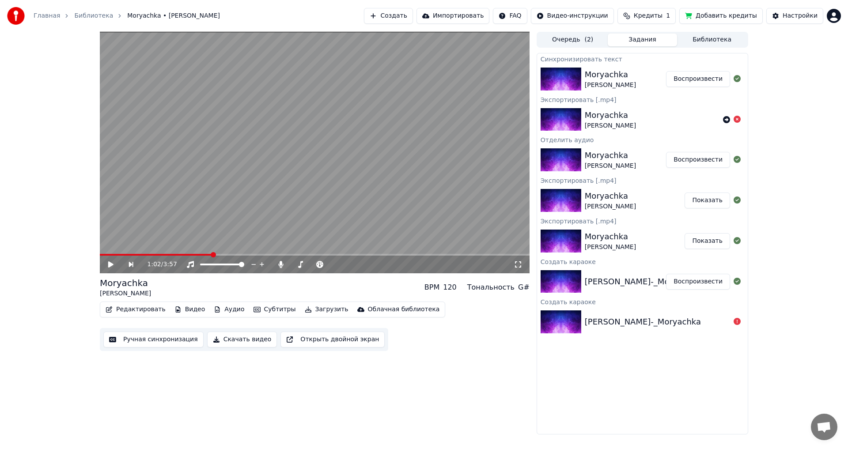
click at [150, 340] on button "Ручная синхронизация" at bounding box center [153, 340] width 100 height 16
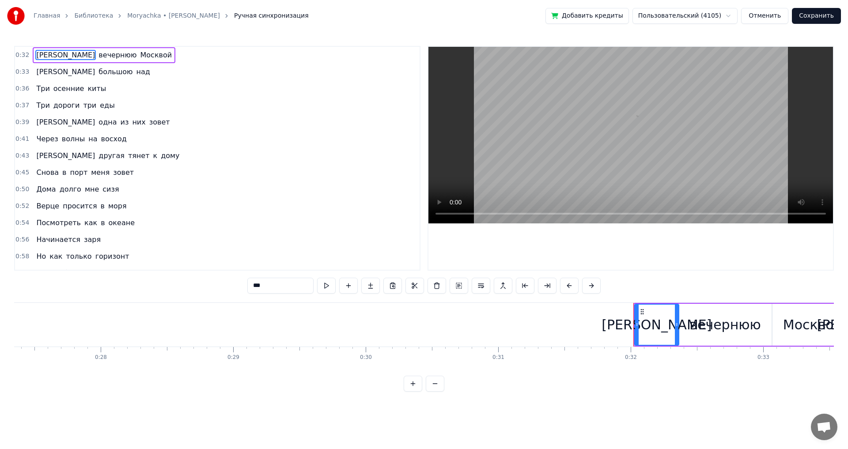
scroll to position [0, 4197]
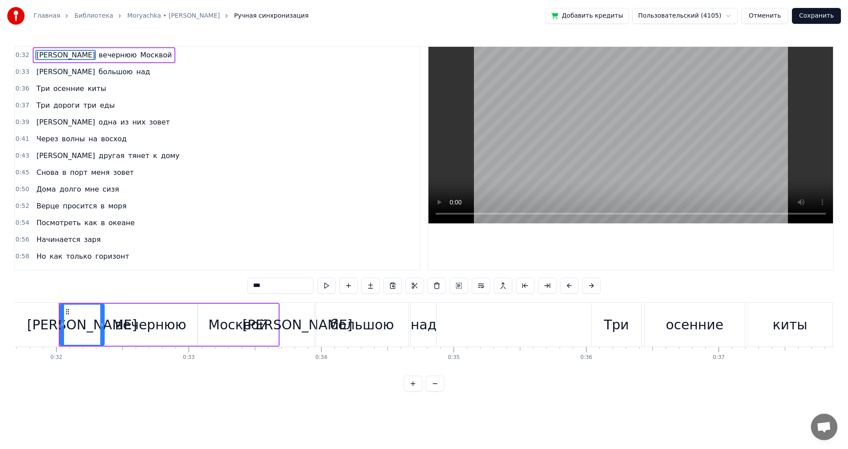
click at [151, 331] on div "вечернюю" at bounding box center [150, 325] width 71 height 20
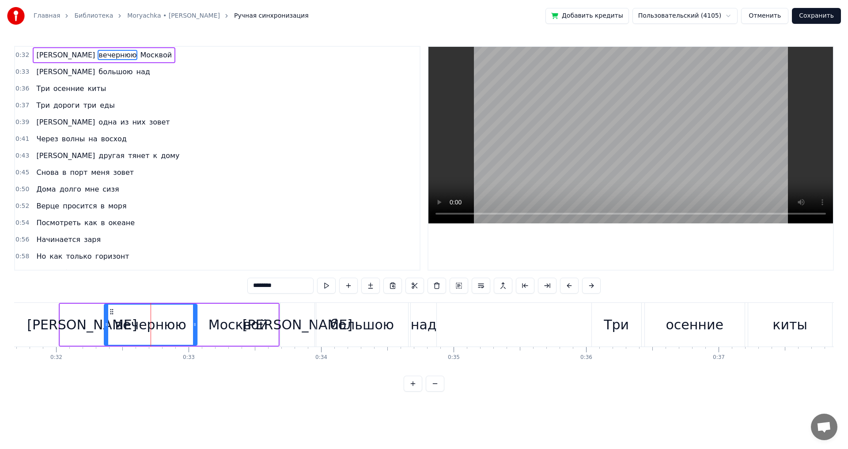
click at [225, 326] on div "Москвой" at bounding box center [237, 325] width 59 height 20
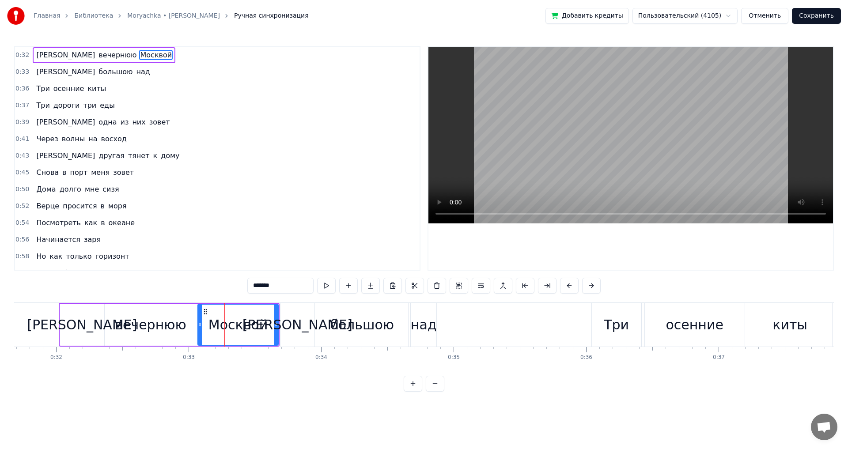
click at [158, 318] on div "вечернюю" at bounding box center [150, 325] width 71 height 20
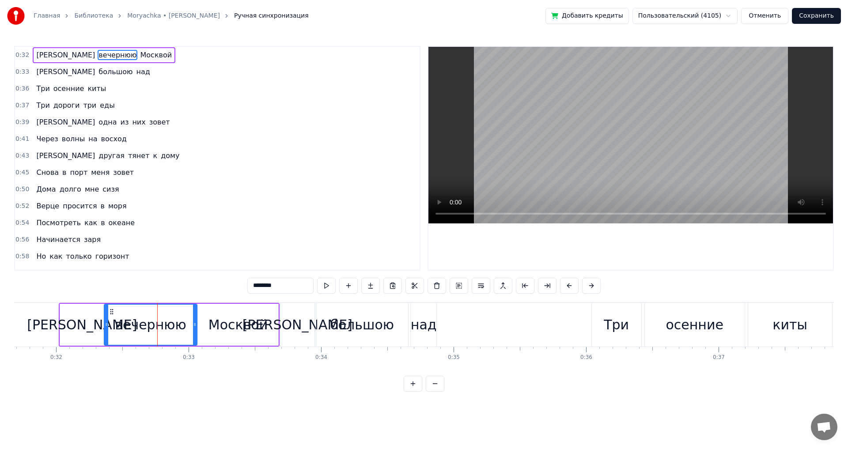
click at [74, 324] on div "Над" at bounding box center [82, 325] width 110 height 20
type input "***"
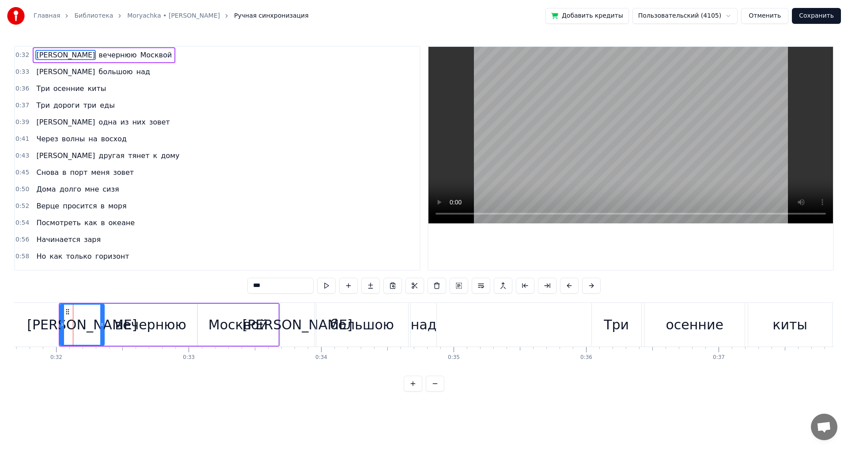
click at [38, 301] on div "0:32 Над вечернюю Москвой 0:33 Над большою над 0:36 Три осенние киты 0:37 Три д…" at bounding box center [423, 219] width 819 height 346
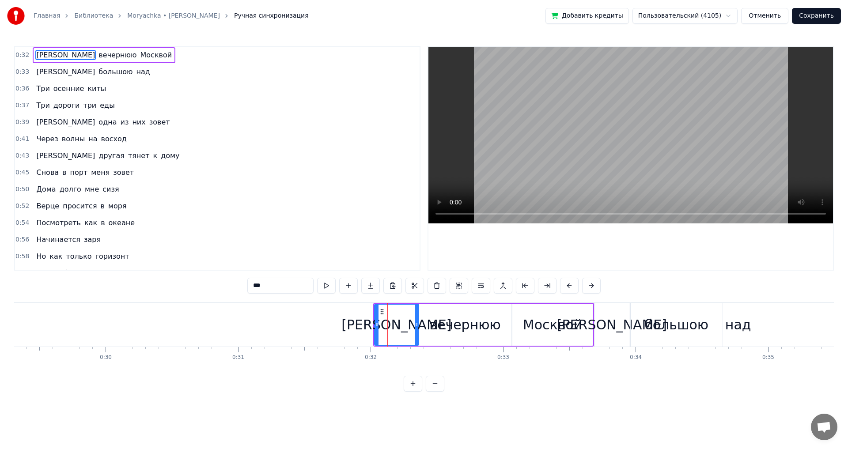
scroll to position [0, 3934]
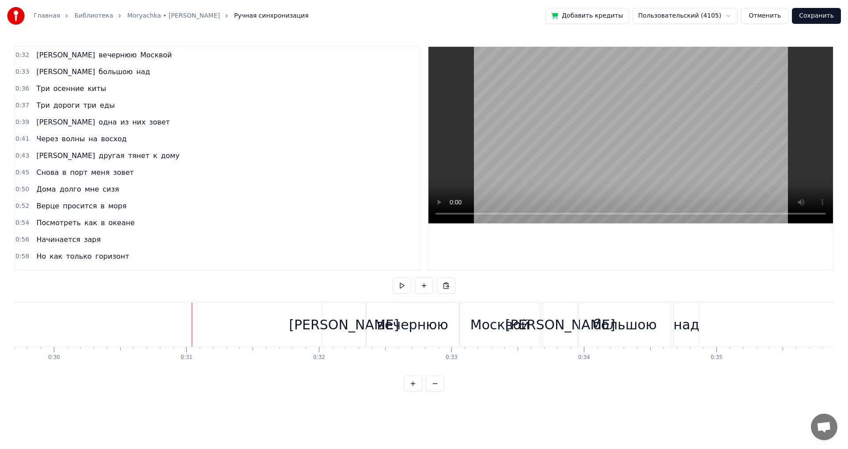
click at [400, 283] on button at bounding box center [402, 286] width 19 height 16
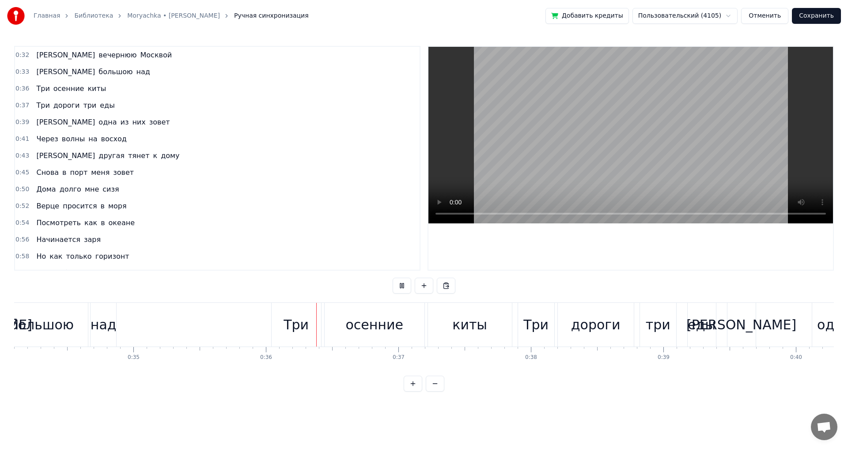
scroll to position [0, 4696]
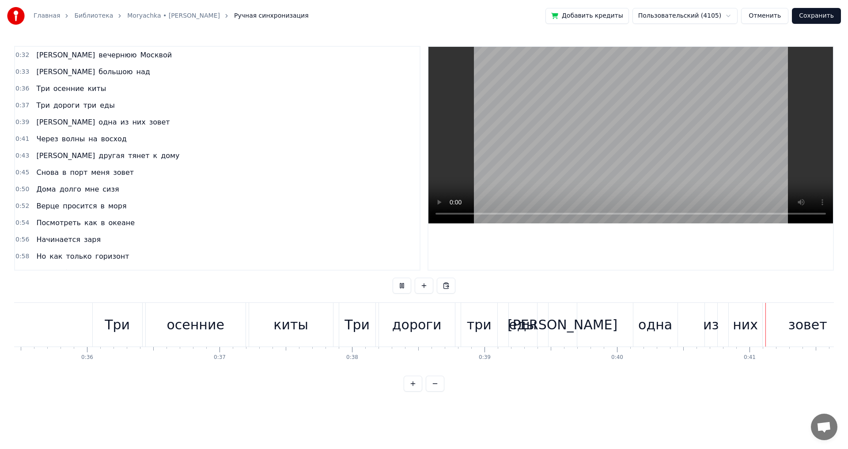
click at [400, 283] on button at bounding box center [402, 286] width 19 height 16
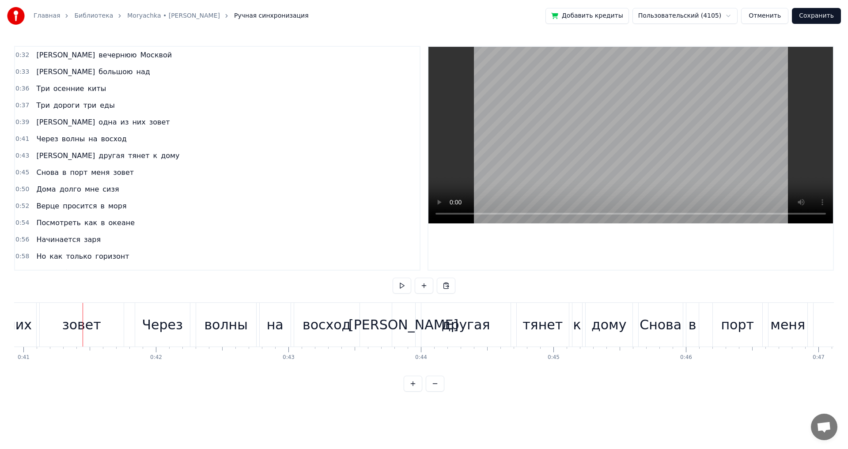
scroll to position [0, 5445]
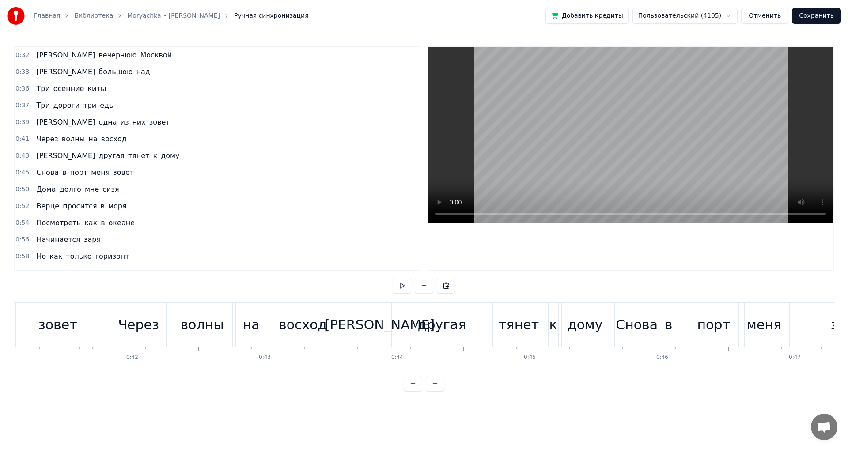
click at [710, 14] on html "Главная Библиотека Moryachka • Oleg Gazmanov Ручная синхронизация Добавить кред…" at bounding box center [424, 203] width 848 height 406
click at [768, 15] on html "Главная Библиотека Moryachka • Oleg Gazmanov Ручная синхронизация Добавить кред…" at bounding box center [424, 203] width 848 height 406
click at [769, 16] on button "Отменить" at bounding box center [764, 16] width 47 height 16
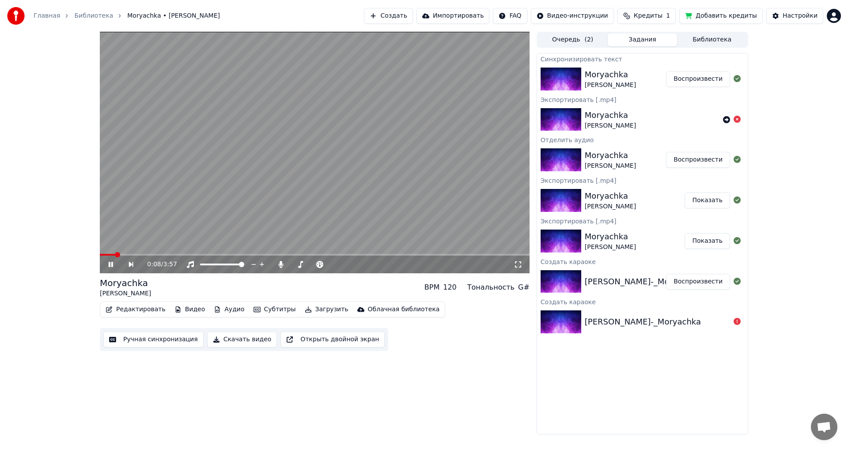
click at [110, 263] on icon at bounding box center [117, 264] width 20 height 7
